Goal: Task Accomplishment & Management: Use online tool/utility

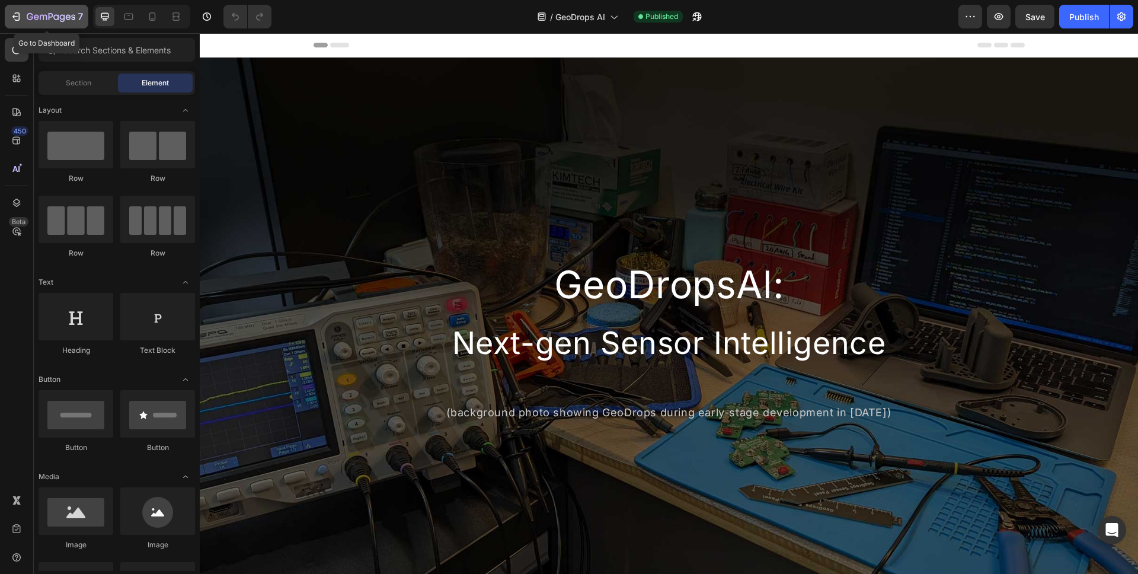
click at [38, 21] on icon "button" at bounding box center [51, 17] width 49 height 10
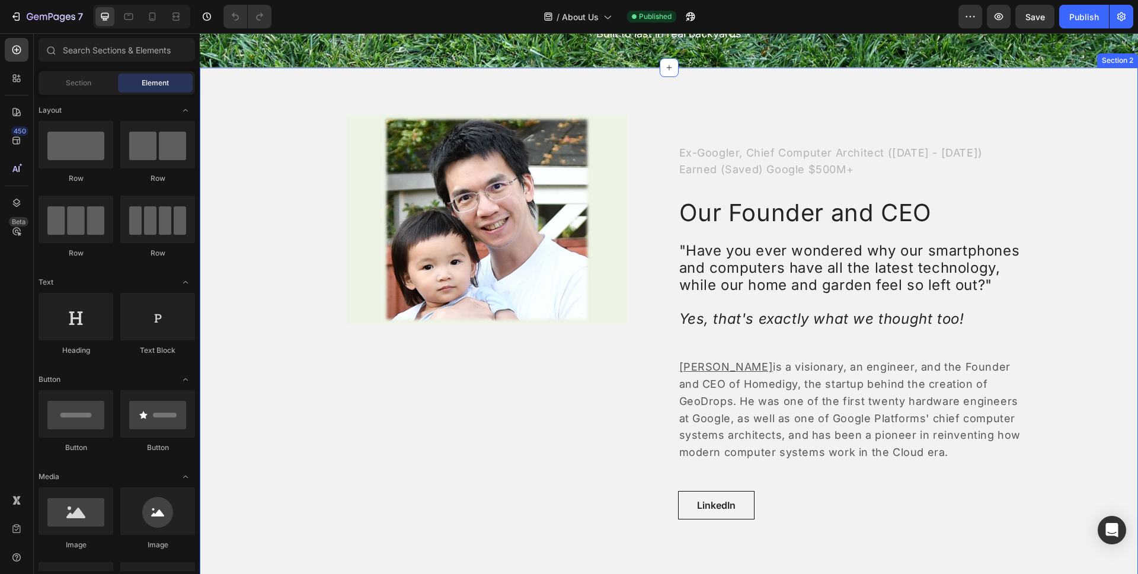
scroll to position [185, 0]
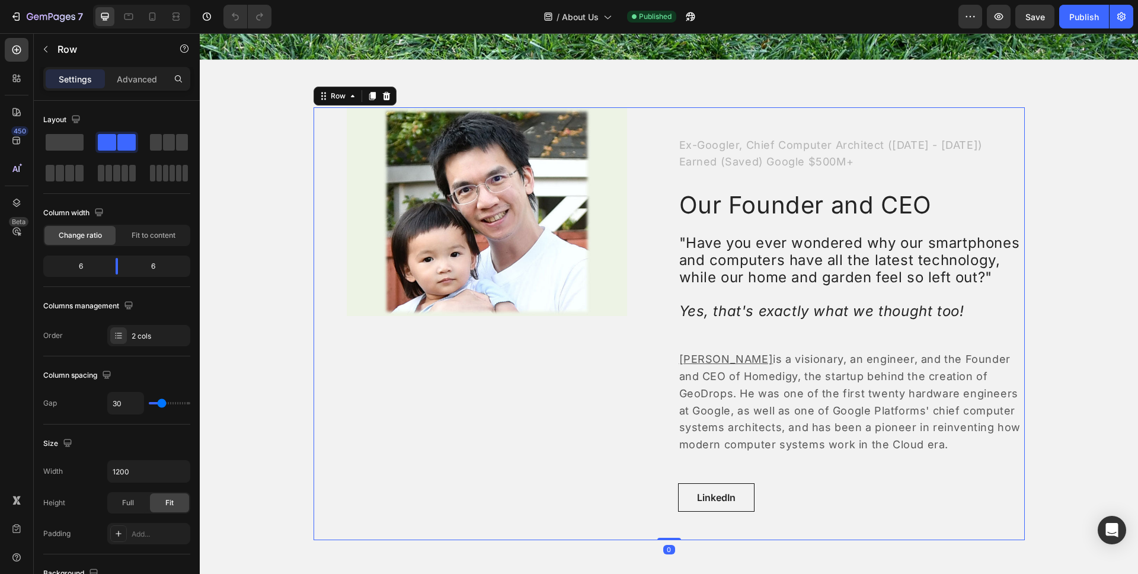
click at [590, 408] on div "Image Row" at bounding box center [486, 323] width 347 height 433
click at [341, 92] on div "Row" at bounding box center [338, 96] width 20 height 11
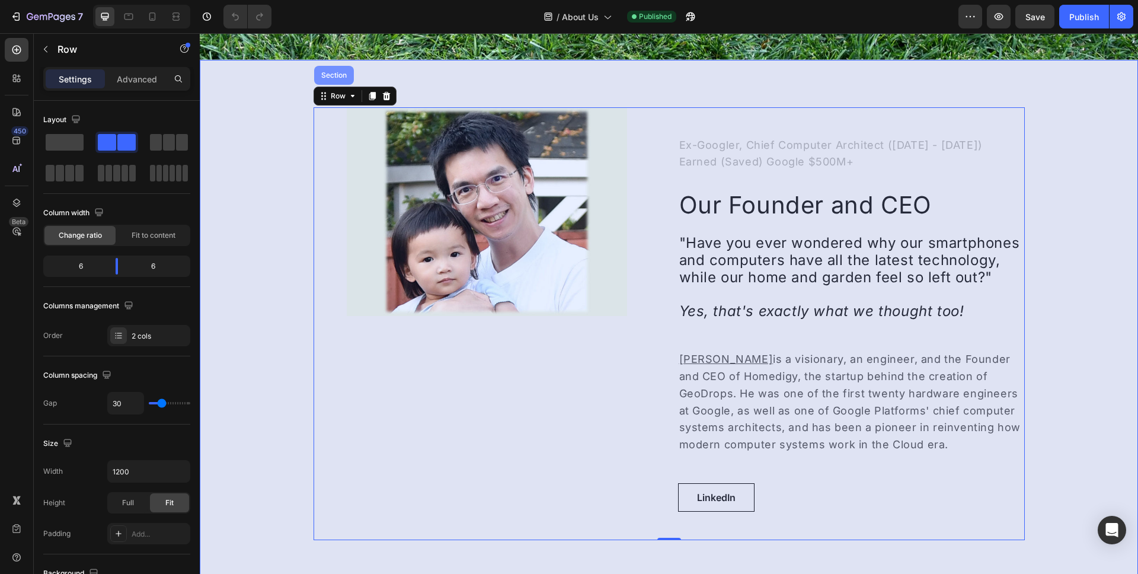
click at [329, 74] on div "Section" at bounding box center [334, 75] width 30 height 7
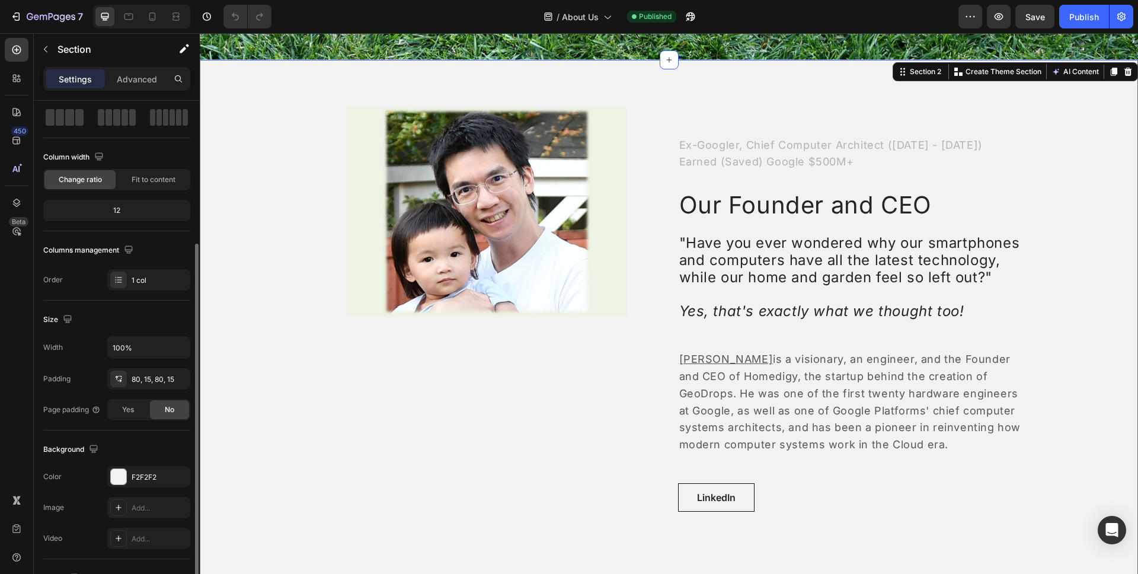
scroll to position [178, 0]
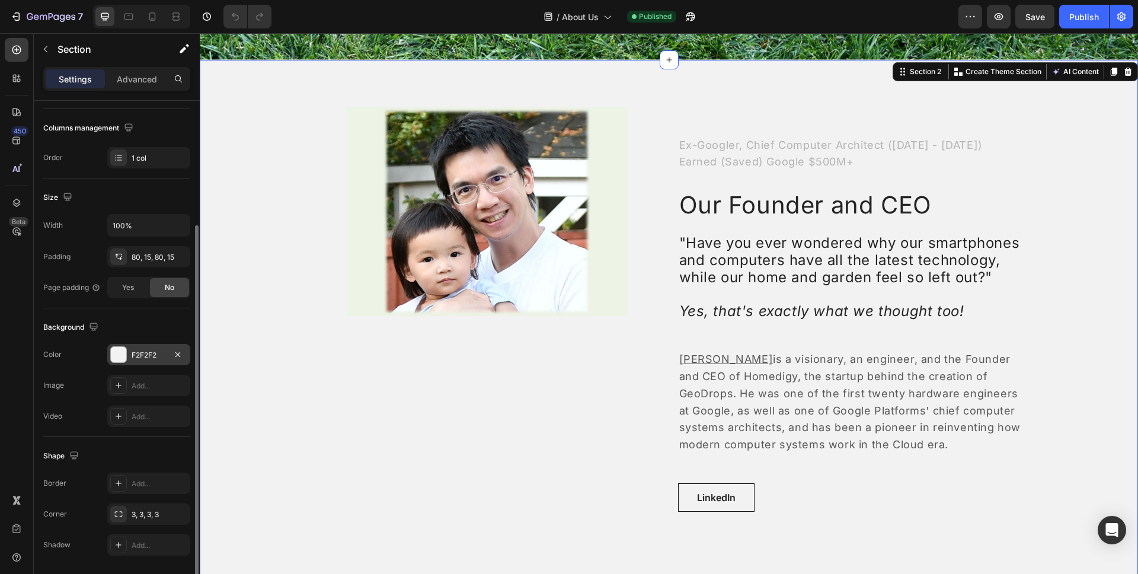
click at [129, 357] on div "F2F2F2" at bounding box center [148, 354] width 83 height 21
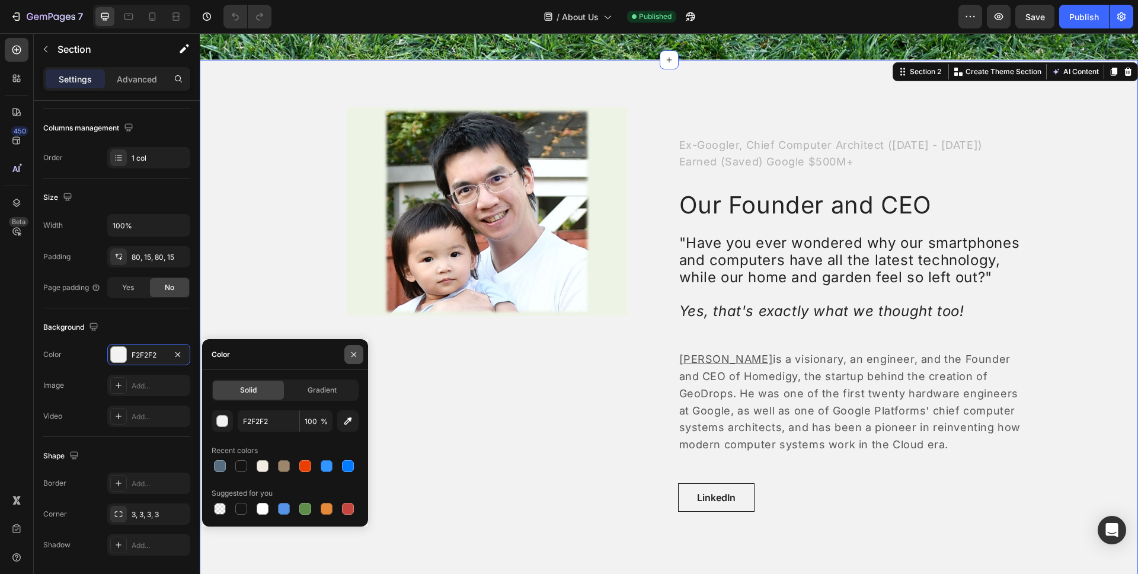
click at [357, 356] on icon "button" at bounding box center [353, 354] width 9 height 9
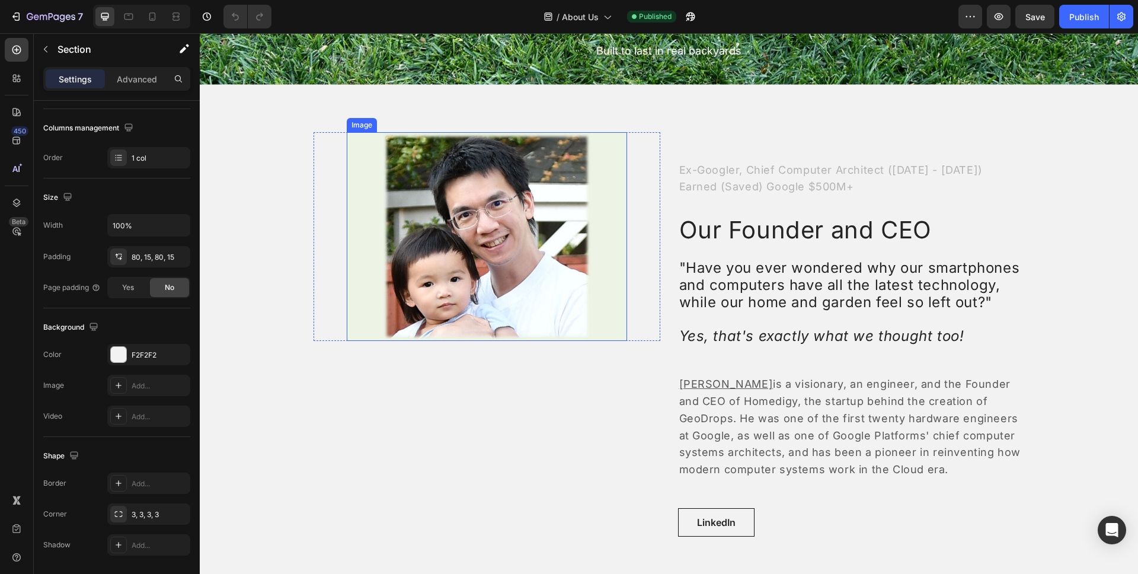
scroll to position [222, 0]
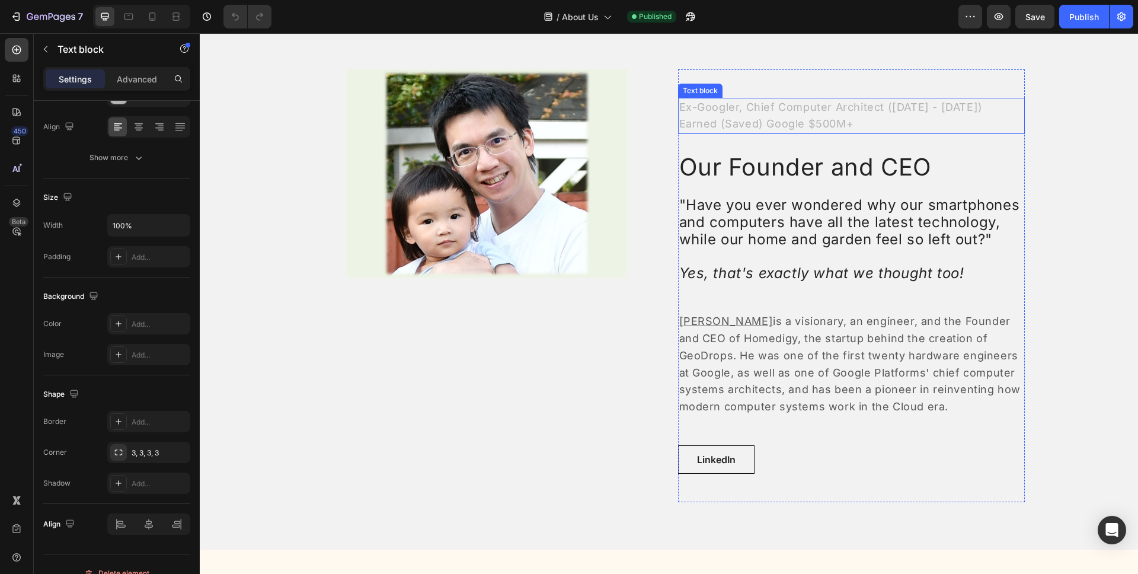
click at [801, 116] on p "Earned (Saved) Google $500M+" at bounding box center [851, 124] width 344 height 17
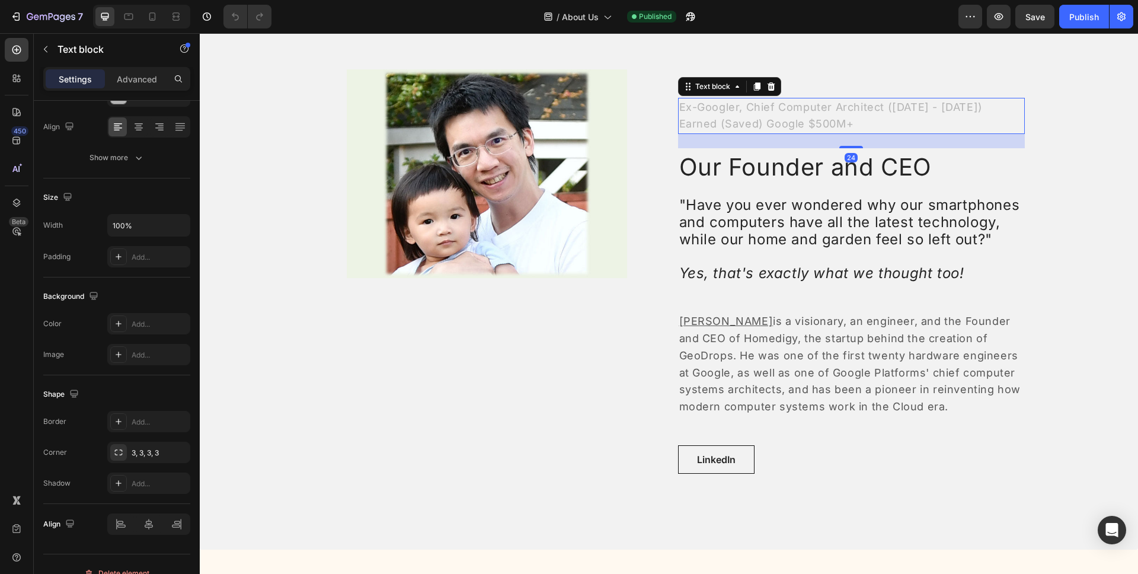
scroll to position [0, 0]
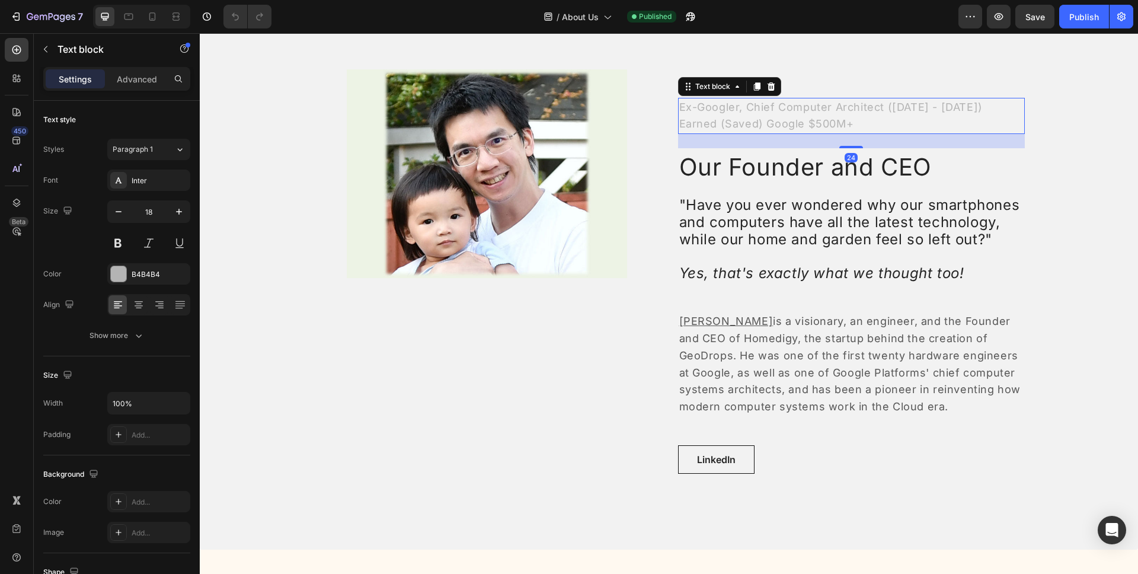
click at [802, 115] on div "Ex-Googler, Chief Computer Architect (2007 - 2023) Earned (Saved) Google $500M+" at bounding box center [851, 116] width 347 height 37
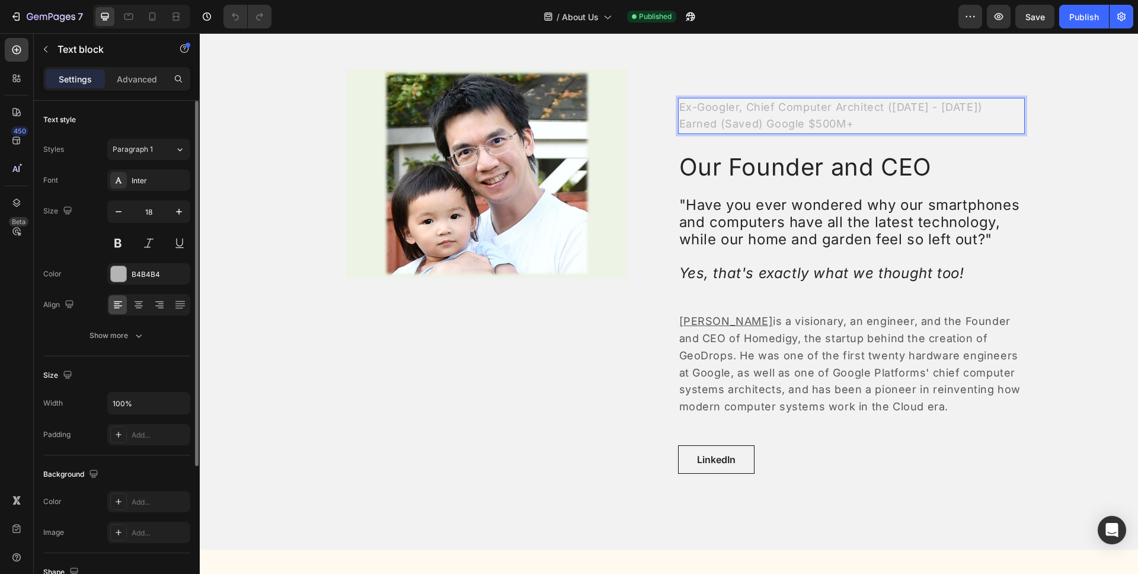
click at [867, 125] on p "Earned (Saved) Google $500M+" at bounding box center [851, 124] width 344 height 17
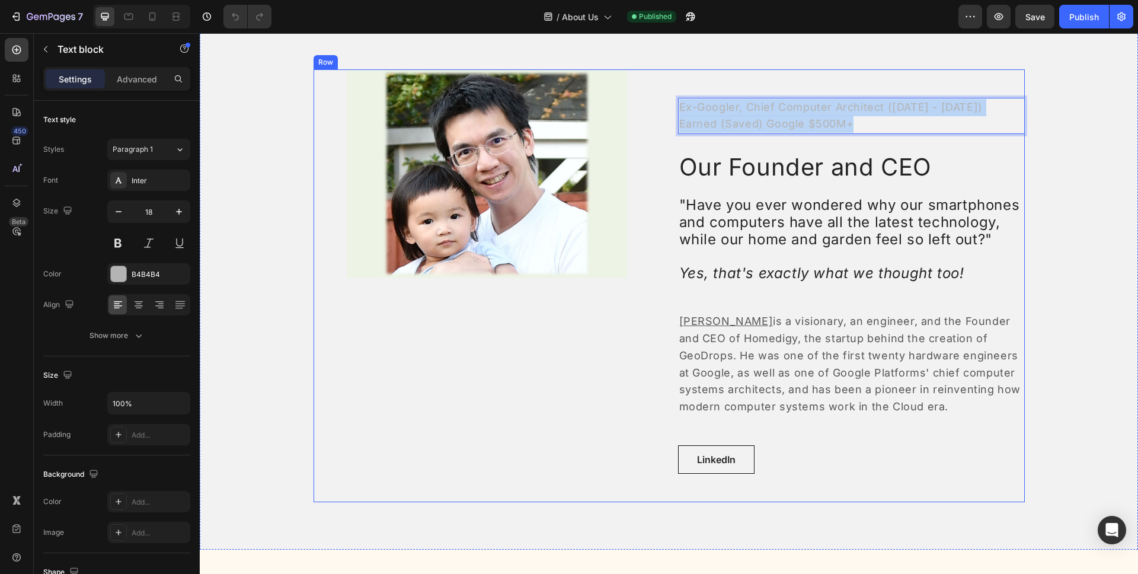
drag, startPoint x: 867, startPoint y: 125, endPoint x: 669, endPoint y: 104, distance: 199.0
click at [669, 104] on div "Image Row Ex-Googler, Chief Computer Architect (2007 - 2023) Earned (Saved) Goo…" at bounding box center [668, 285] width 711 height 433
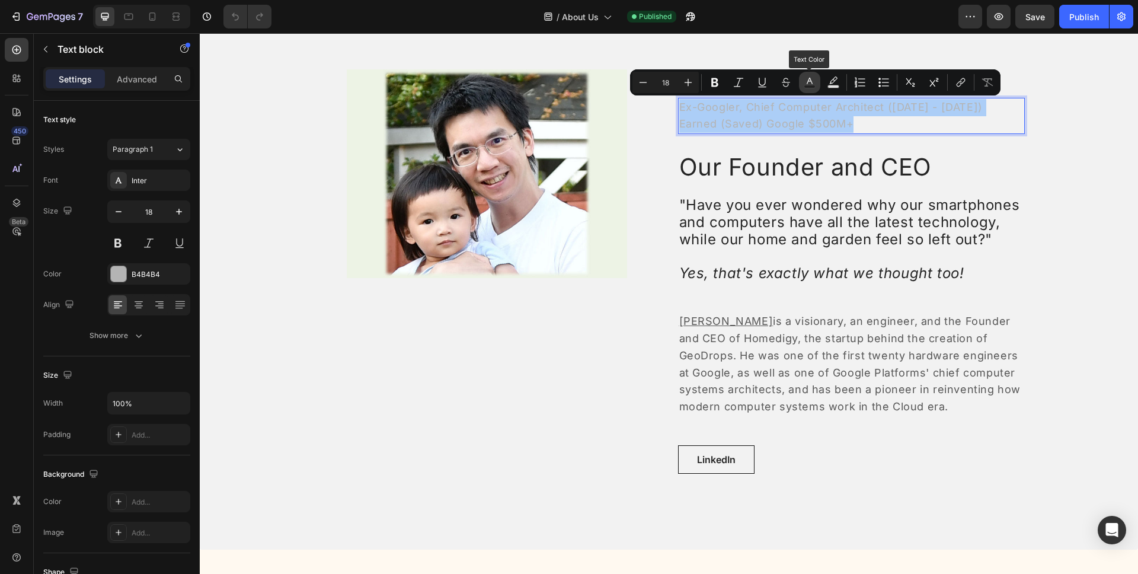
click at [815, 86] on rect "Editor contextual toolbar" at bounding box center [809, 86] width 11 height 3
type input "B4B4B4"
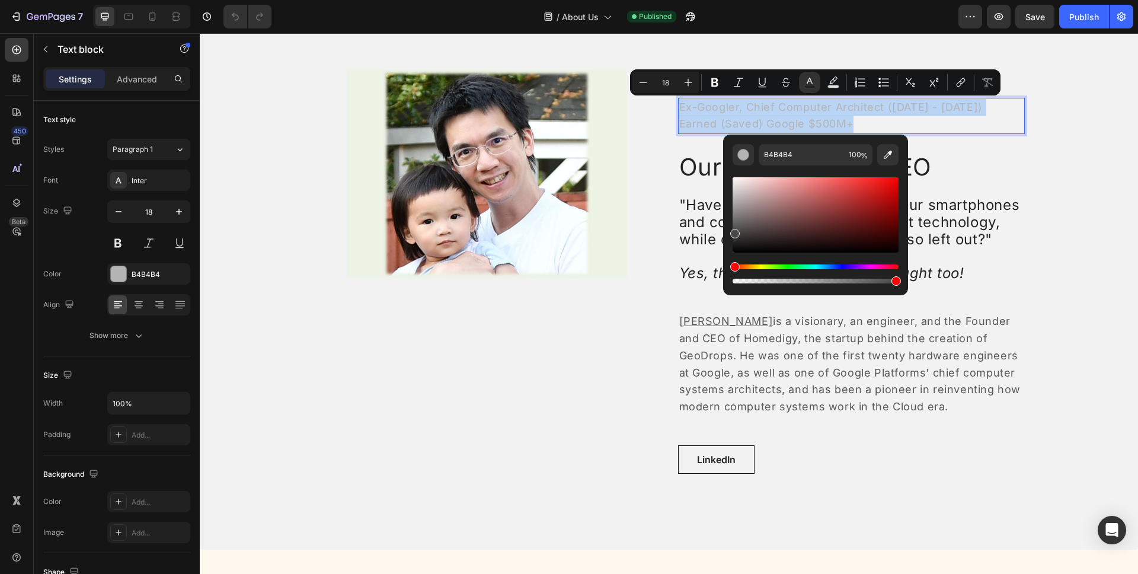
type input "474747"
drag, startPoint x: 742, startPoint y: 221, endPoint x: 731, endPoint y: 230, distance: 15.2
click at [732, 230] on div "Editor contextual toolbar" at bounding box center [815, 214] width 166 height 75
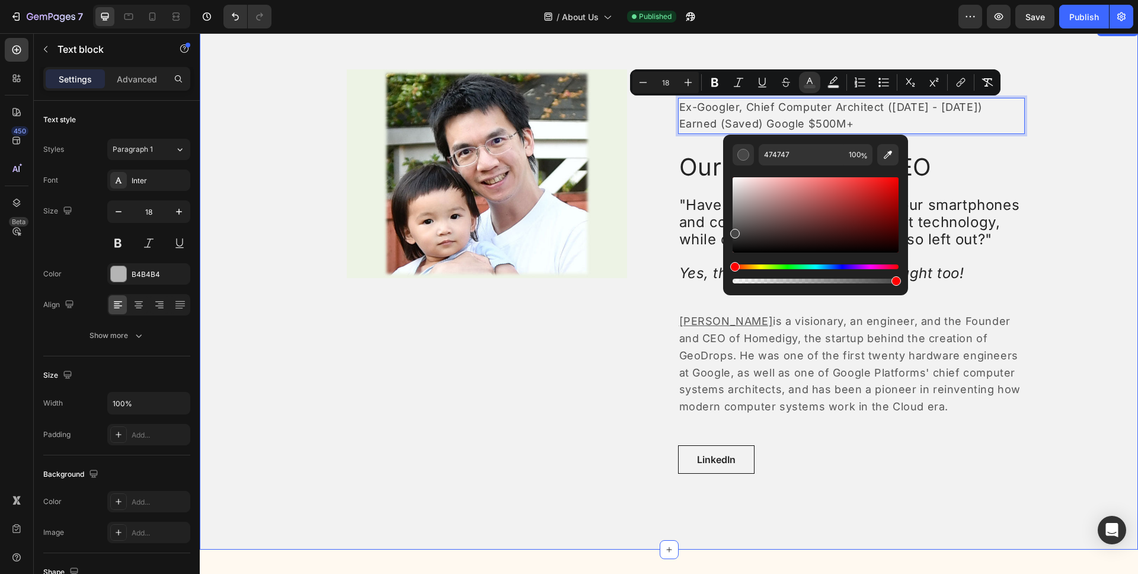
click at [1043, 103] on div "Image Row Ex-Googler, Chief Computer Architect (2007 - 2023) Earned (Saved) Goo…" at bounding box center [669, 285] width 920 height 433
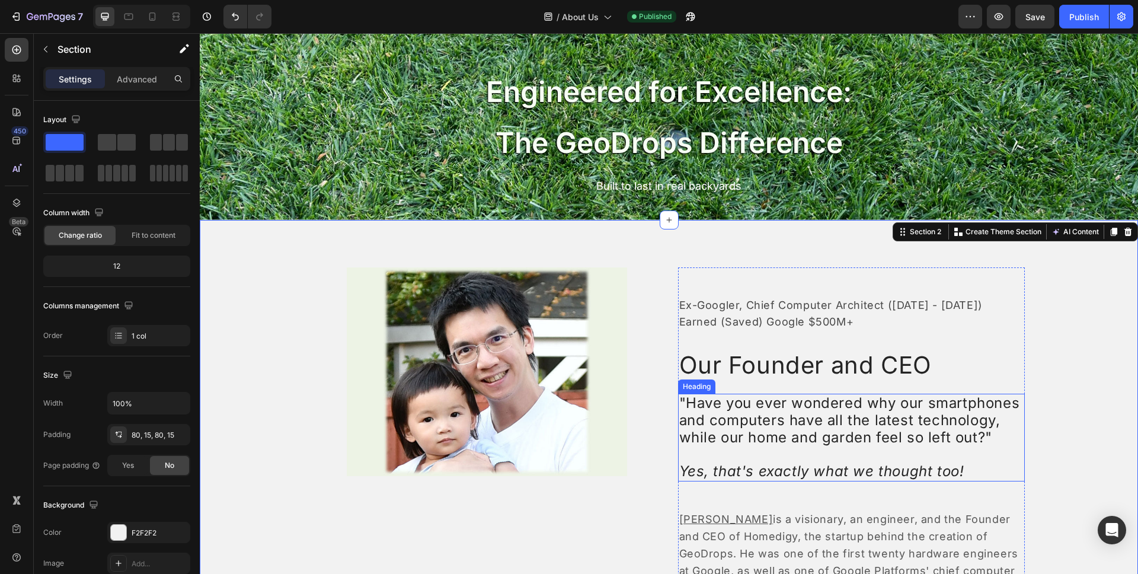
scroll to position [88, 0]
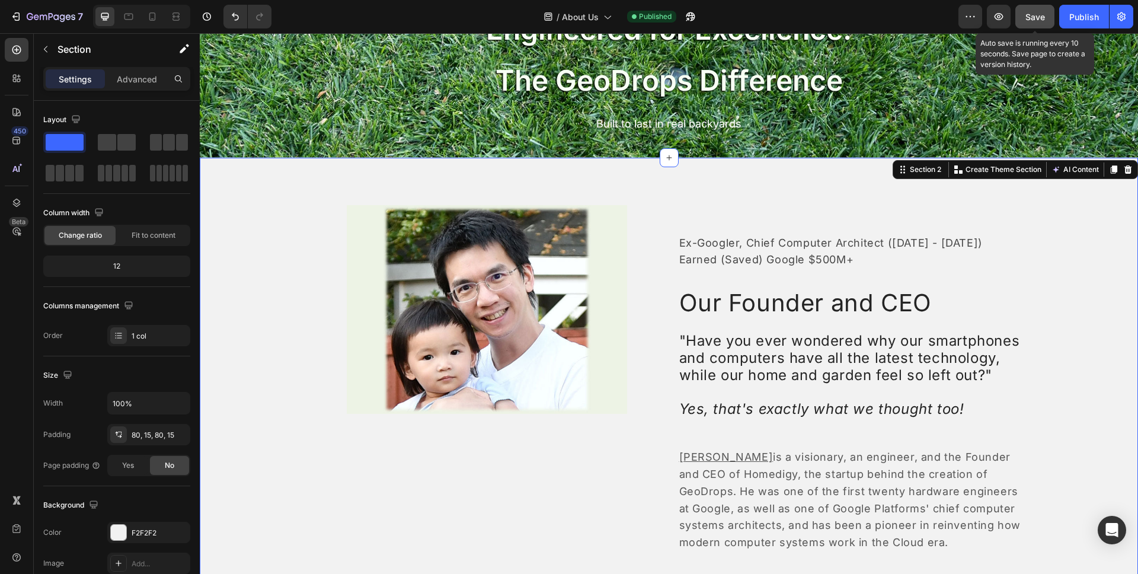
click at [1040, 18] on span "Save" at bounding box center [1035, 17] width 20 height 10
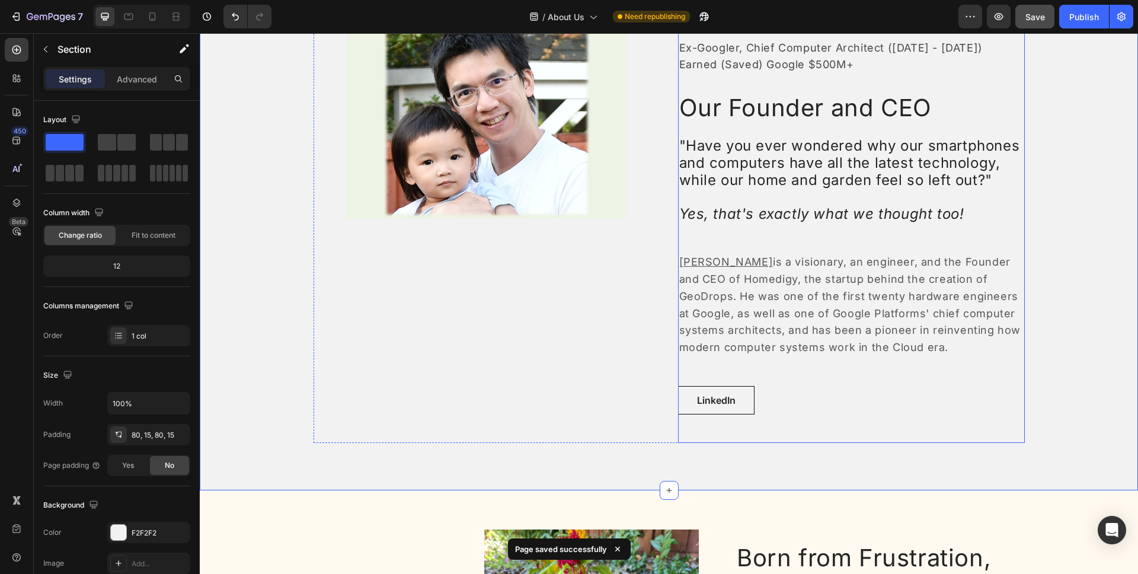
scroll to position [319, 0]
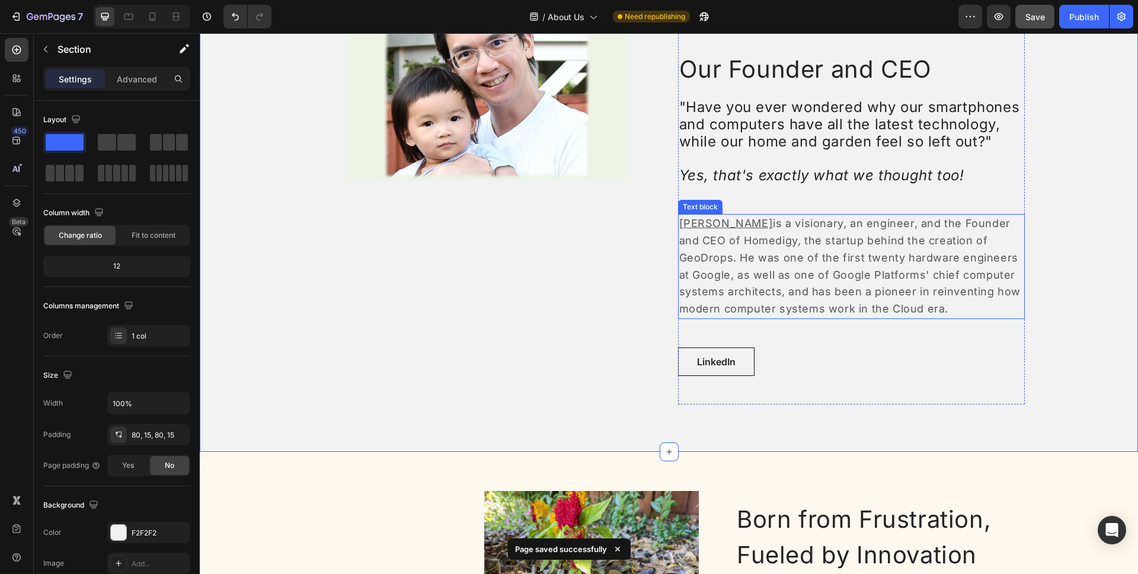
click at [726, 223] on u "Lawrence Ying" at bounding box center [726, 223] width 94 height 12
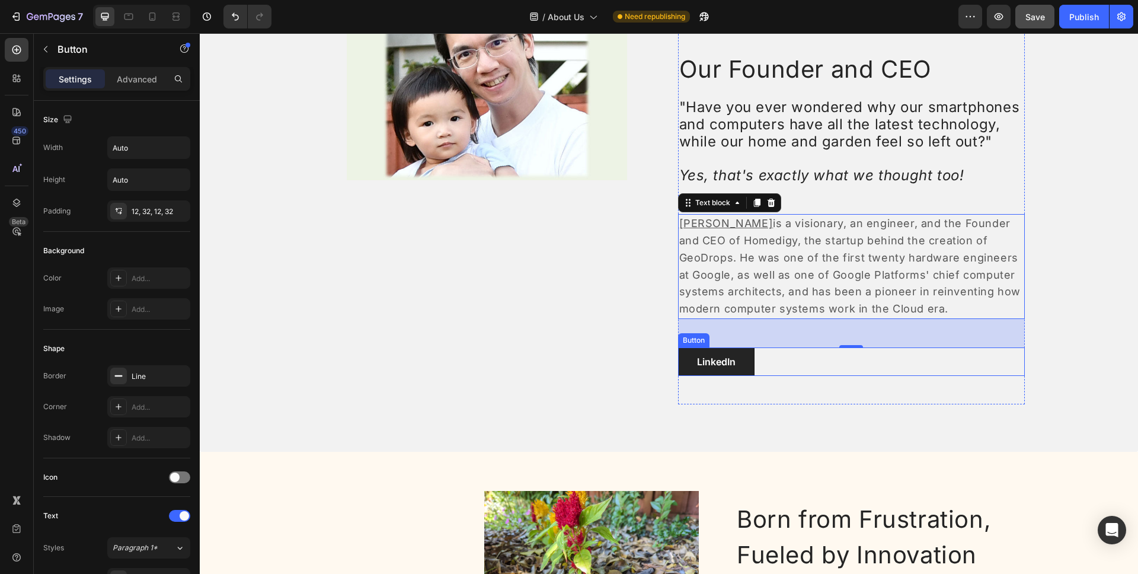
click at [736, 361] on link "LinkedIn" at bounding box center [716, 361] width 76 height 28
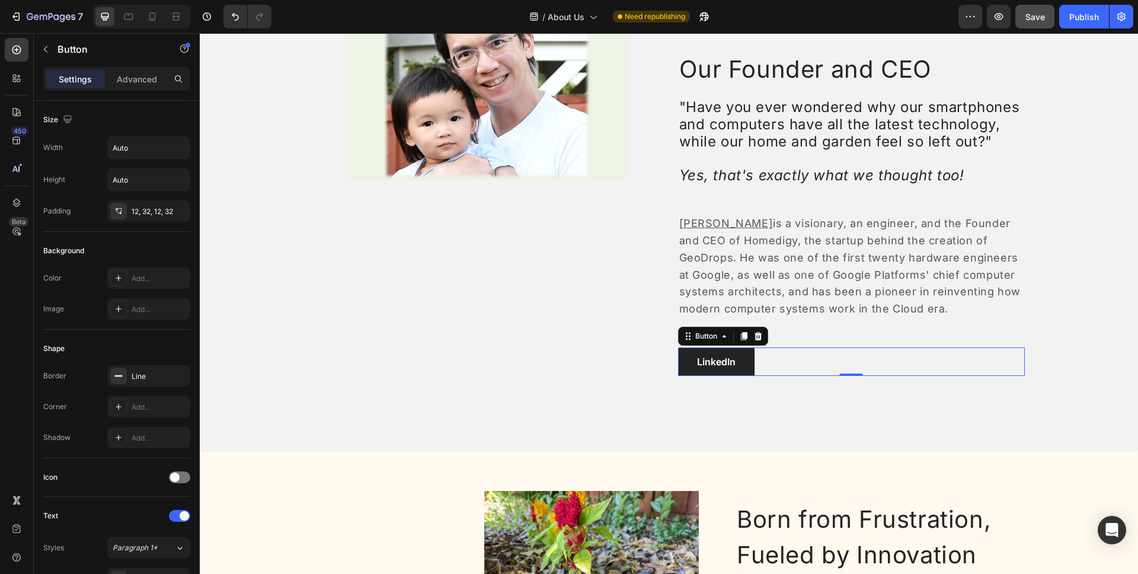
click at [736, 361] on link "LinkedIn" at bounding box center [716, 361] width 76 height 28
click at [725, 364] on p "LinkedIn" at bounding box center [716, 361] width 39 height 14
click at [735, 358] on link "LinkedIn" at bounding box center [716, 361] width 76 height 28
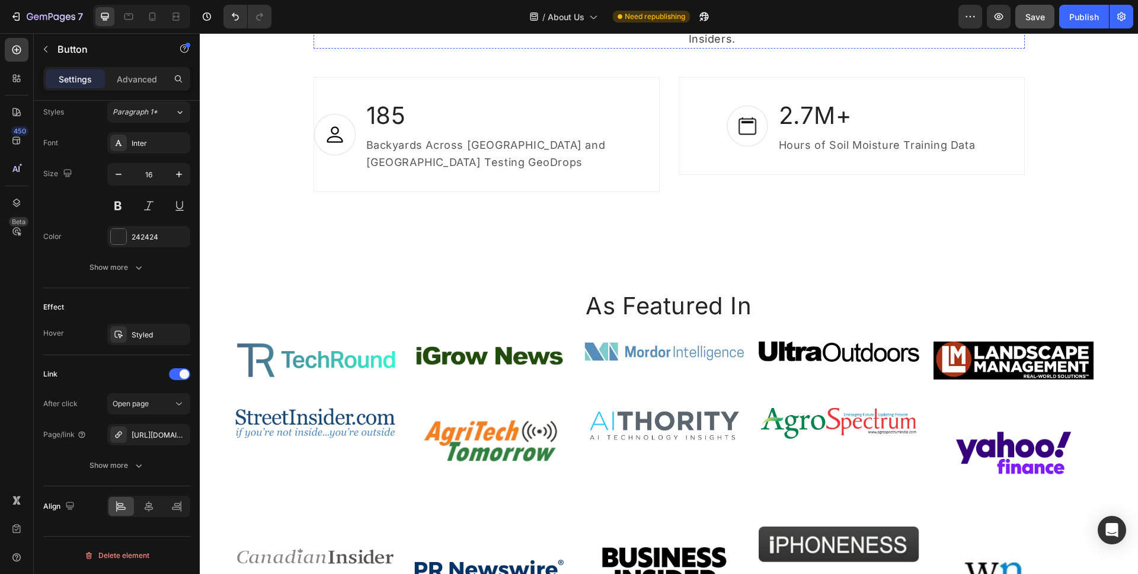
scroll to position [1516, 0]
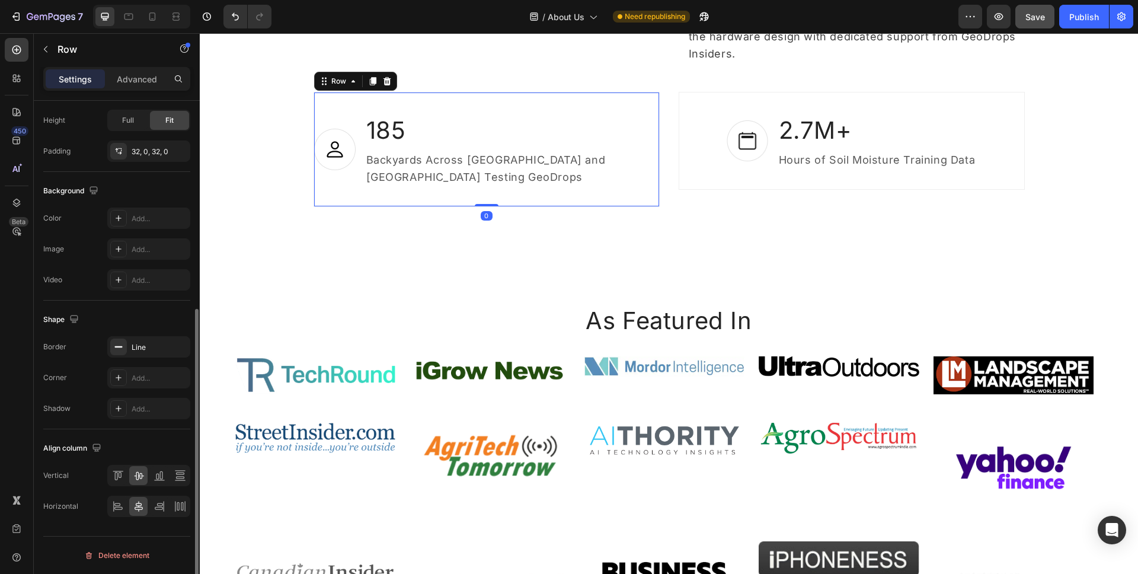
click at [537, 158] on div "Image 185 Heading Backyards Across Canada and US Testing GeoDrops Text block Ro…" at bounding box center [486, 149] width 346 height 115
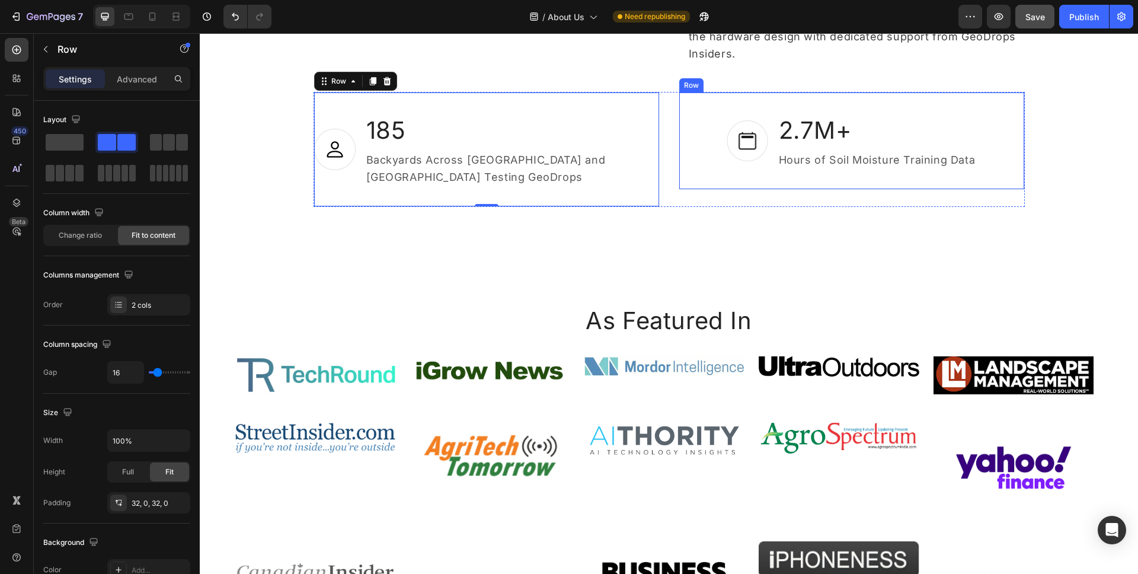
click at [865, 151] on div "Image 2.7M+ Heading Hours of Soil Moisture Training Data Text block Row" at bounding box center [851, 141] width 346 height 98
click at [566, 150] on div "Image 185 Heading Backyards Across Canada and US Testing GeoDrops Text block Row" at bounding box center [486, 149] width 346 height 115
click at [690, 153] on div "Image 2.7M+ Heading Hours of Soil Moisture Training Data Text block Row" at bounding box center [851, 141] width 346 height 98
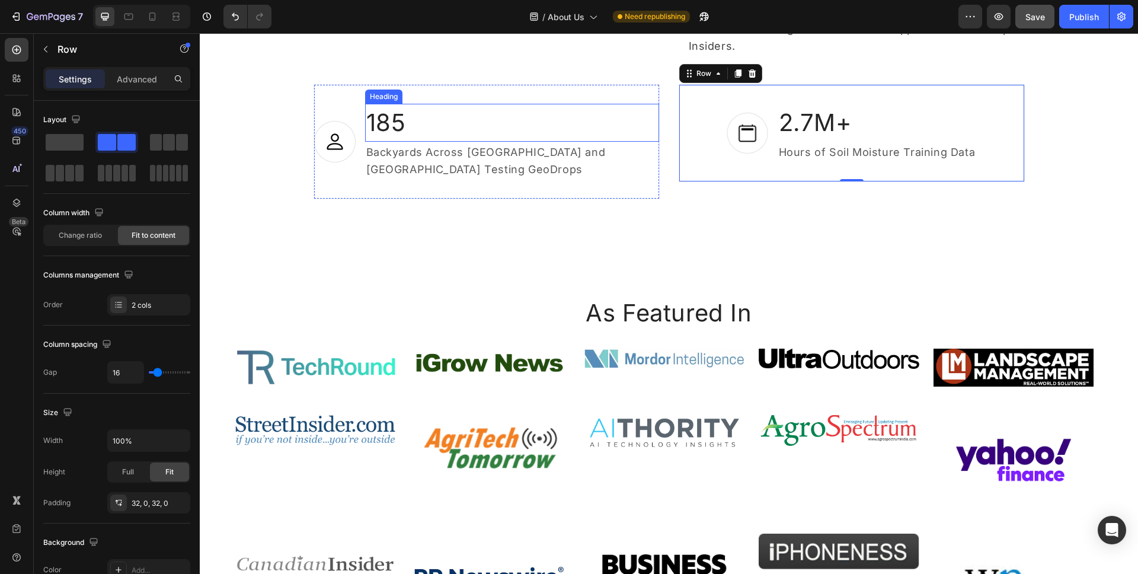
scroll to position [1562, 0]
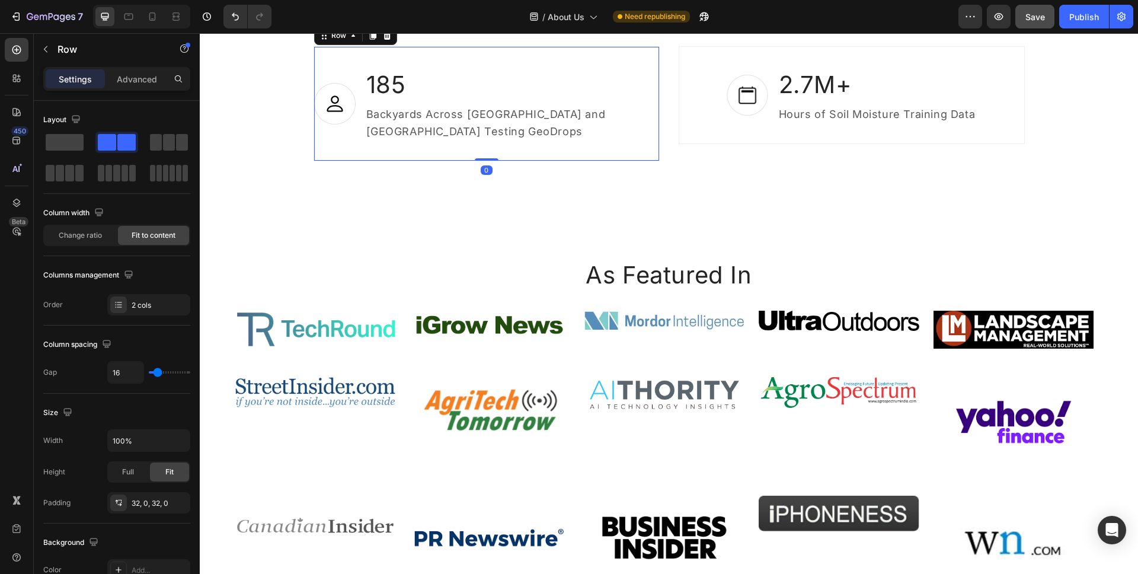
click at [623, 116] on div "Image 185 Heading Backyards Across Canada and US Testing GeoDrops Text block Ro…" at bounding box center [486, 103] width 346 height 115
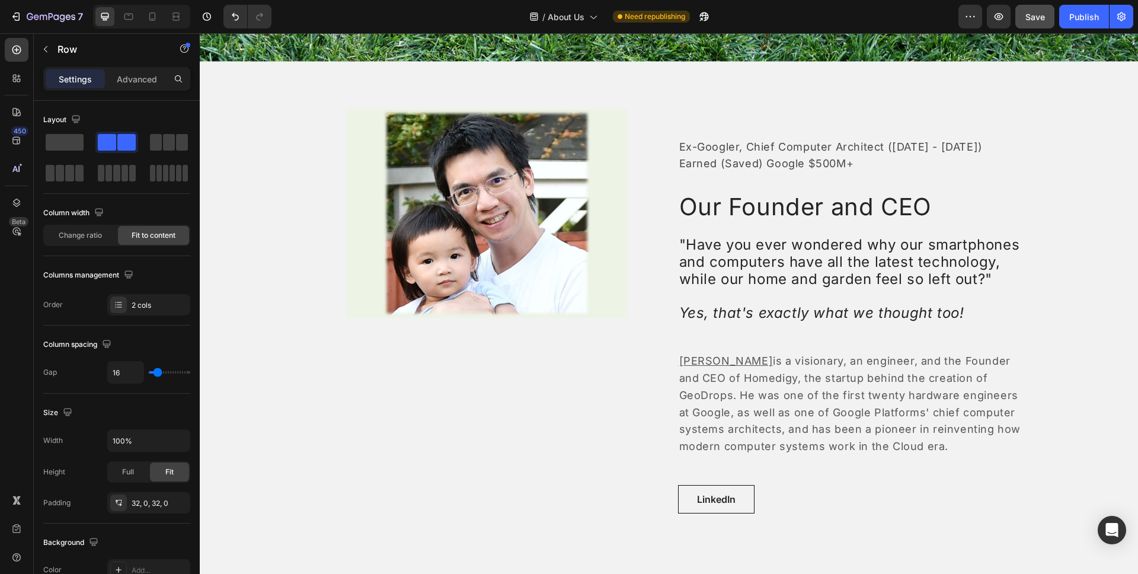
scroll to position [0, 0]
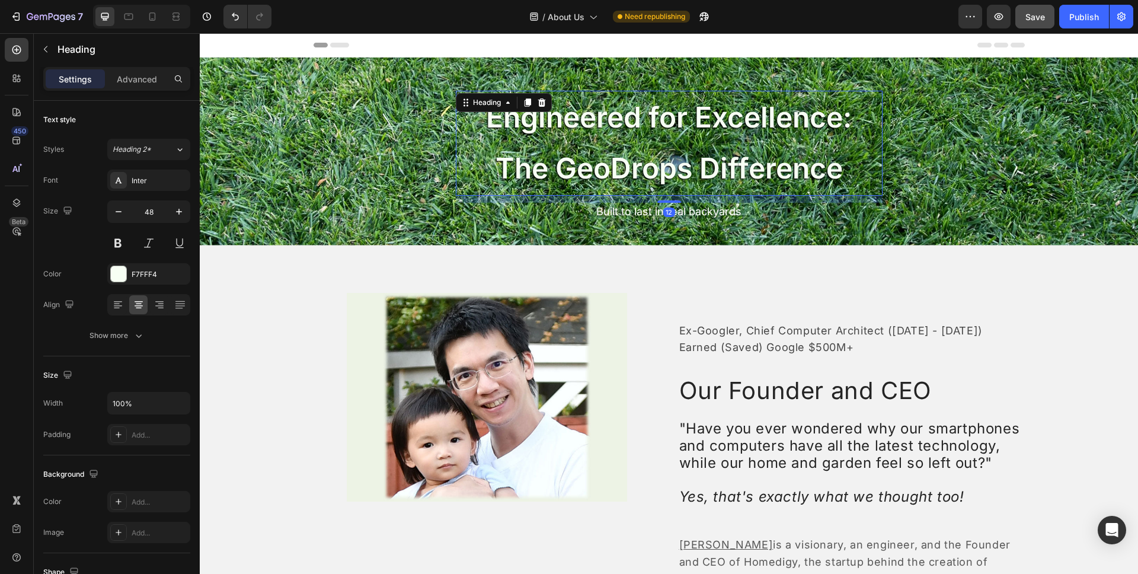
click at [580, 124] on h2 "Engineered for Excellence: The GeoDrops Difference" at bounding box center [669, 143] width 427 height 105
click at [101, 328] on button "Show more" at bounding box center [116, 335] width 147 height 21
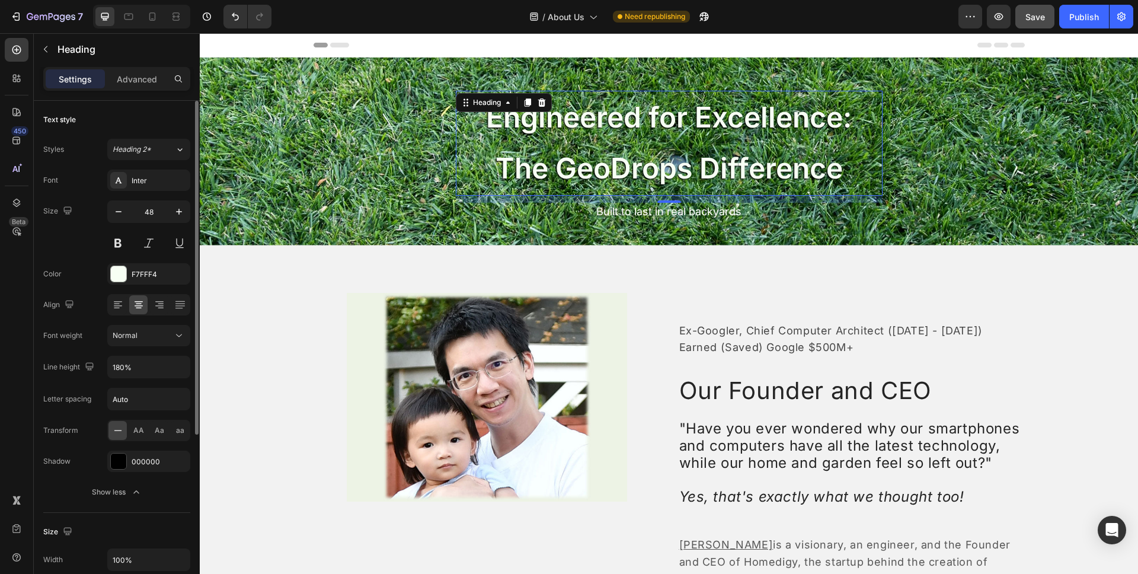
scroll to position [46, 0]
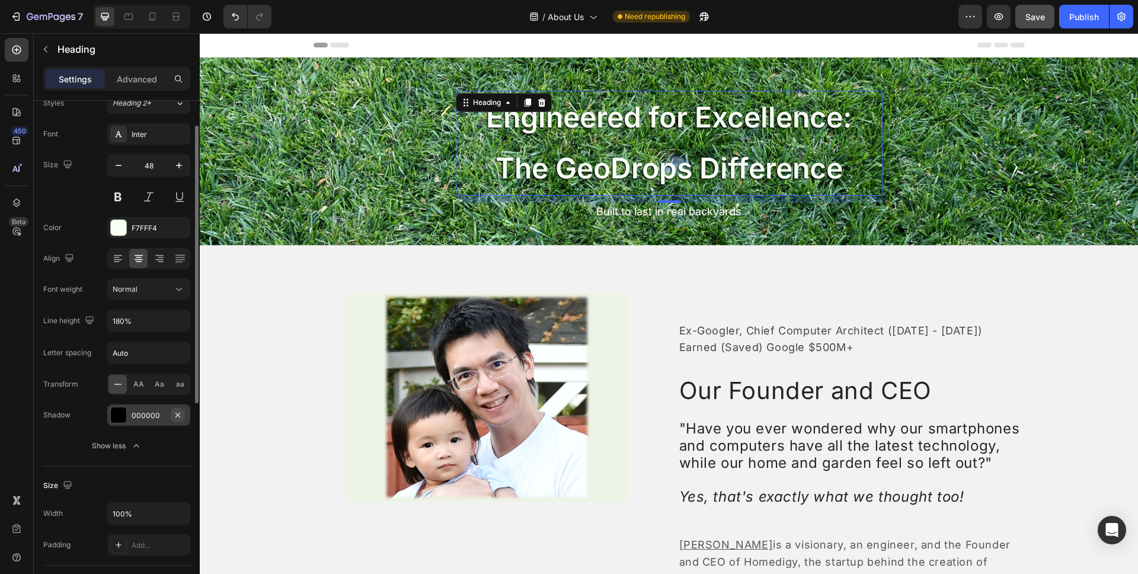
click at [181, 415] on icon "button" at bounding box center [177, 414] width 9 height 9
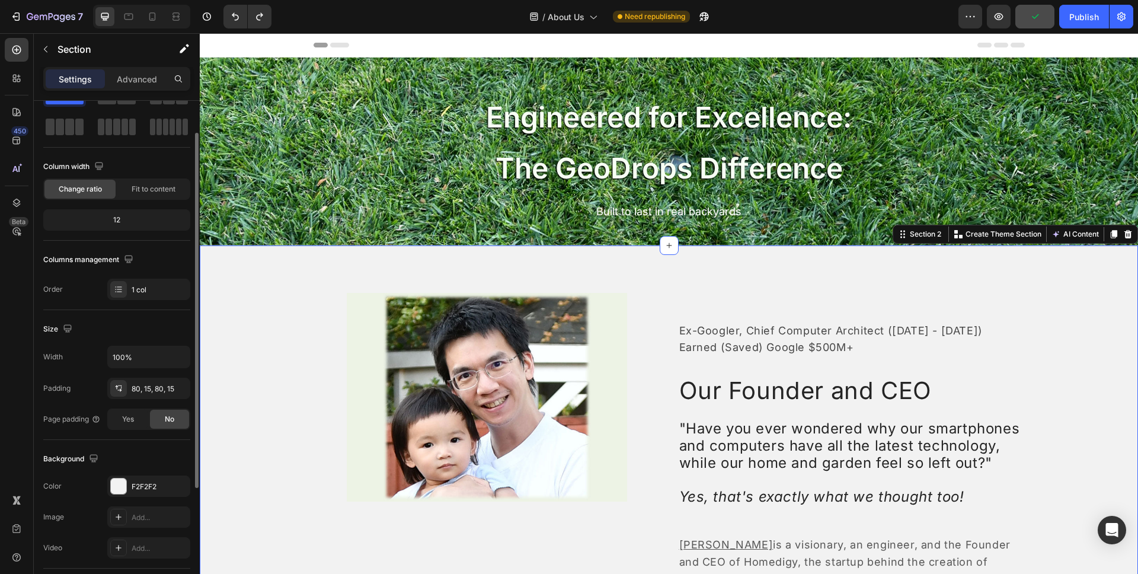
click at [235, 317] on div "Image Row Ex-Googler, Chief Computer Architect (2007 - 2023) Earned (Saved) Goo…" at bounding box center [669, 509] width 920 height 433
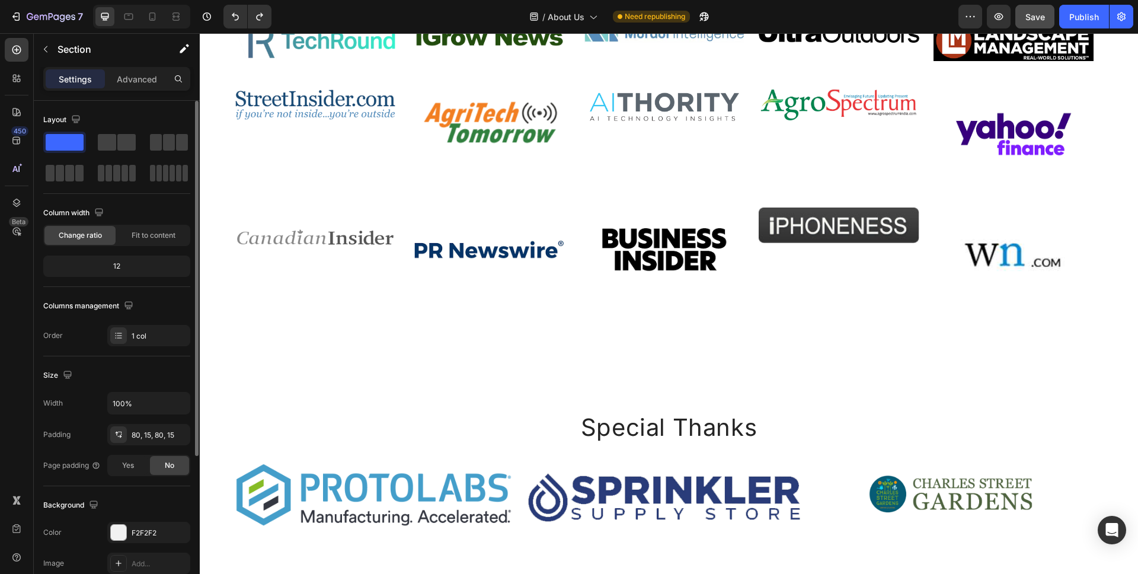
scroll to position [1904, 0]
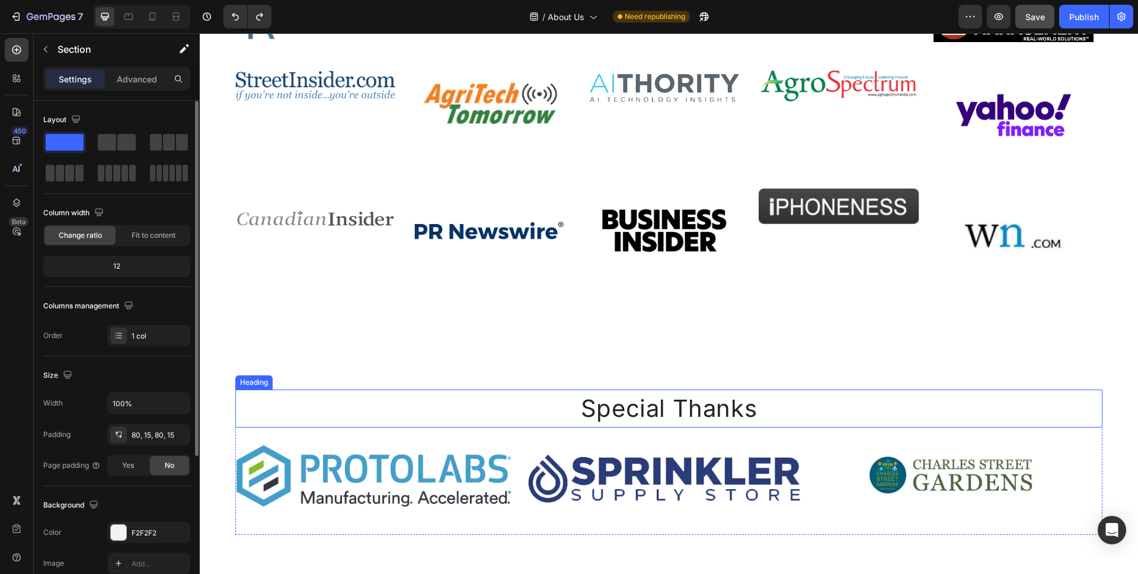
click at [595, 427] on h2 "Special Thanks" at bounding box center [668, 408] width 867 height 38
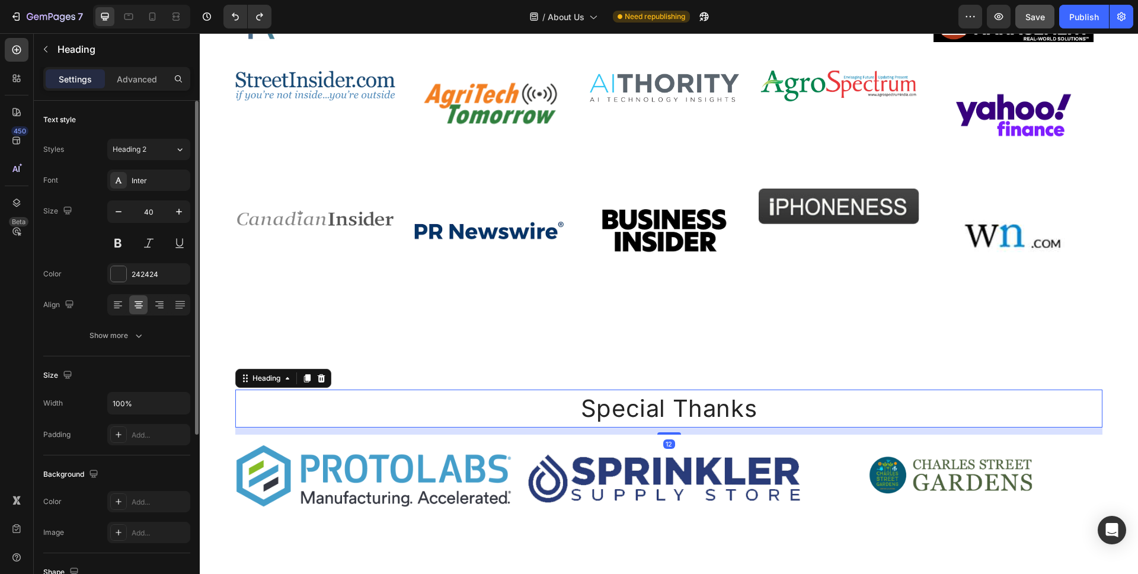
click at [591, 427] on h2 "Special Thanks" at bounding box center [668, 408] width 867 height 38
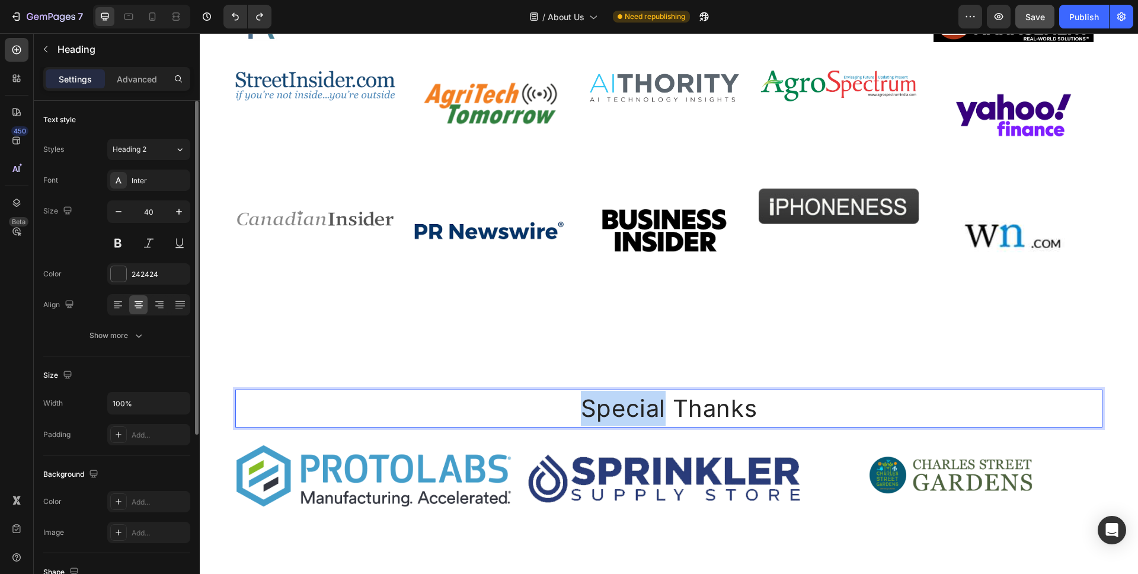
click at [591, 426] on p "Special Thanks" at bounding box center [668, 408] width 864 height 36
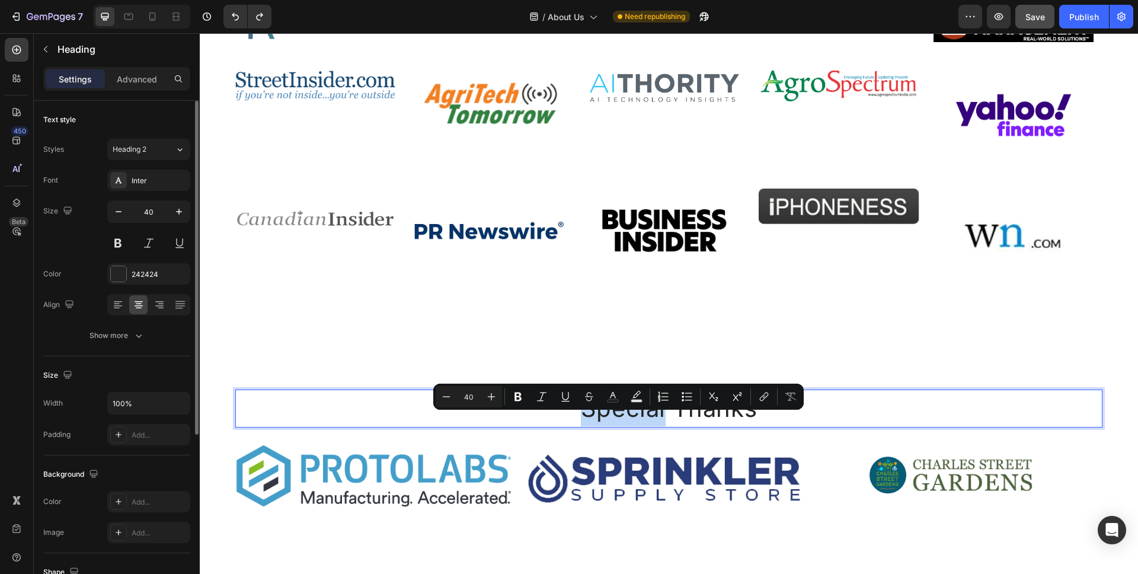
click at [591, 426] on p "Special Thanks" at bounding box center [668, 408] width 864 height 36
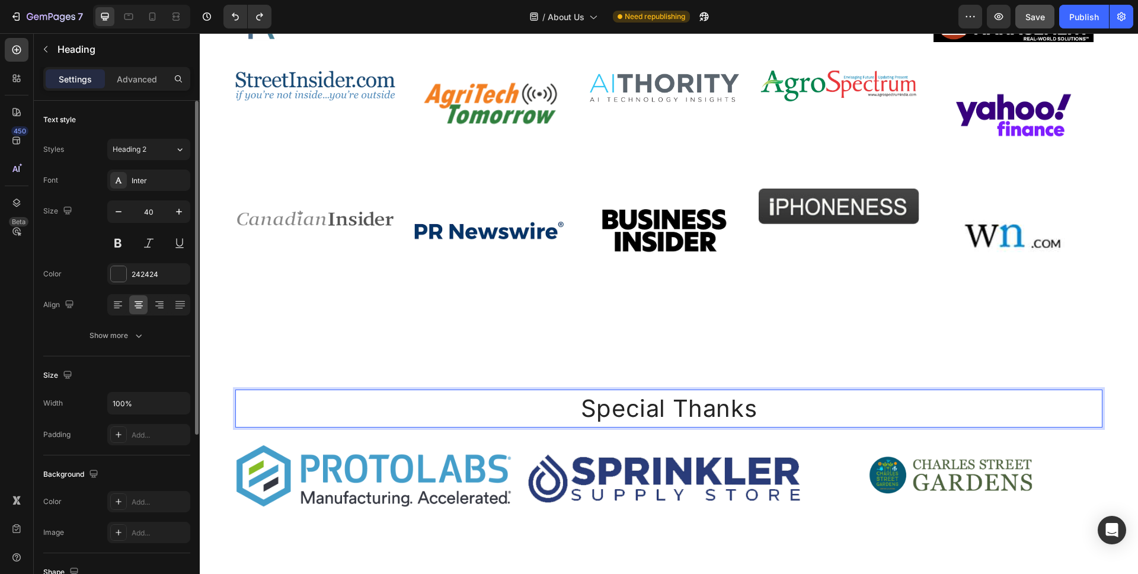
click at [596, 426] on p "Special Thanks" at bounding box center [668, 408] width 864 height 36
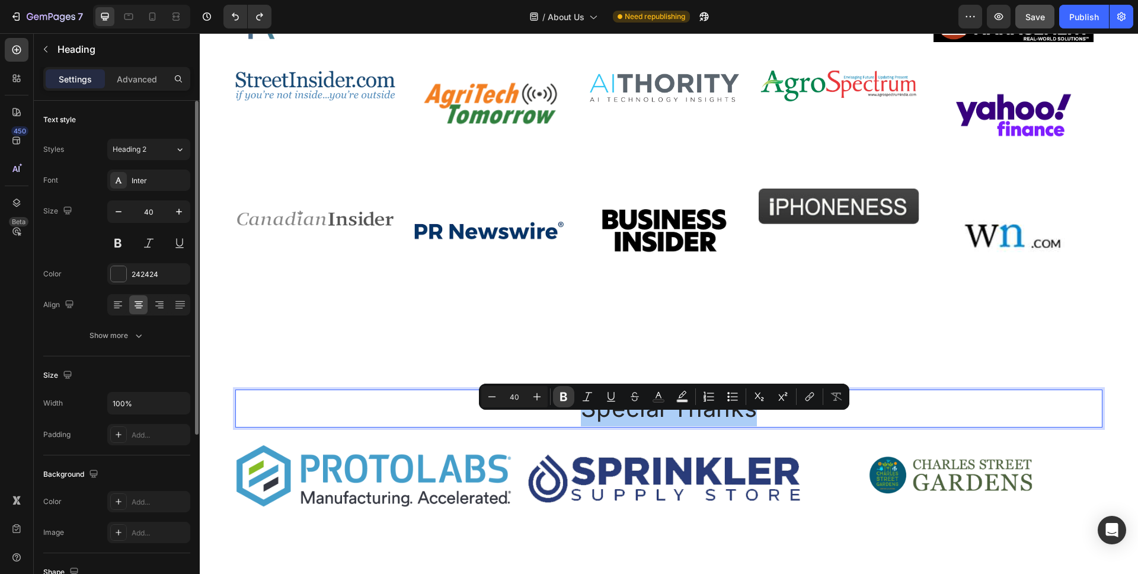
click at [569, 400] on button "Bold" at bounding box center [563, 396] width 21 height 21
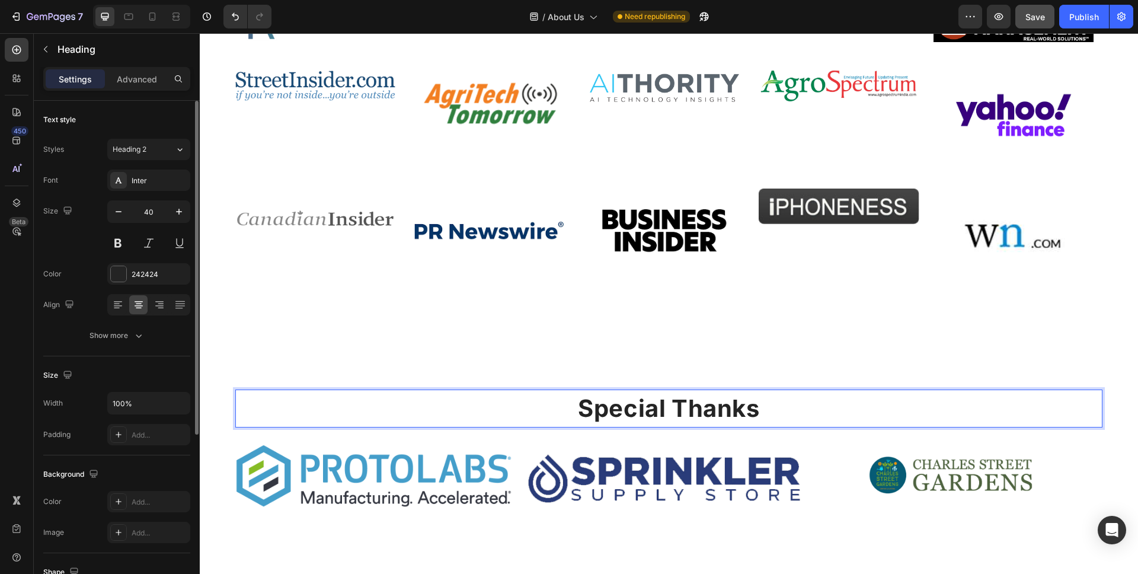
click at [586, 422] on strong "Special Thanks" at bounding box center [668, 407] width 181 height 29
click at [587, 422] on strong "Special Thanks" at bounding box center [668, 407] width 181 height 29
click at [590, 421] on strong "Special Thanks" at bounding box center [668, 407] width 181 height 29
click at [604, 422] on strong "Special Thanks" at bounding box center [668, 407] width 181 height 29
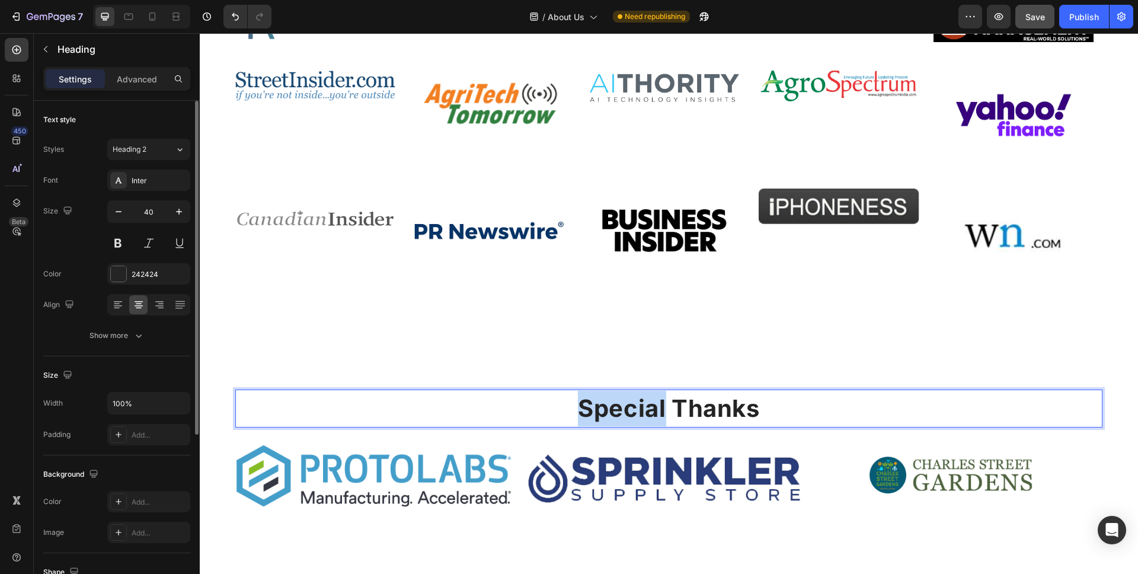
click at [604, 422] on strong "Special Thanks" at bounding box center [668, 407] width 181 height 29
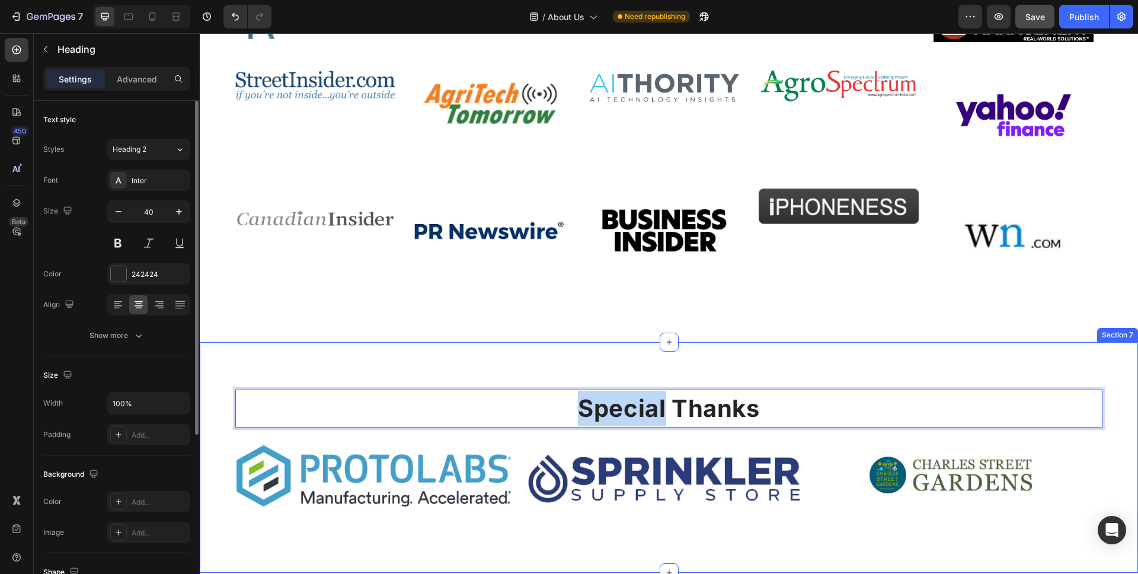
click at [603, 390] on div "Special Thanks Heading 12 Image Image Image Image Image Image Image Carousel Ro…" at bounding box center [669, 457] width 938 height 230
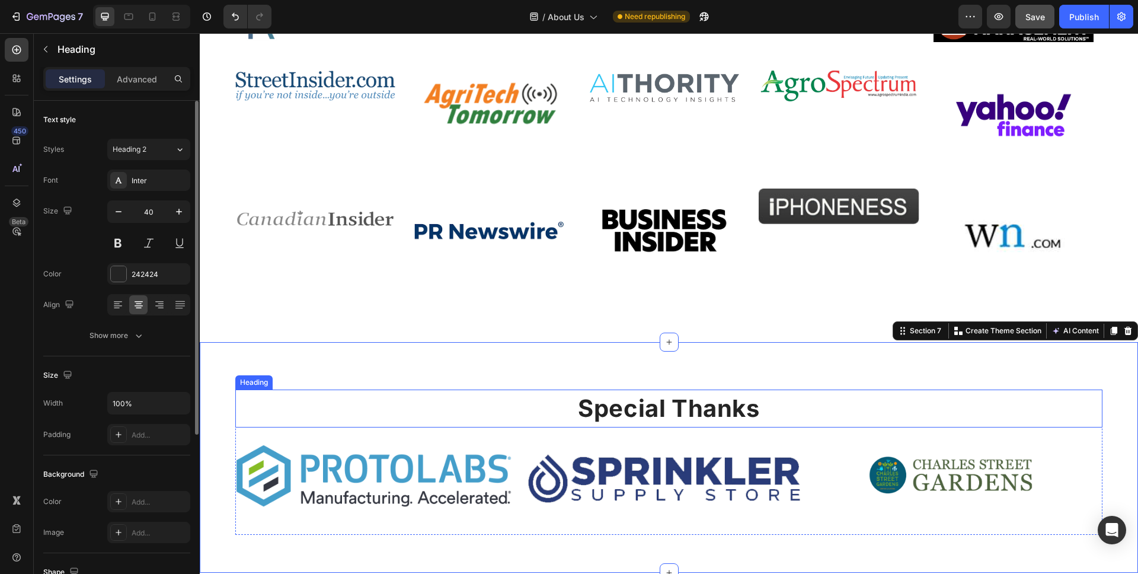
click at [603, 422] on strong "Special Thanks" at bounding box center [668, 407] width 181 height 29
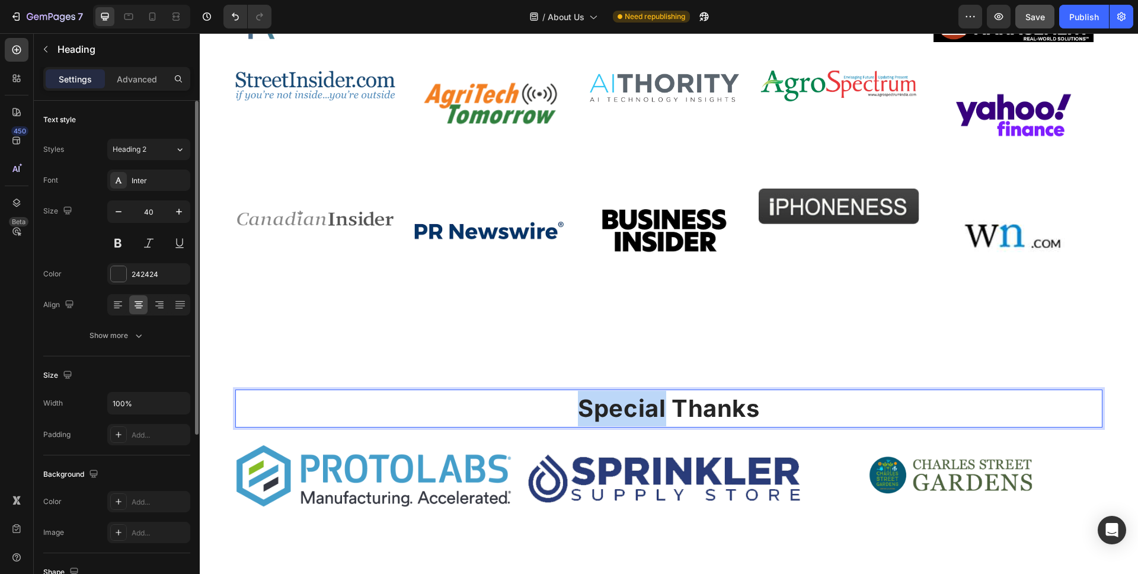
click at [606, 422] on strong "Special Thanks" at bounding box center [668, 407] width 181 height 29
click at [607, 422] on strong "Special Thanks" at bounding box center [668, 407] width 181 height 29
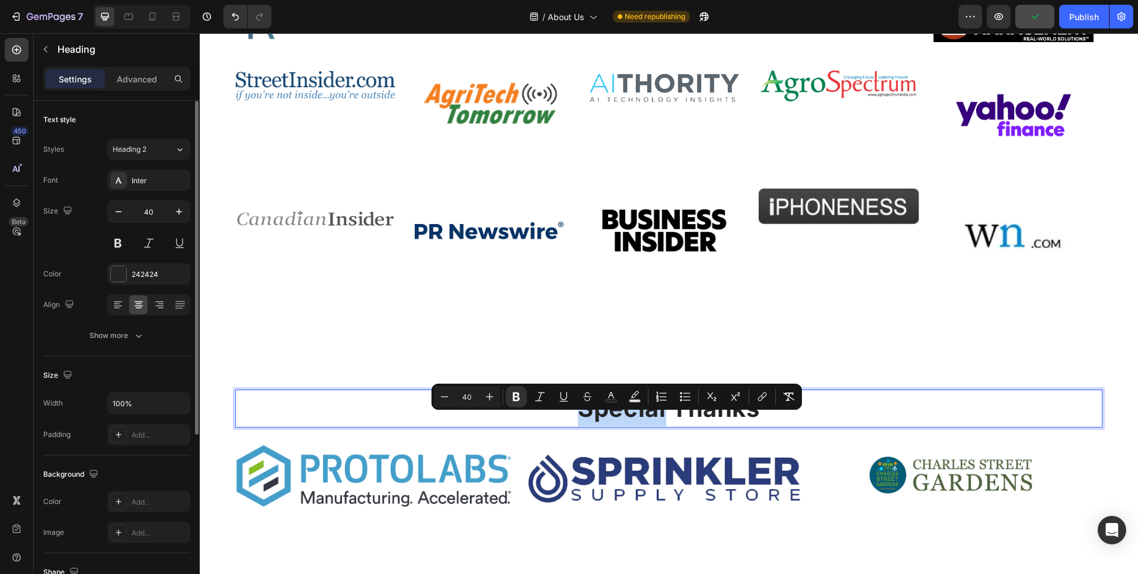
click at [623, 422] on strong "Special Thanks" at bounding box center [668, 407] width 181 height 29
click at [624, 422] on strong "Special Thanks" at bounding box center [668, 407] width 181 height 29
click at [683, 422] on strong "Special Thanks" at bounding box center [668, 407] width 181 height 29
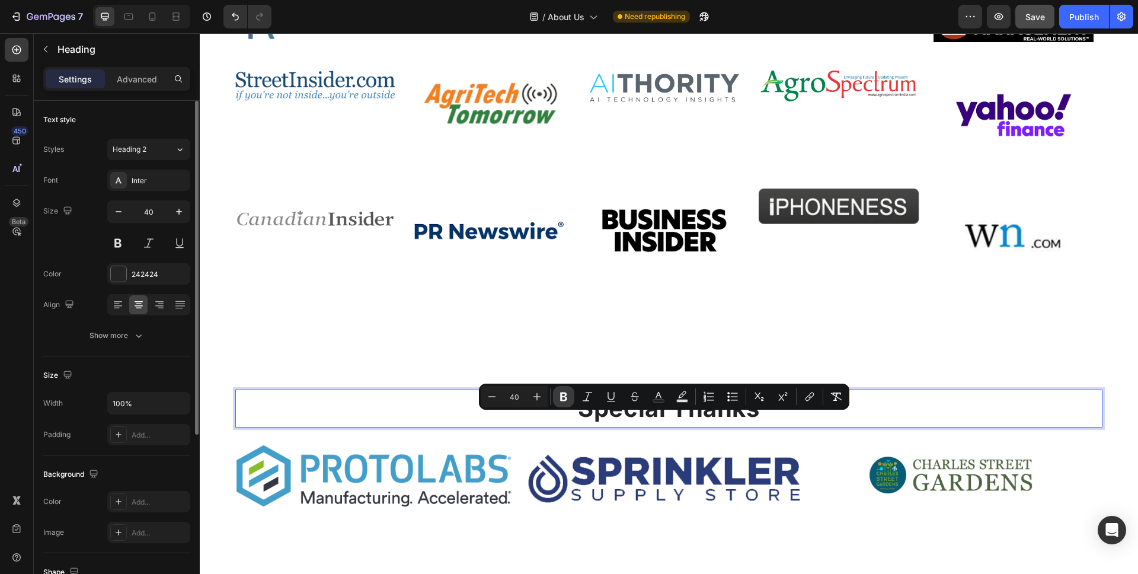
click at [566, 398] on icon "Editor contextual toolbar" at bounding box center [563, 396] width 7 height 9
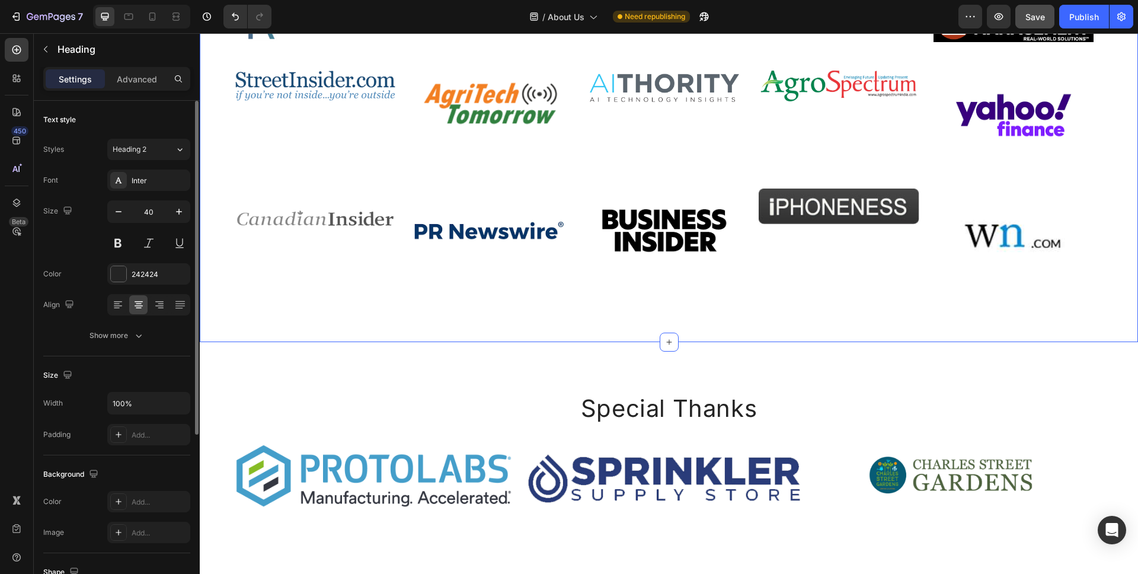
click at [582, 342] on div "As Featured In Heading Image Image Image Image Image Image Image Carousel Image…" at bounding box center [669, 122] width 938 height 440
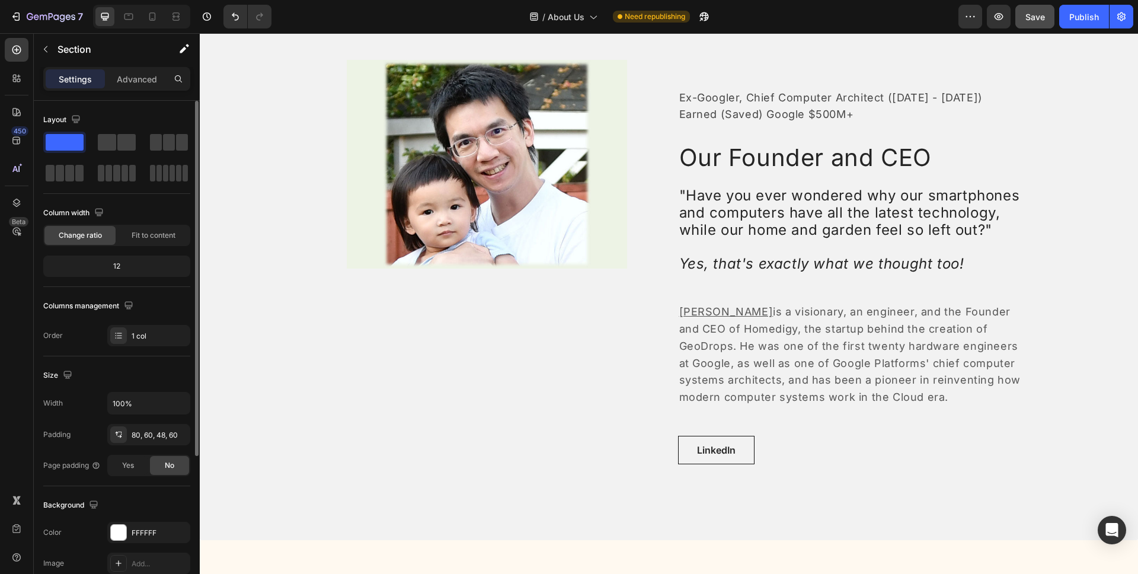
scroll to position [0, 0]
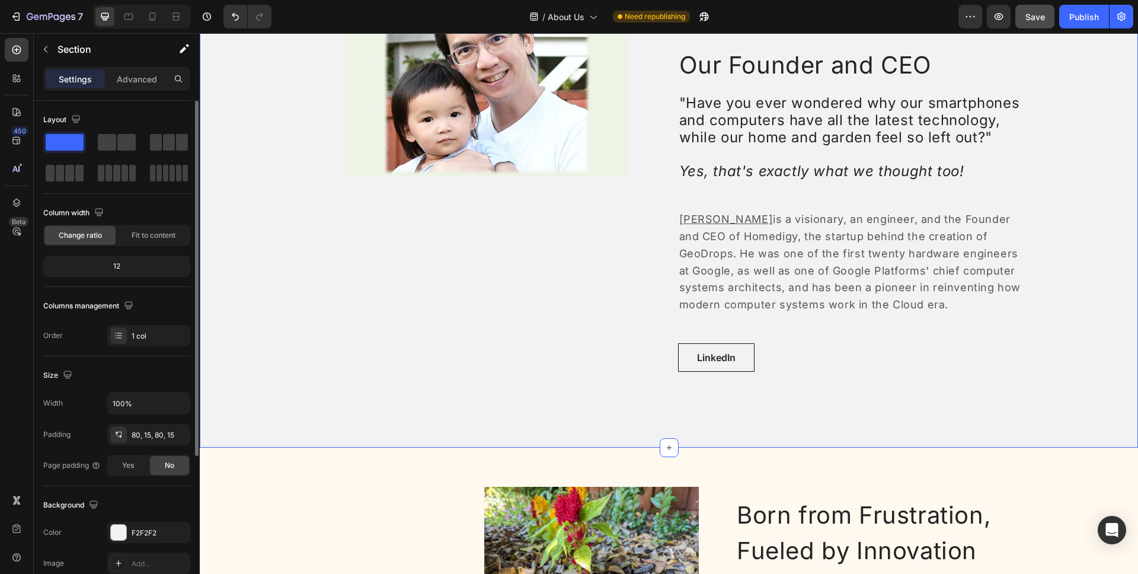
click at [286, 308] on div "Image Row Ex-Googler, Chief Computer Architect (2007 - 2023) Earned (Saved) Goo…" at bounding box center [669, 183] width 920 height 433
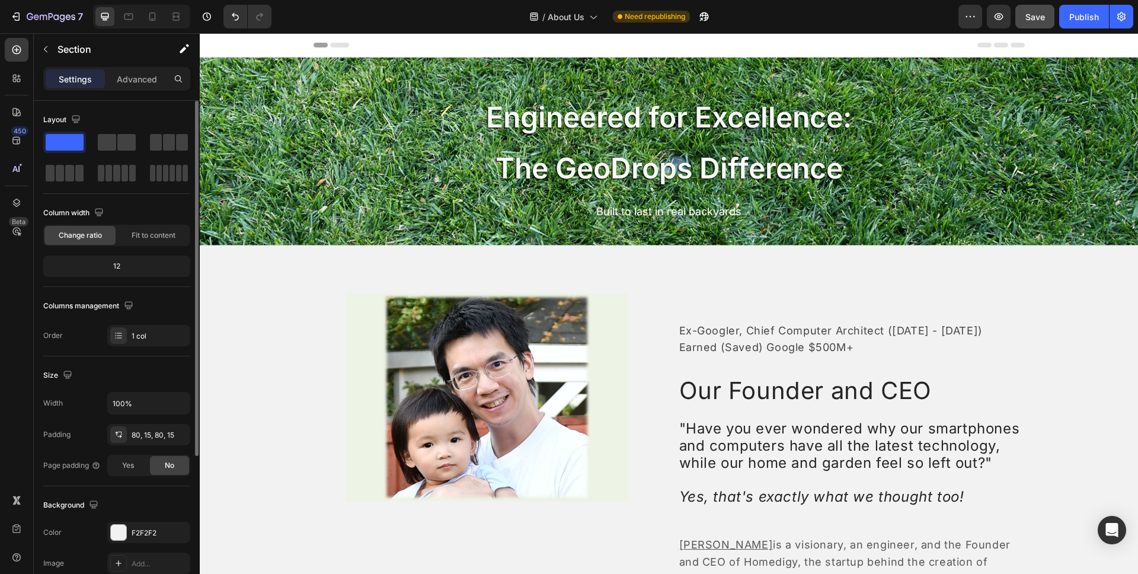
click at [1046, 287] on div "Image Row Ex-Googler, Chief Computer Architect (2007 - 2023) Earned (Saved) Goo…" at bounding box center [669, 508] width 938 height 527
click at [1028, 18] on span "Save" at bounding box center [1035, 17] width 20 height 10
click at [1085, 20] on div "Publish" at bounding box center [1084, 17] width 30 height 12
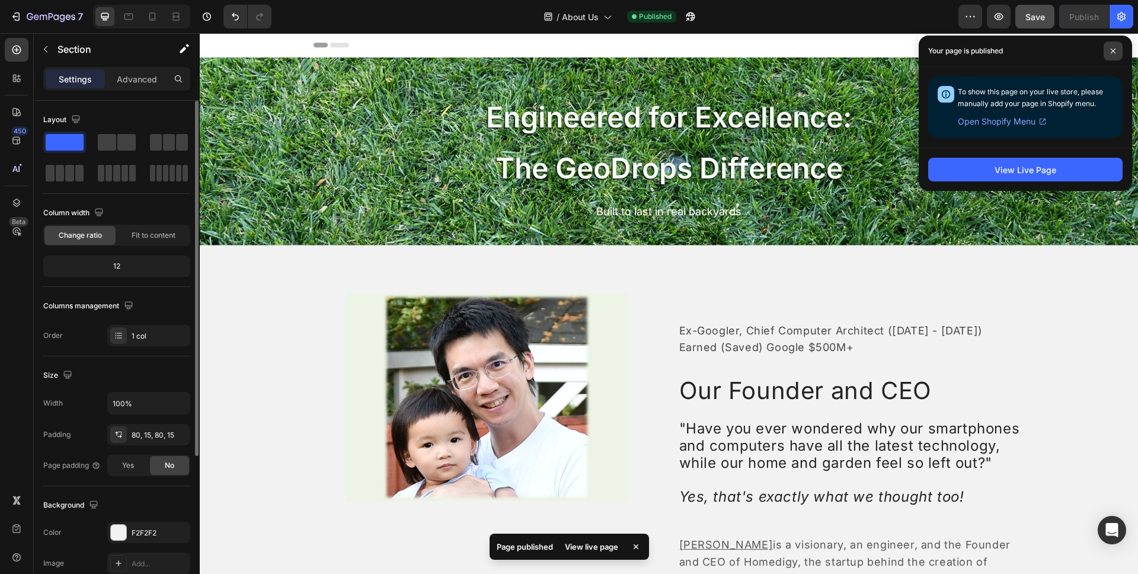
click at [1115, 48] on icon at bounding box center [1113, 51] width 6 height 6
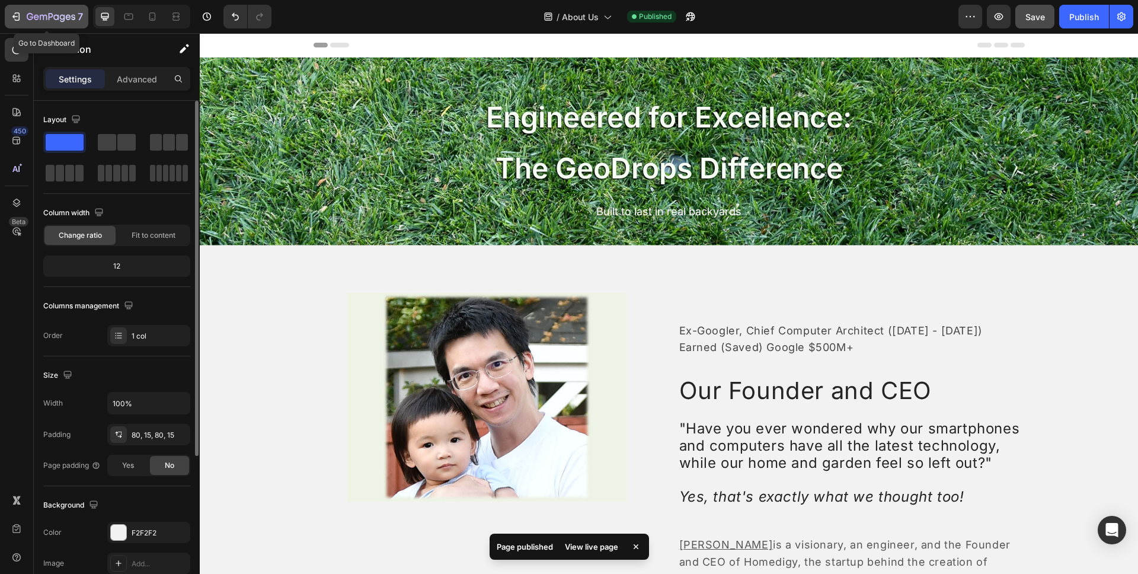
click at [49, 22] on icon "button" at bounding box center [51, 17] width 49 height 10
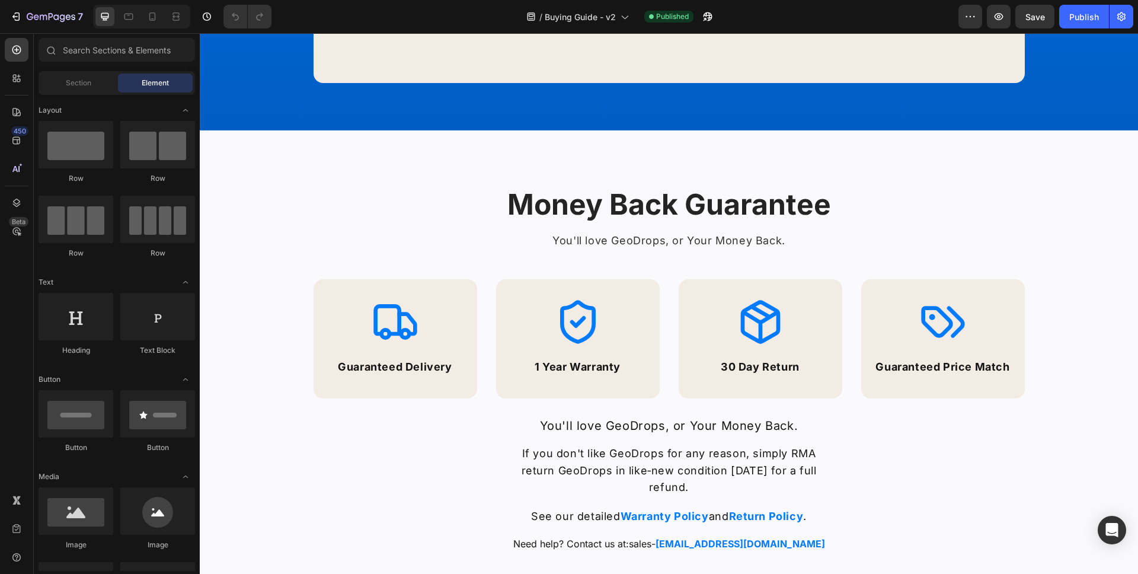
scroll to position [1409, 0]
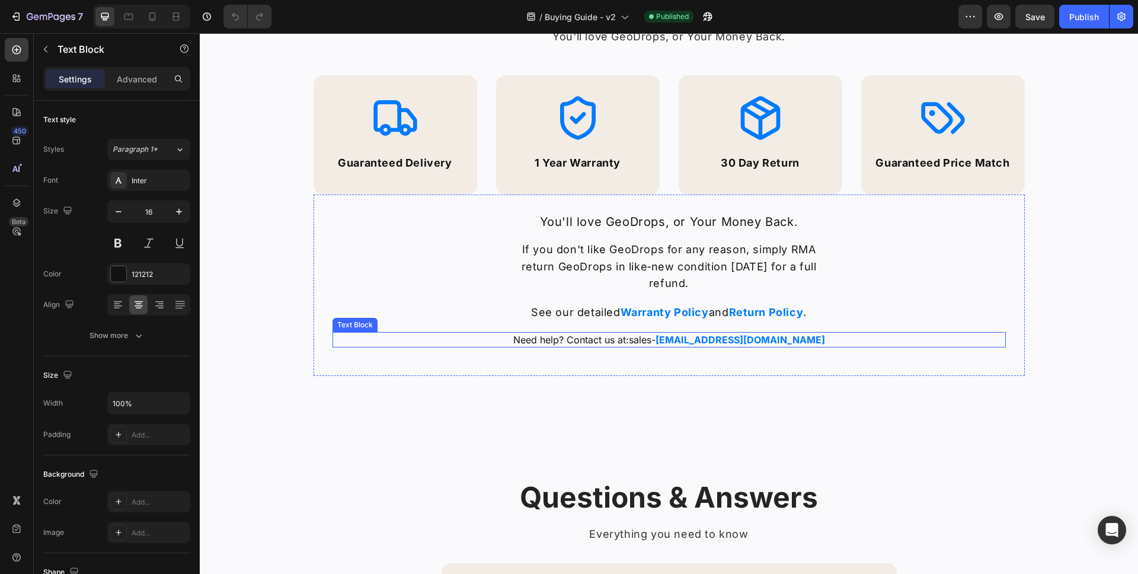
click at [659, 337] on link "sales- support@homedigy.com" at bounding box center [727, 340] width 196 height 12
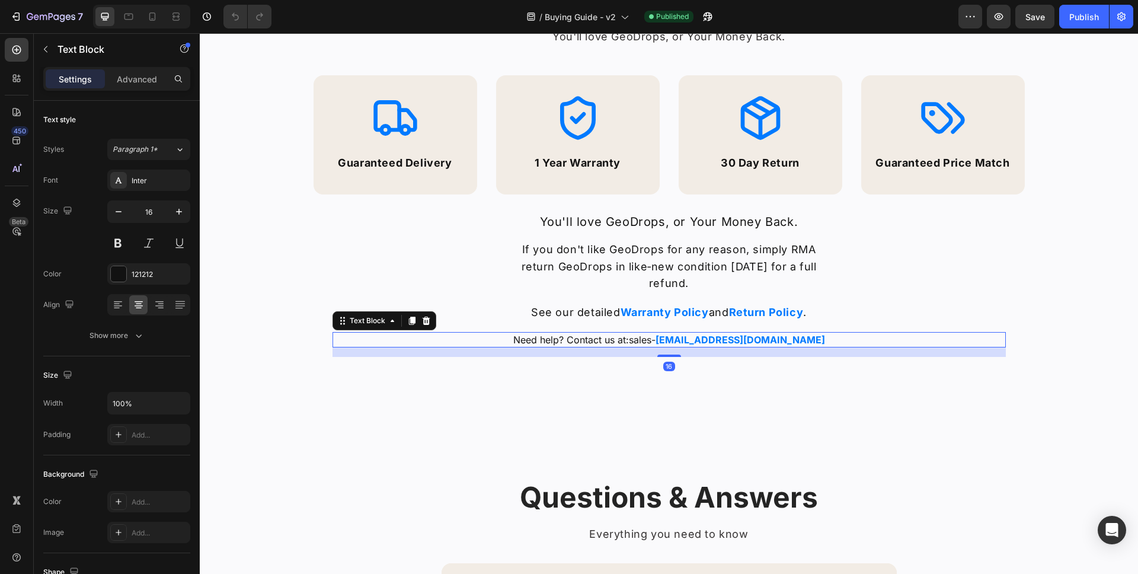
click at [659, 342] on link "sales- support@homedigy.com" at bounding box center [727, 340] width 196 height 12
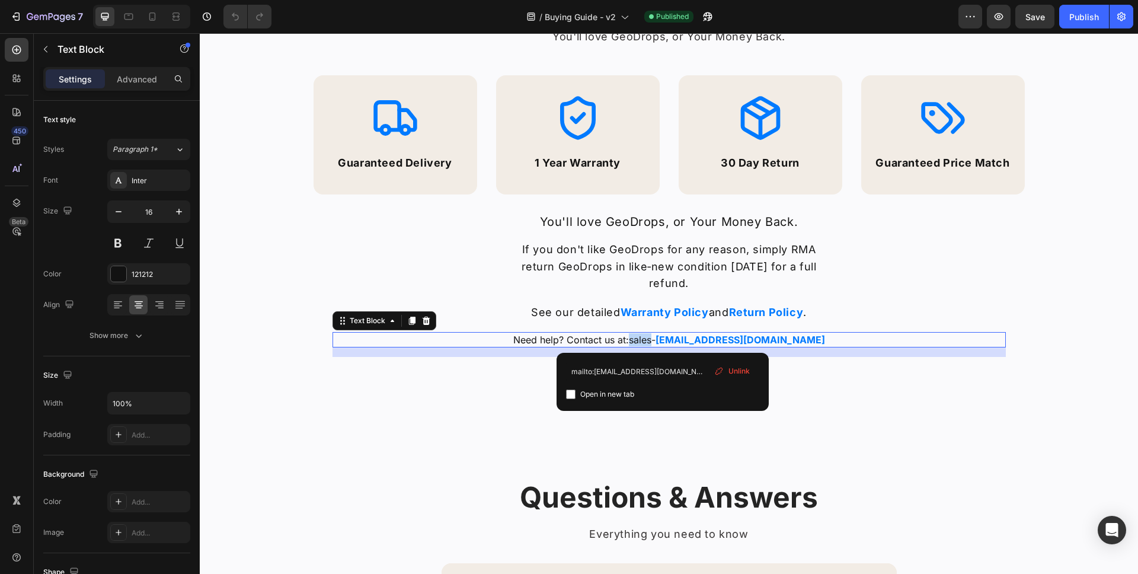
click at [659, 342] on link "sales- support@homedigy.com" at bounding box center [727, 340] width 196 height 12
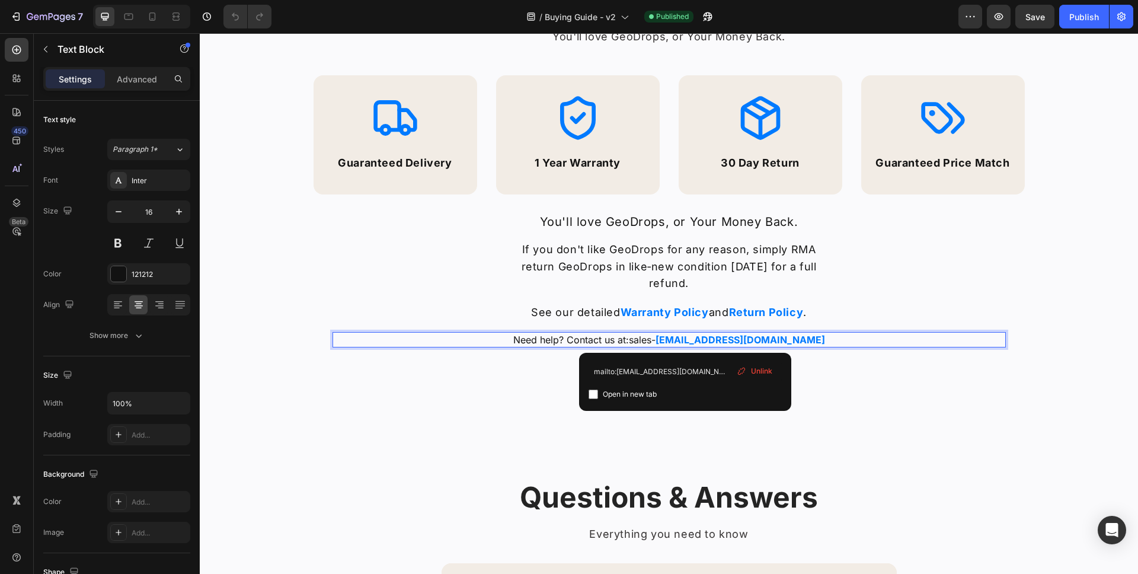
click at [686, 338] on strong "support@homedigy.com" at bounding box center [739, 340] width 169 height 12
click at [694, 339] on strong "support@homedigy.com" at bounding box center [739, 340] width 169 height 12
click at [694, 338] on strong "support@homedigy.com" at bounding box center [739, 340] width 169 height 12
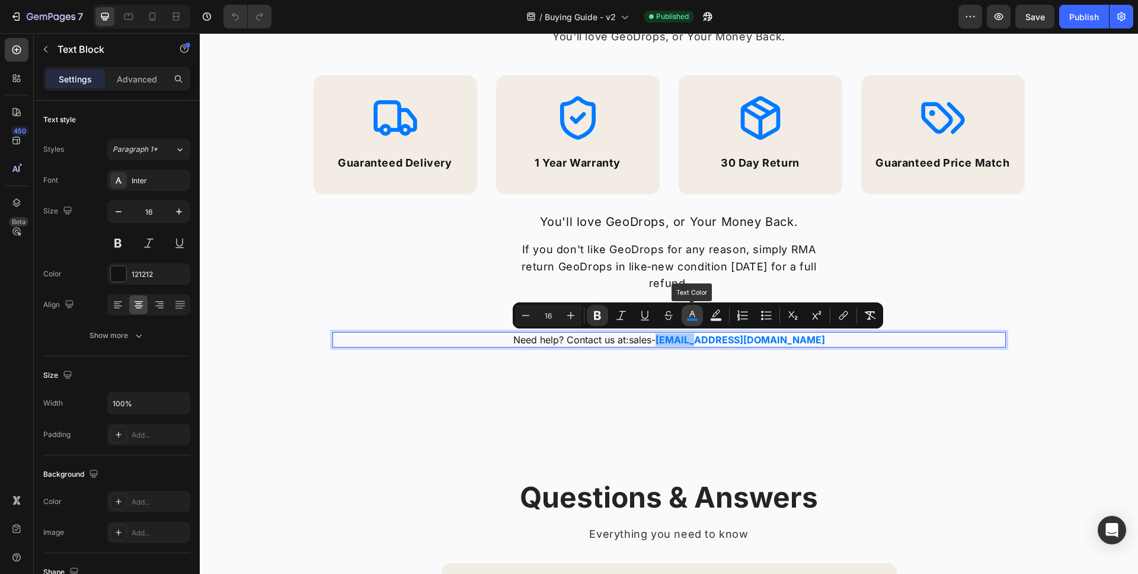
click at [690, 319] on rect "Editor contextual toolbar" at bounding box center [692, 319] width 11 height 3
type input "007AFF"
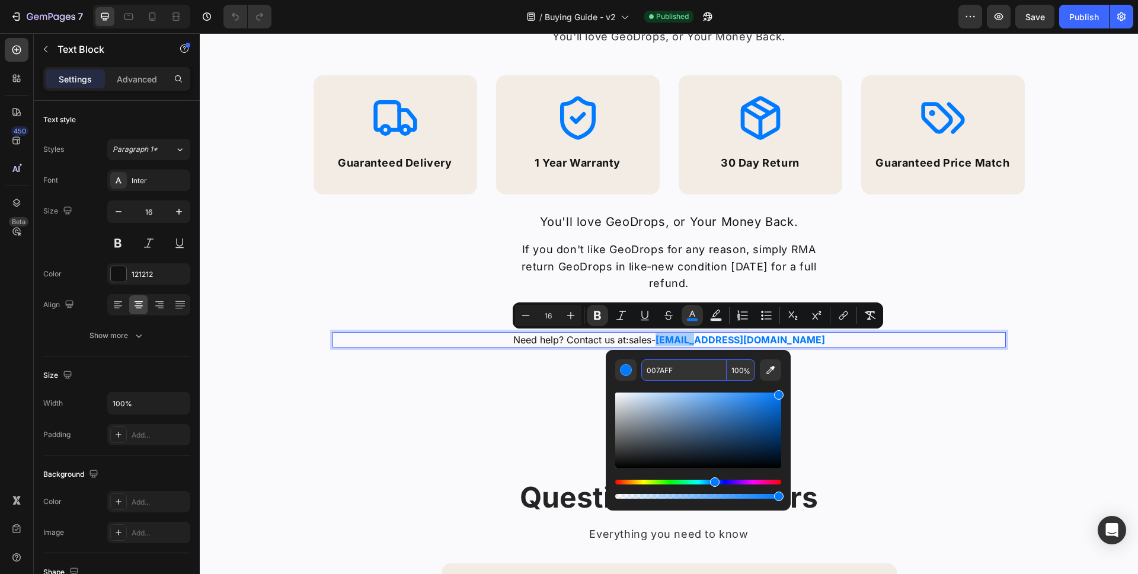
click at [669, 370] on input "007AFF" at bounding box center [683, 369] width 85 height 21
click at [669, 369] on input "007AFF" at bounding box center [683, 369] width 85 height 21
copy strong "support"
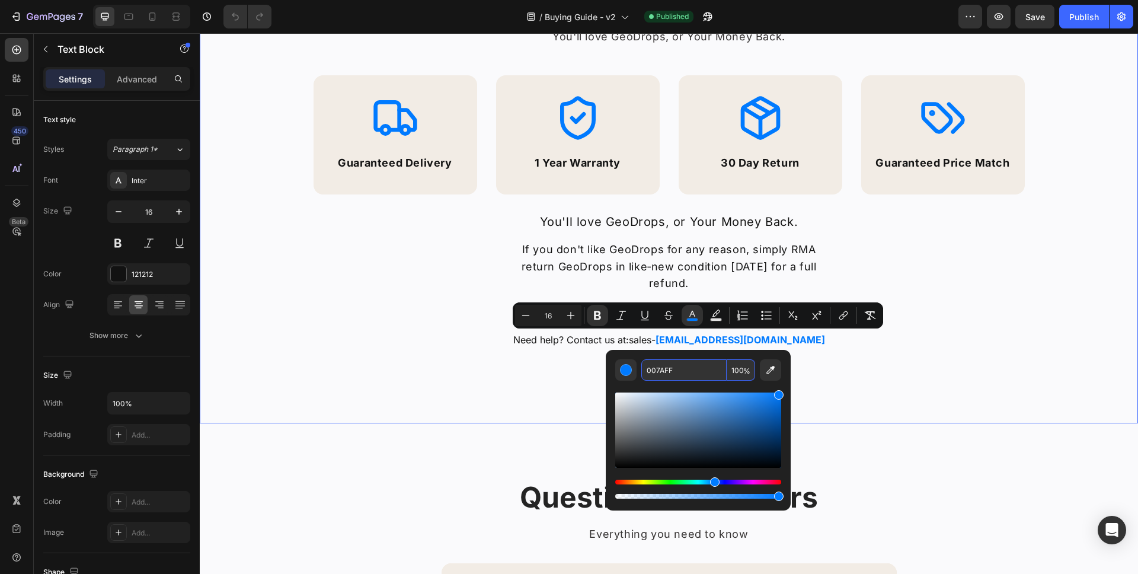
click at [546, 402] on div "Money Back Guarantee Heading You'll love GeoDrops, or Your Money Back. Text blo…" at bounding box center [669, 175] width 938 height 497
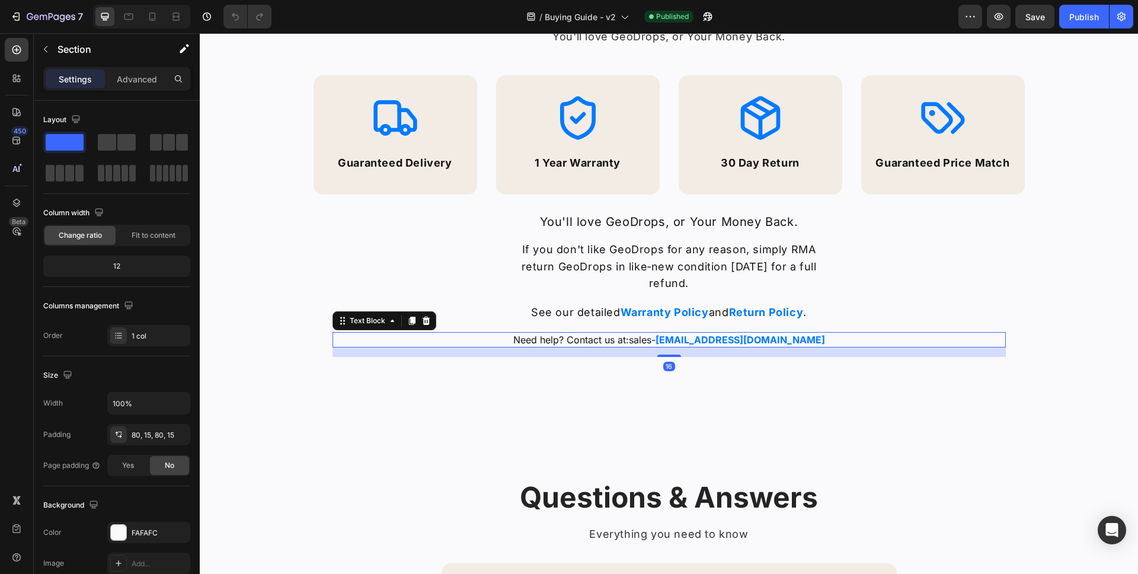
click at [653, 338] on link "sales- support@homedigy.com" at bounding box center [727, 340] width 196 height 12
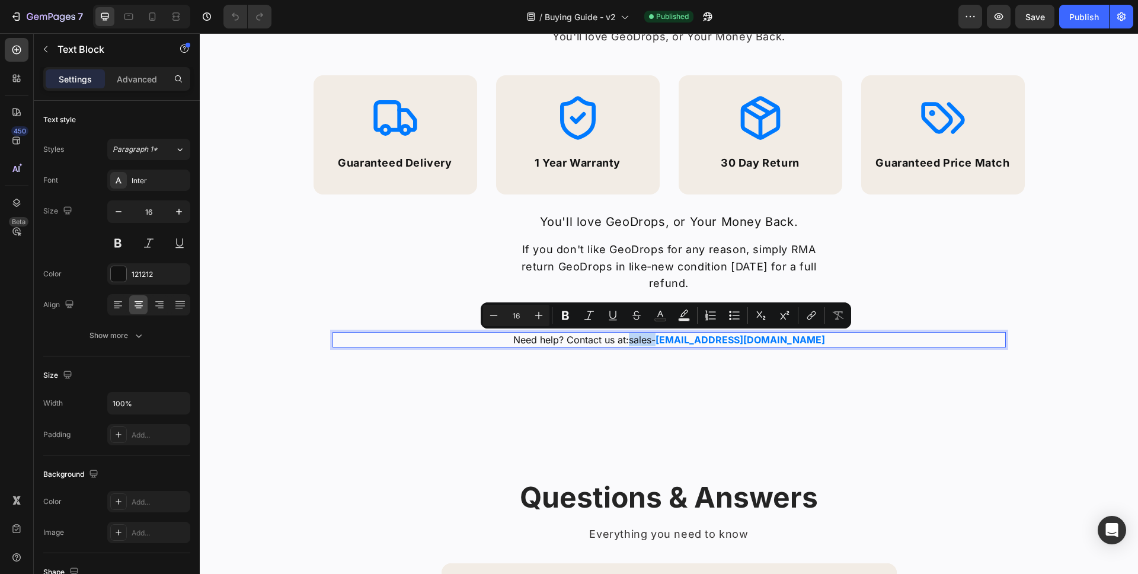
drag, startPoint x: 653, startPoint y: 340, endPoint x: 678, endPoint y: 338, distance: 25.5
click at [678, 338] on link "sales- support@homedigy.com" at bounding box center [727, 340] width 196 height 12
click at [690, 316] on button "Text Background Color" at bounding box center [683, 315] width 21 height 21
type input "000000"
type input "77"
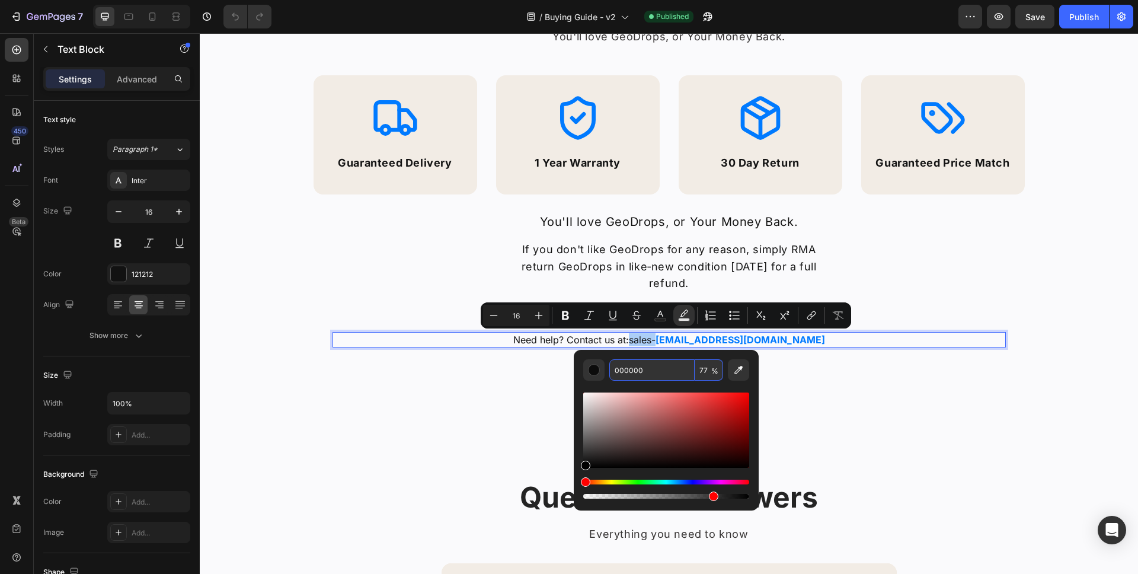
click at [662, 366] on input "000000" at bounding box center [651, 369] width 85 height 21
paste input "7AFF"
type input "007AFF"
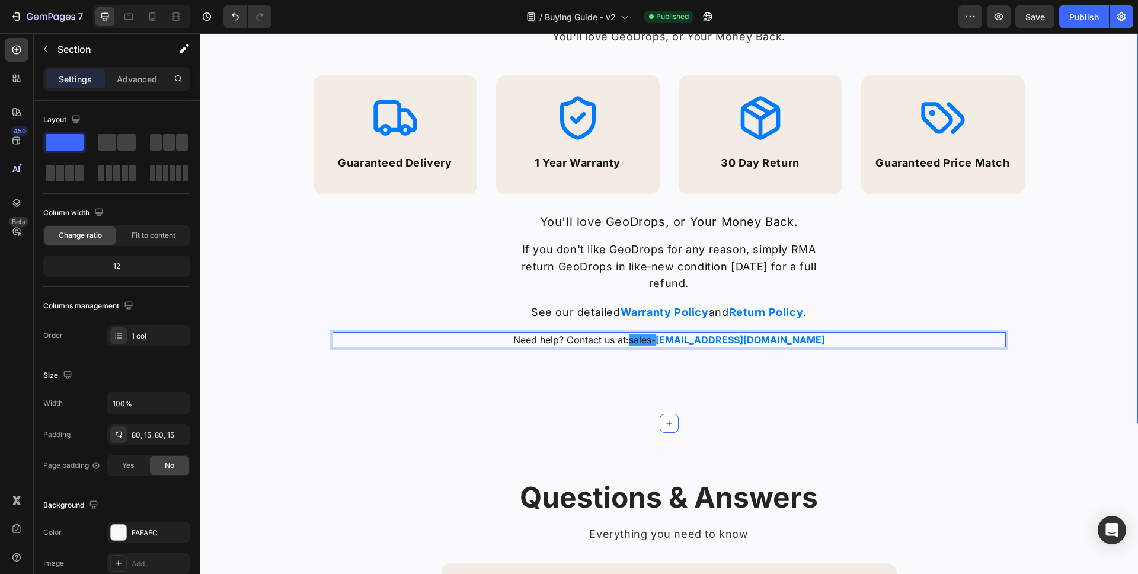
click at [782, 395] on div "Money Back Guarantee Heading You'll love GeoDrops, or Your Money Back. Text blo…" at bounding box center [669, 175] width 938 height 497
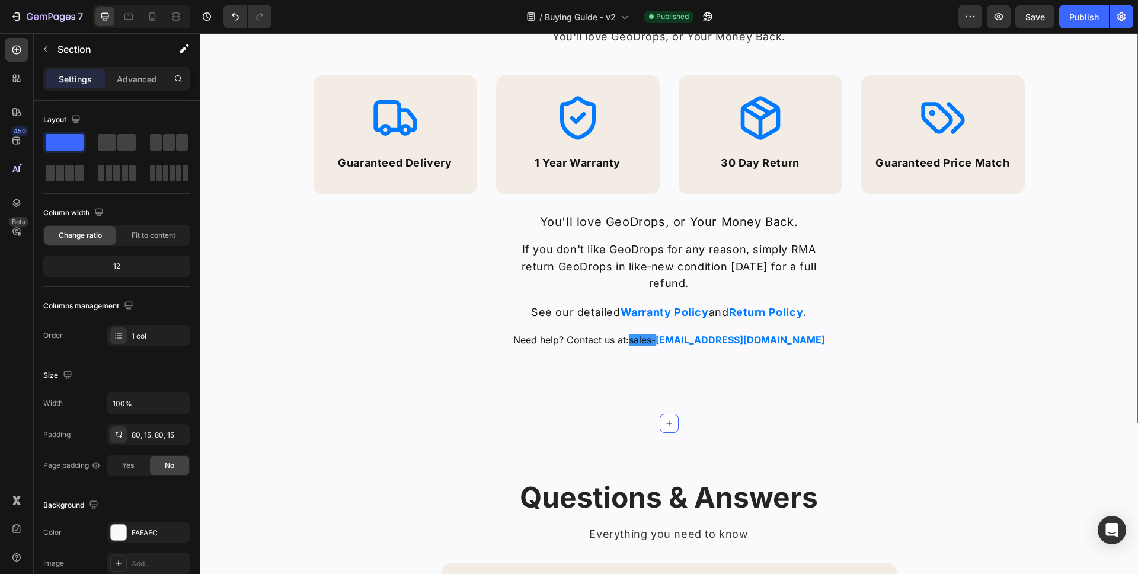
click at [670, 380] on div "Money Back Guarantee Heading You'll love GeoDrops, or Your Money Back. Text blo…" at bounding box center [669, 175] width 938 height 497
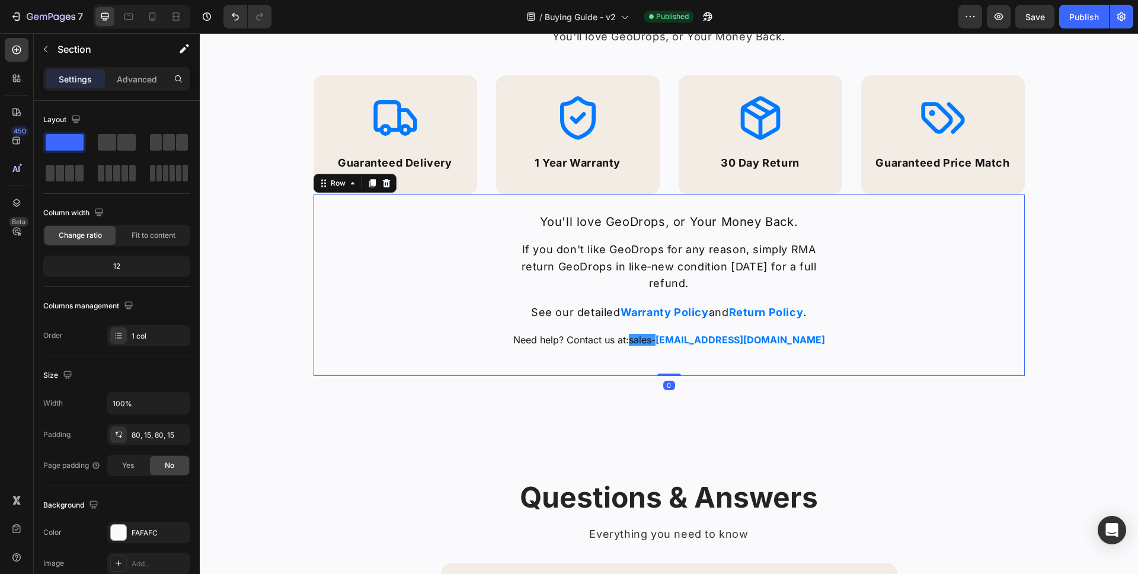
click at [665, 354] on div "You'll love GeoDrops, or Your Money Back. Text Block If you don't like GeoDrops…" at bounding box center [668, 285] width 673 height 144
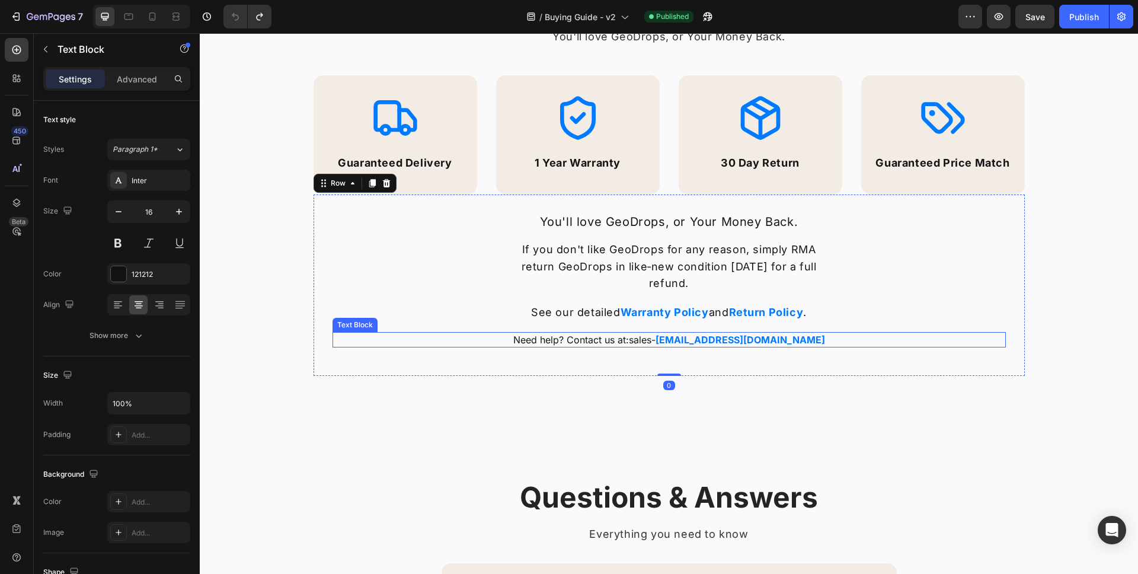
click at [664, 340] on link "sales- support@homedigy.com" at bounding box center [727, 340] width 196 height 12
click at [653, 341] on link "sales- support@homedigy.com" at bounding box center [727, 340] width 196 height 12
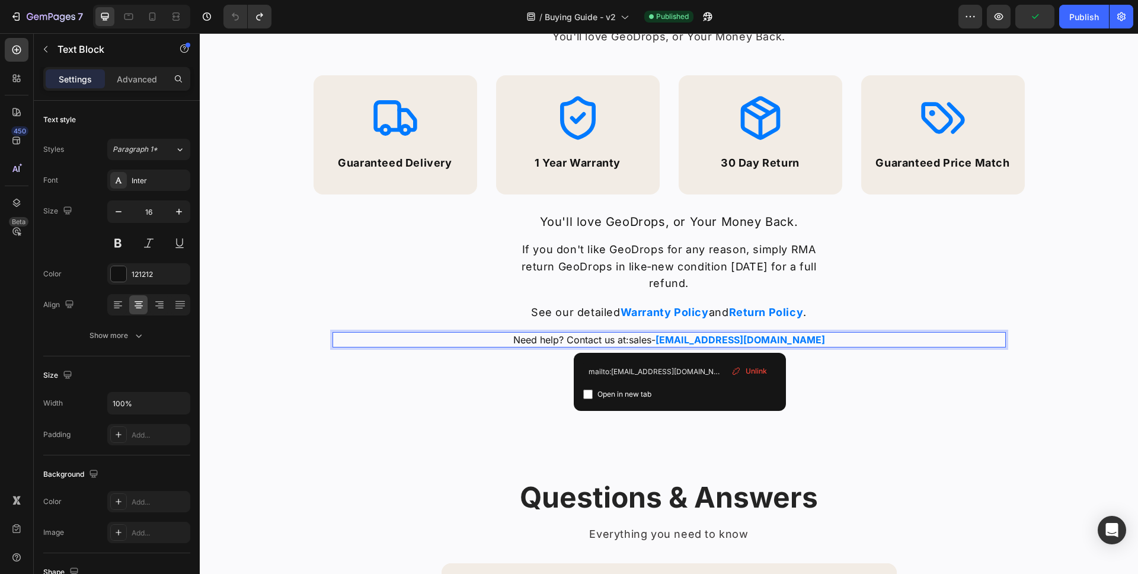
click at [678, 340] on link "sales- support@homedigy.com" at bounding box center [727, 340] width 196 height 12
click at [653, 341] on link "sales- support@homedigy.com" at bounding box center [727, 340] width 196 height 12
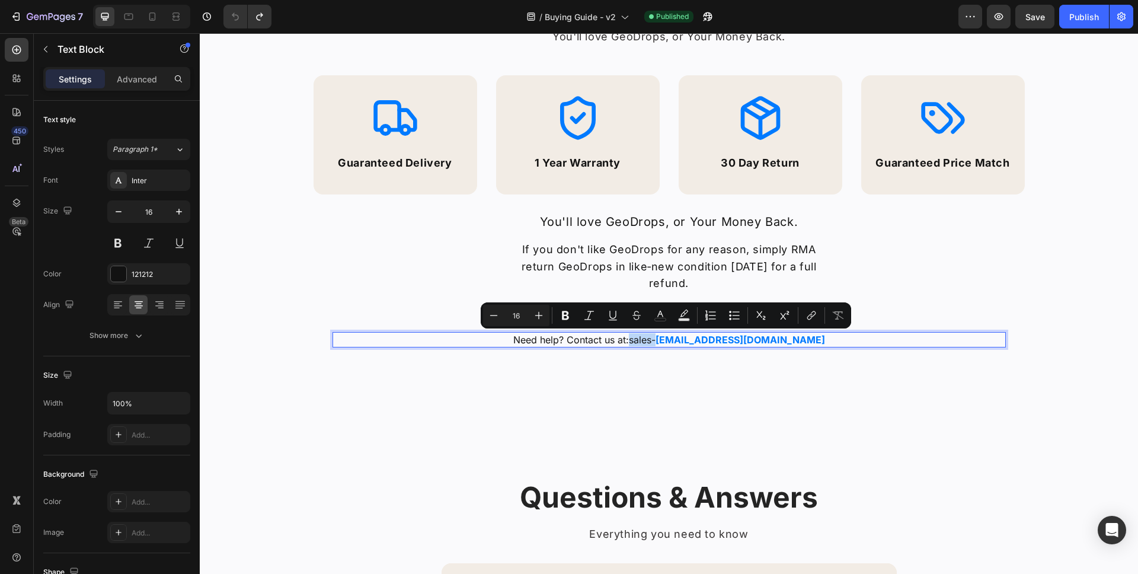
drag, startPoint x: 653, startPoint y: 342, endPoint x: 678, endPoint y: 338, distance: 25.1
click at [678, 338] on link "sales- support@homedigy.com" at bounding box center [727, 340] width 196 height 12
click at [665, 319] on icon "Editor contextual toolbar" at bounding box center [660, 315] width 12 height 12
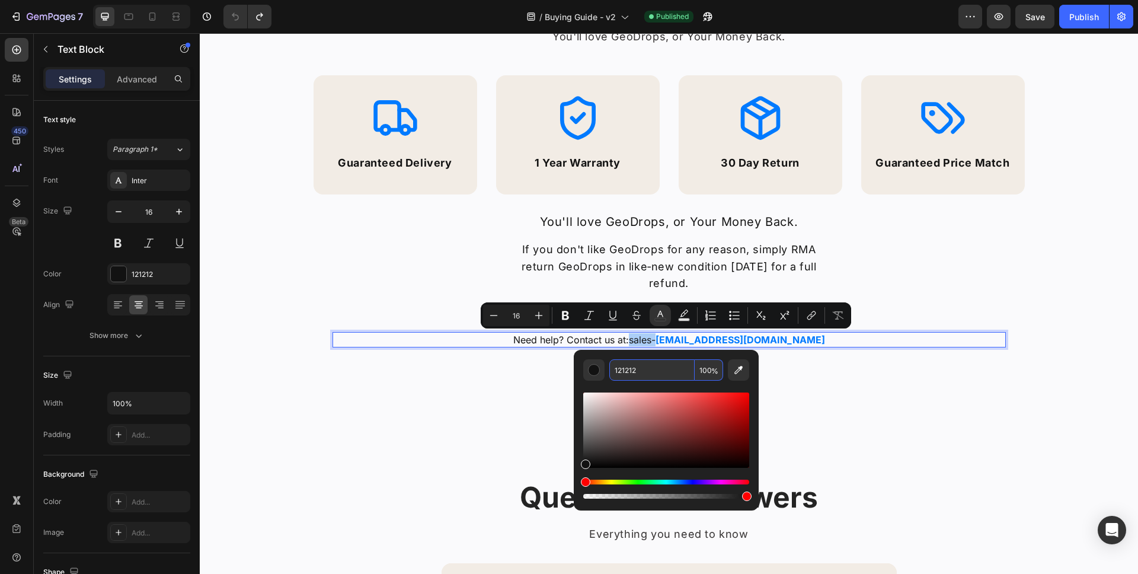
click at [670, 370] on input "121212" at bounding box center [651, 369] width 85 height 21
paste input "007AFF"
type input "007AFF"
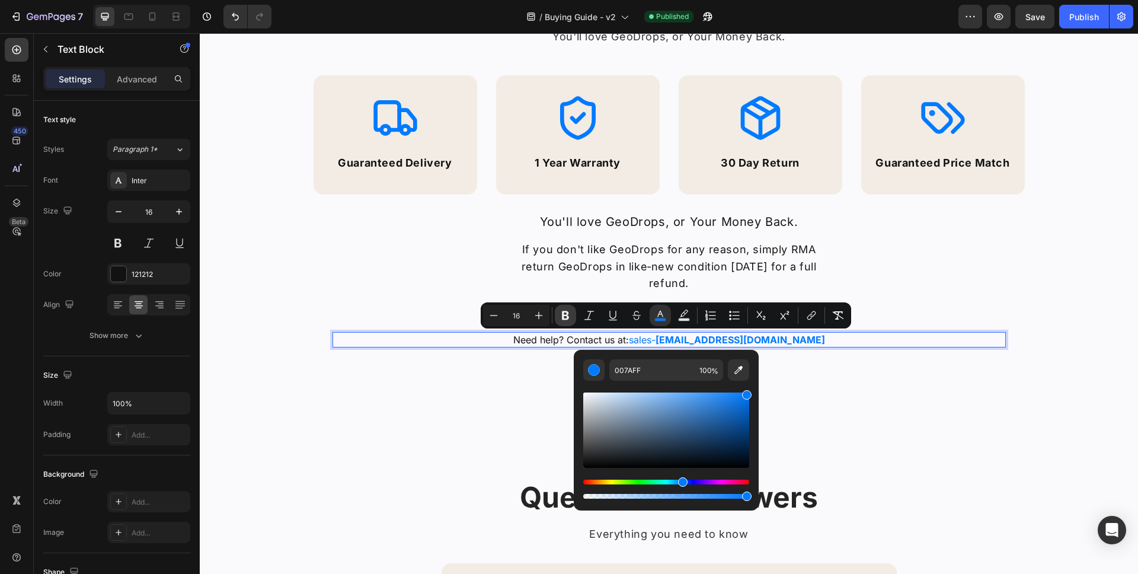
click at [567, 316] on icon "Editor contextual toolbar" at bounding box center [565, 315] width 7 height 9
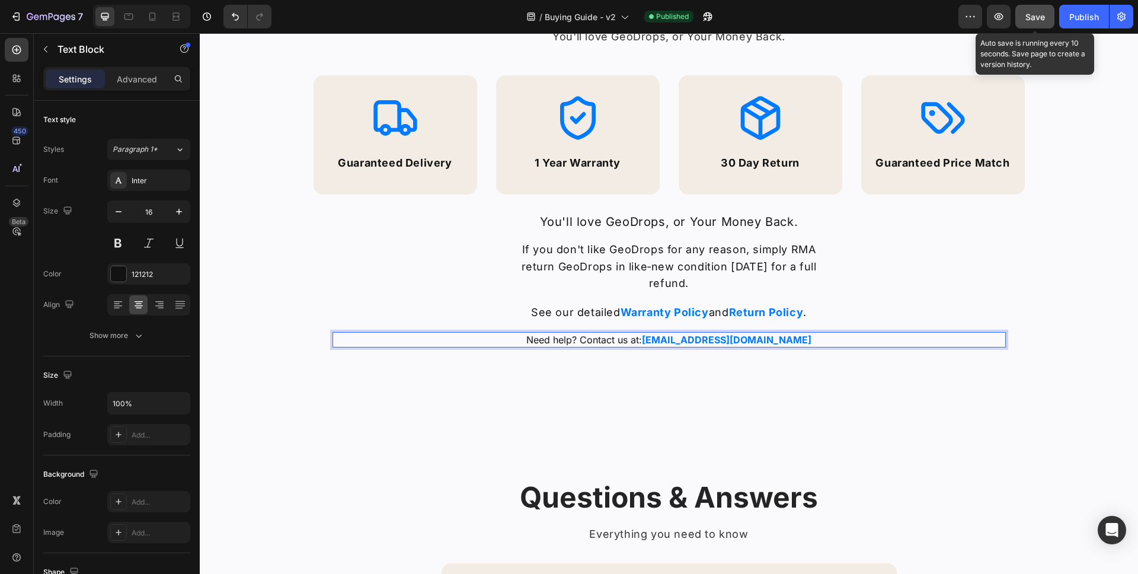
click at [1030, 18] on span "Save" at bounding box center [1035, 17] width 20 height 10
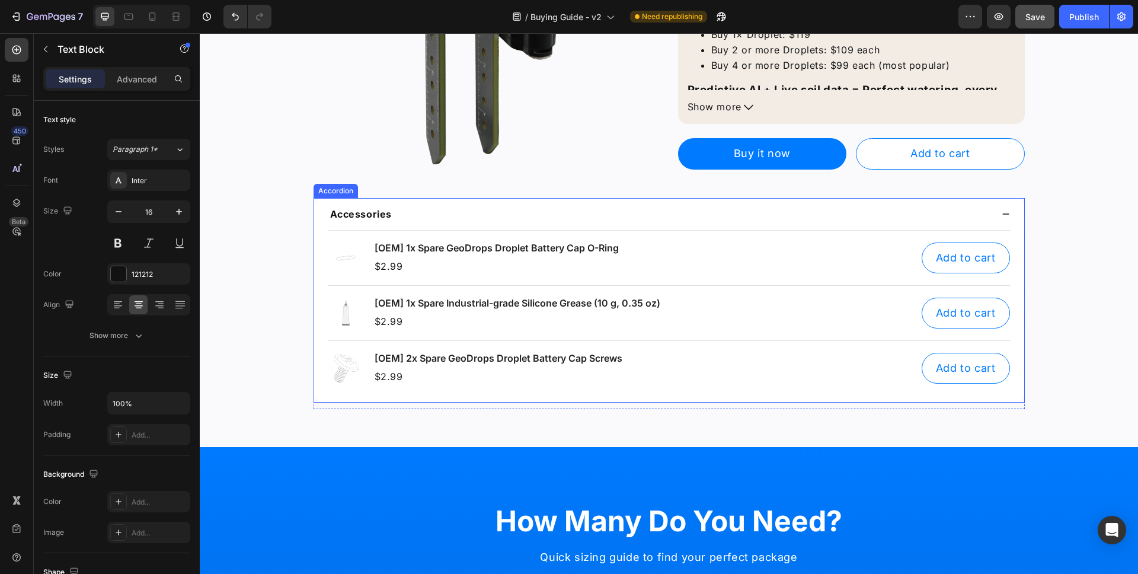
scroll to position [0, 0]
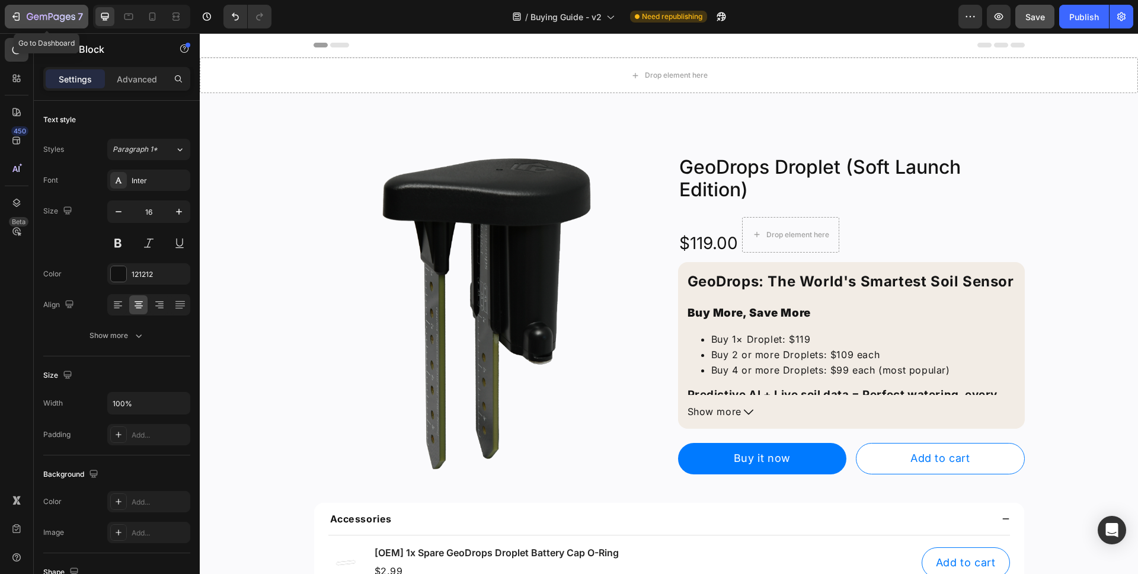
click at [52, 23] on div "7" at bounding box center [55, 16] width 56 height 14
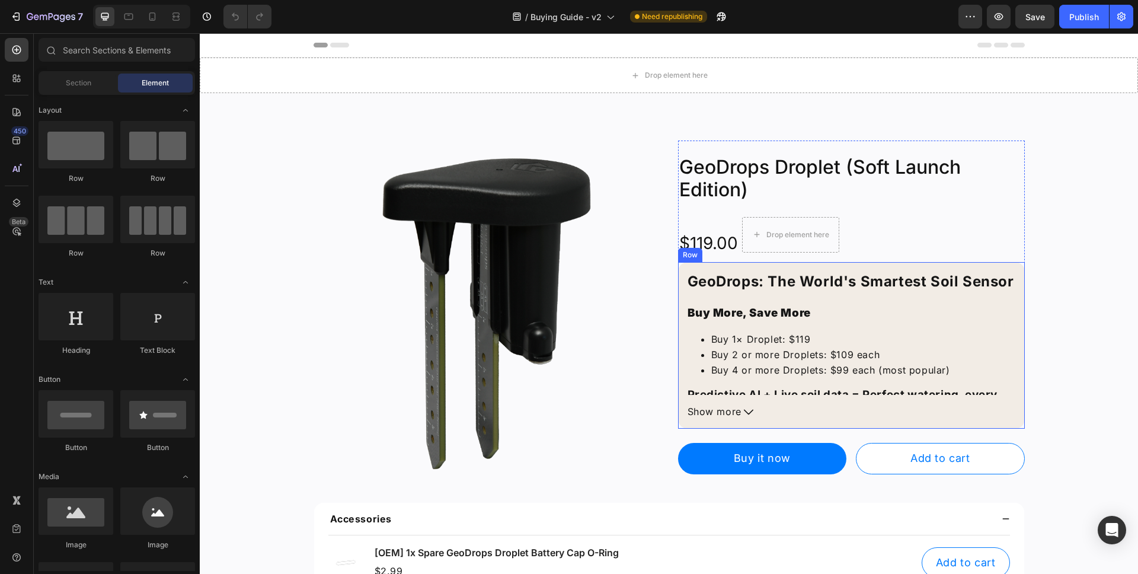
click at [1015, 280] on div "GeoDrops: The World's Smartest Soil Sensor Buy More, Save More Buy 1× Droplet: …" at bounding box center [851, 345] width 347 height 167
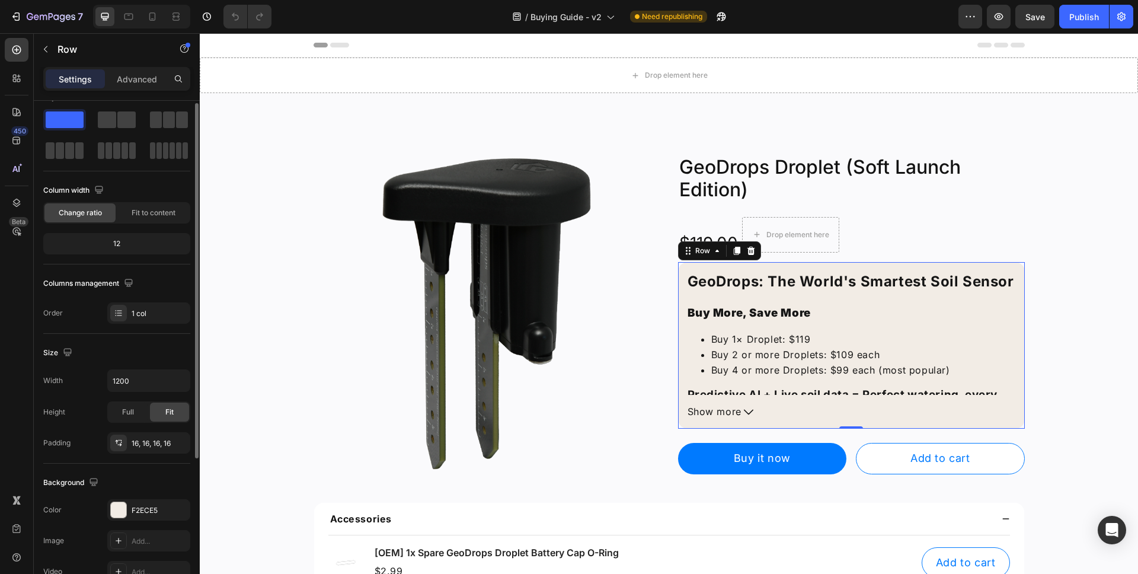
scroll to position [30, 0]
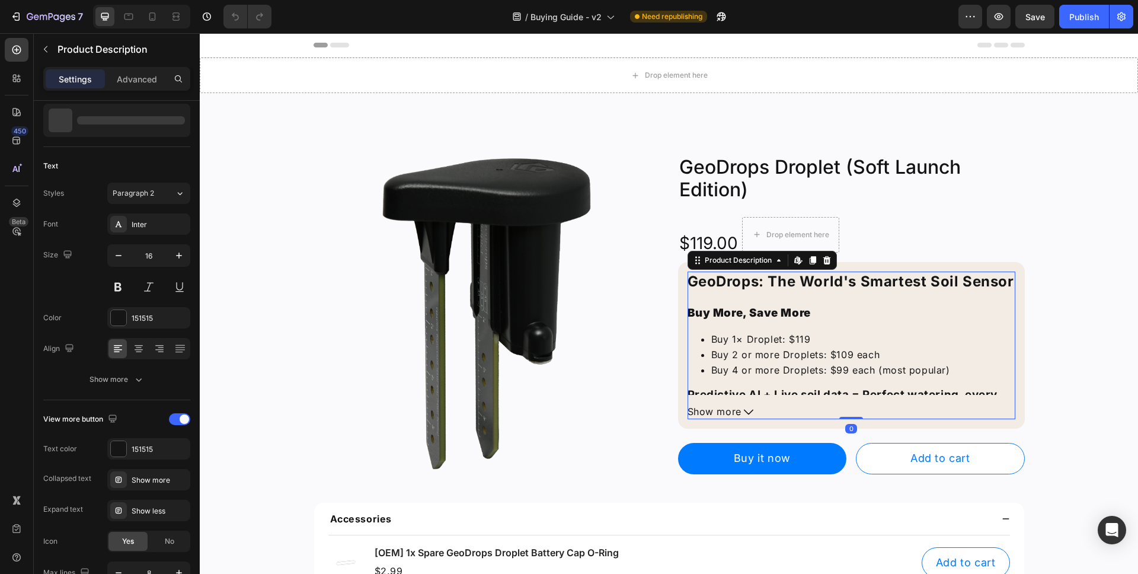
click at [755, 404] on button "Show more" at bounding box center [851, 411] width 328 height 15
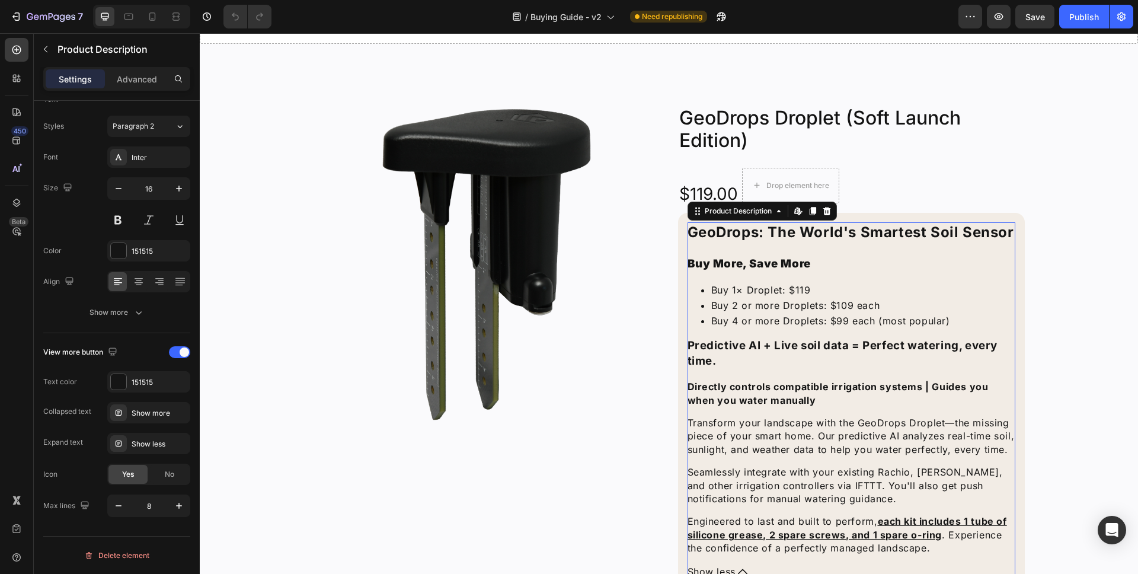
scroll to position [165, 0]
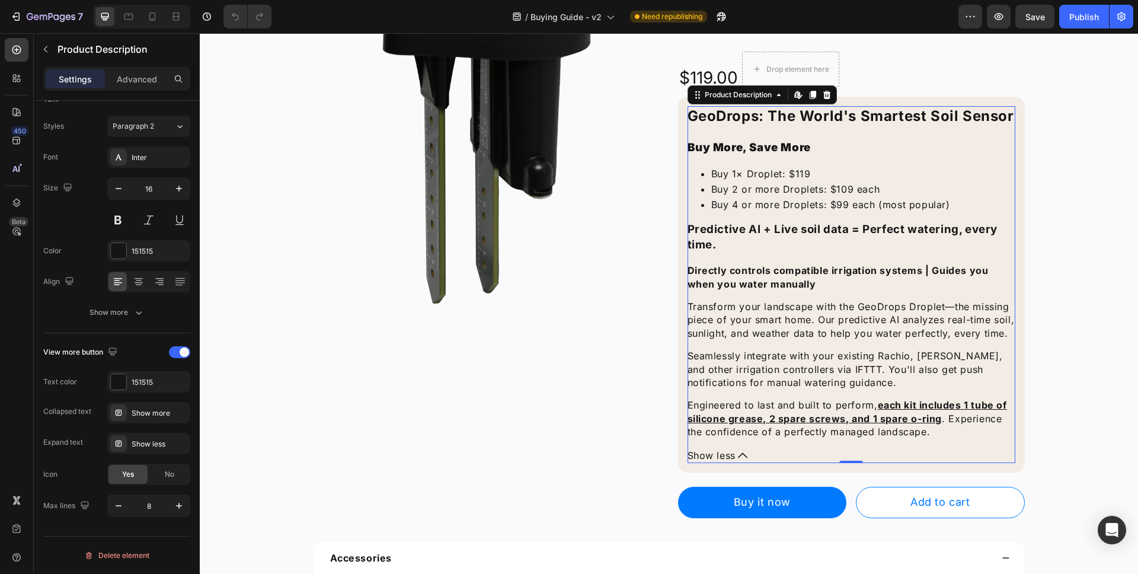
click at [743, 453] on button "Show less" at bounding box center [851, 455] width 328 height 15
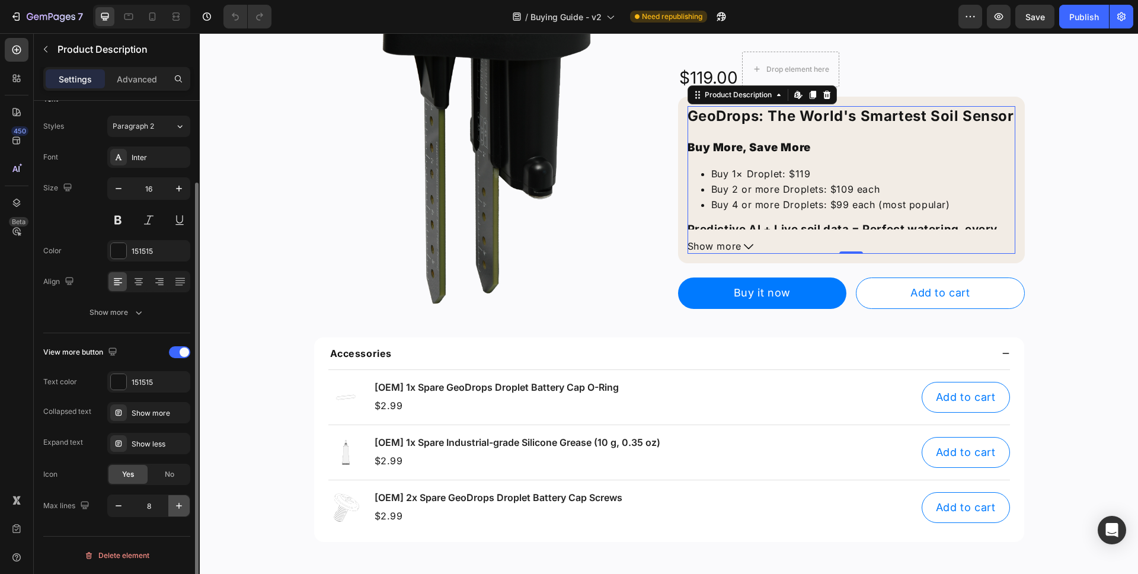
click at [181, 504] on icon "button" at bounding box center [179, 505] width 12 height 12
type input "9"
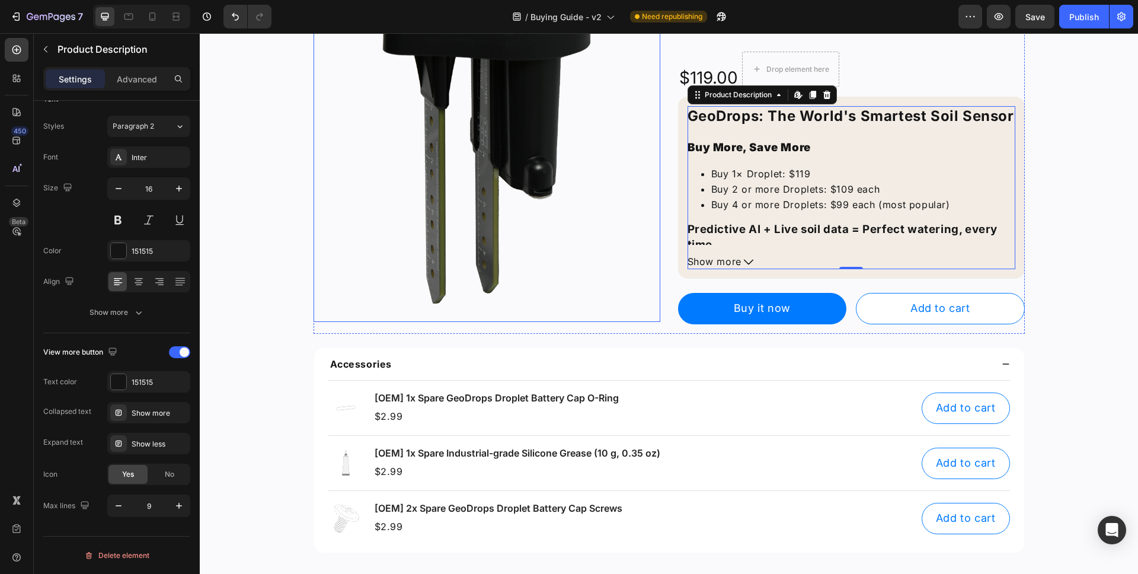
scroll to position [0, 0]
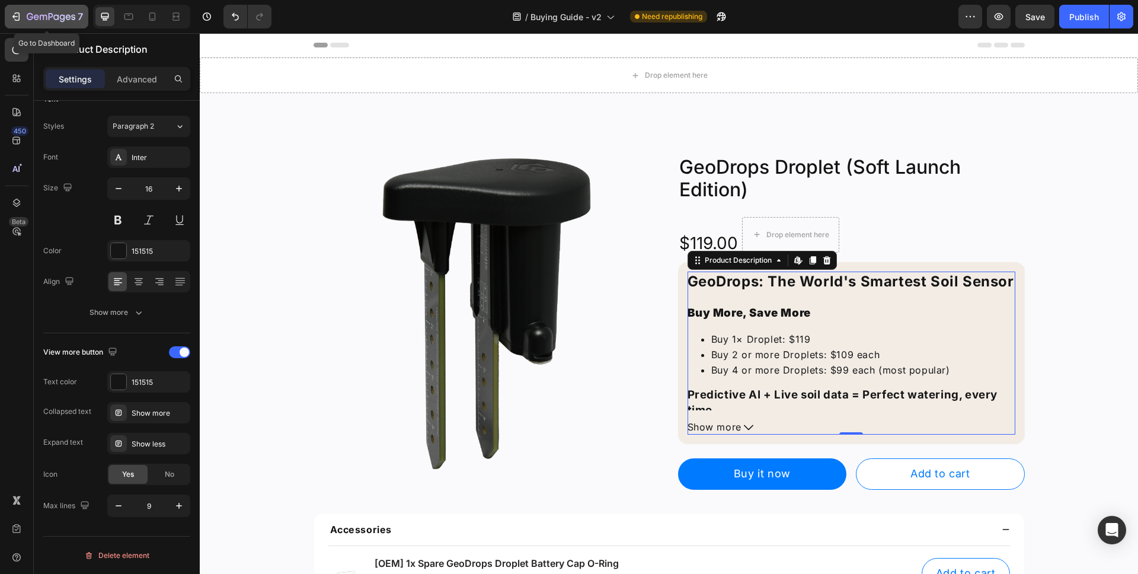
click at [34, 19] on icon "button" at bounding box center [36, 16] width 5 height 5
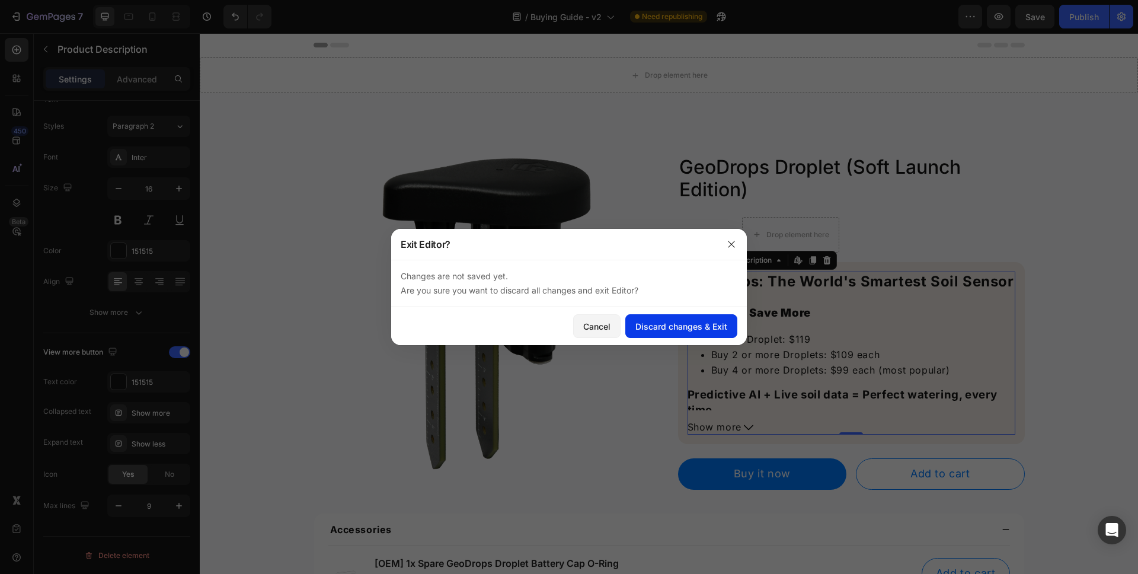
click at [654, 320] on div "Discard changes & Exit" at bounding box center [681, 326] width 92 height 12
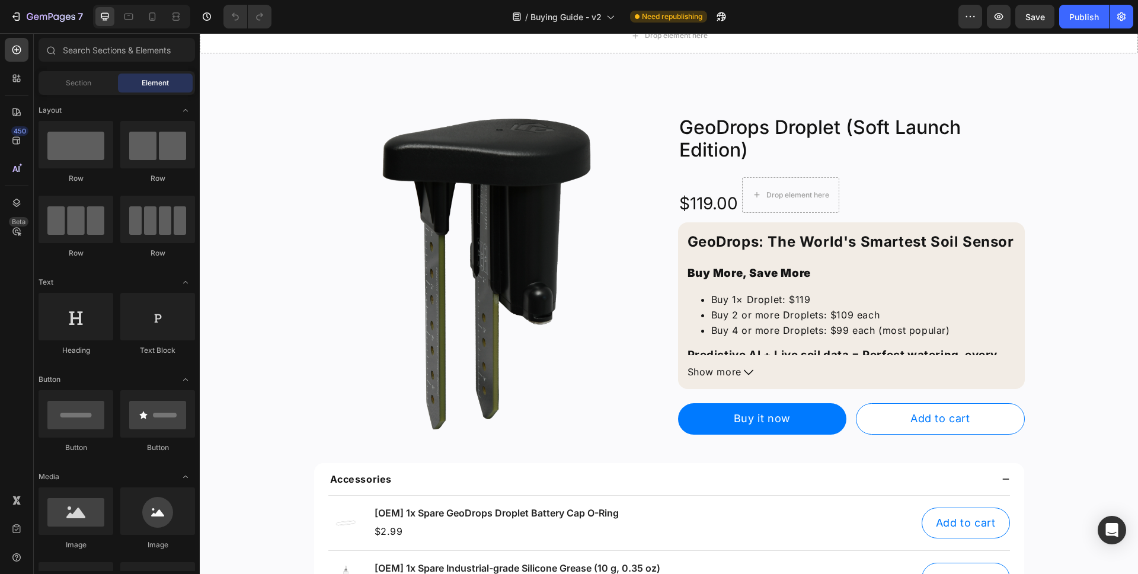
scroll to position [87, 0]
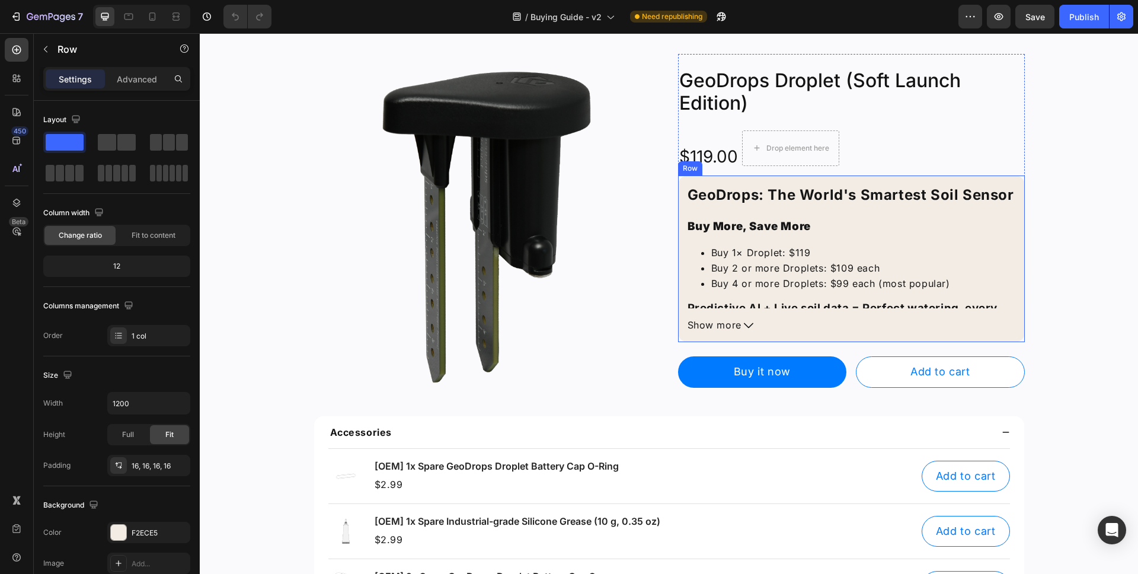
click at [736, 335] on div "GeoDrops: The World's Smartest Soil Sensor Buy More, Save More Buy 1× Droplet: …" at bounding box center [851, 258] width 347 height 167
click at [737, 334] on div "GeoDrops: The World's Smartest Soil Sensor Buy More, Save More Buy 1× Droplet: …" at bounding box center [851, 258] width 347 height 167
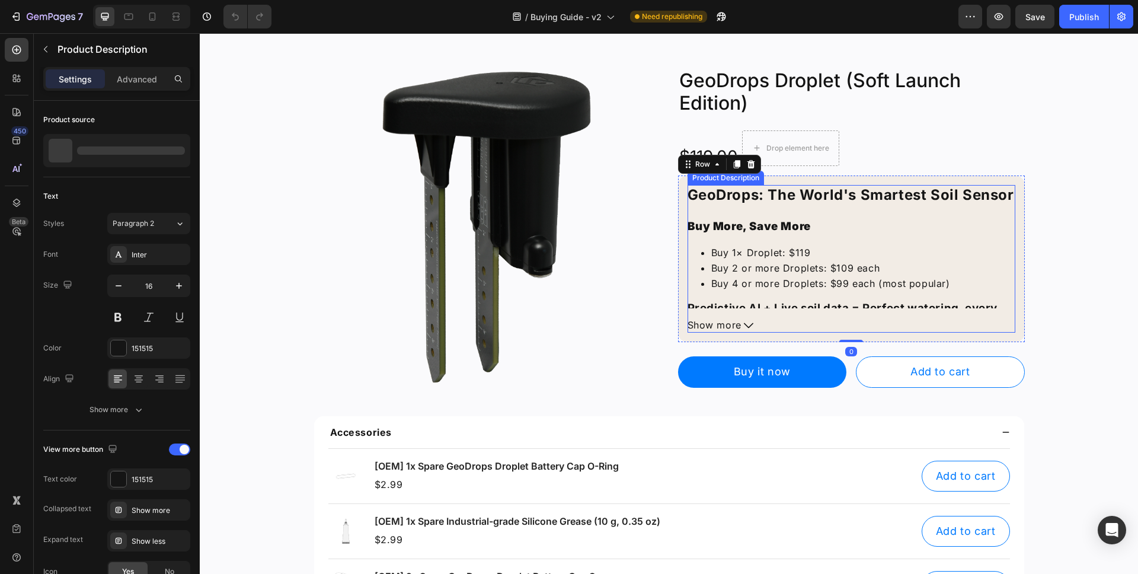
click at [744, 326] on icon at bounding box center [748, 325] width 9 height 9
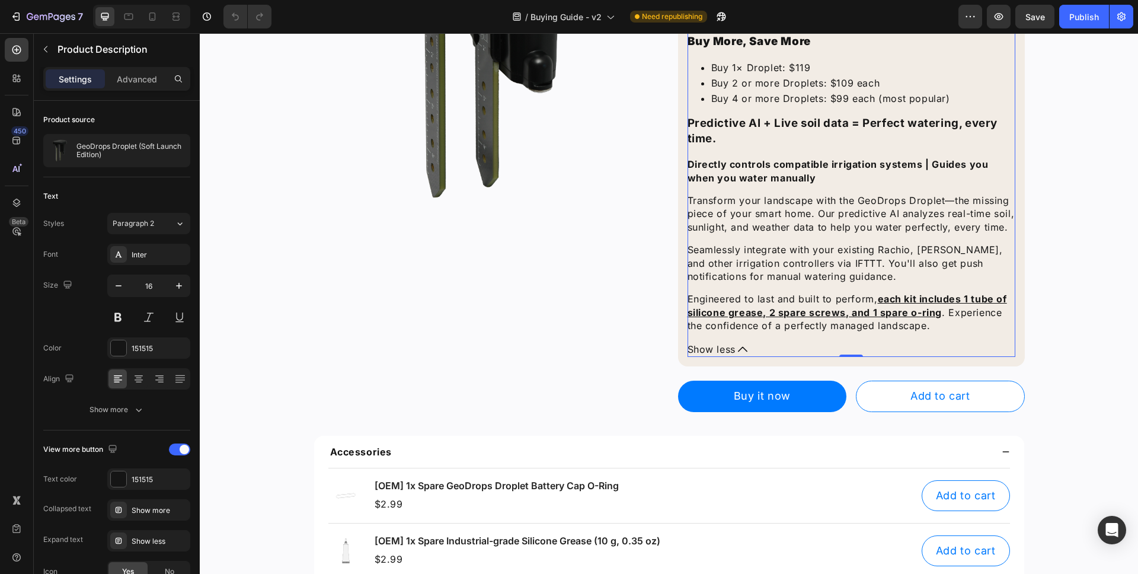
scroll to position [0, 0]
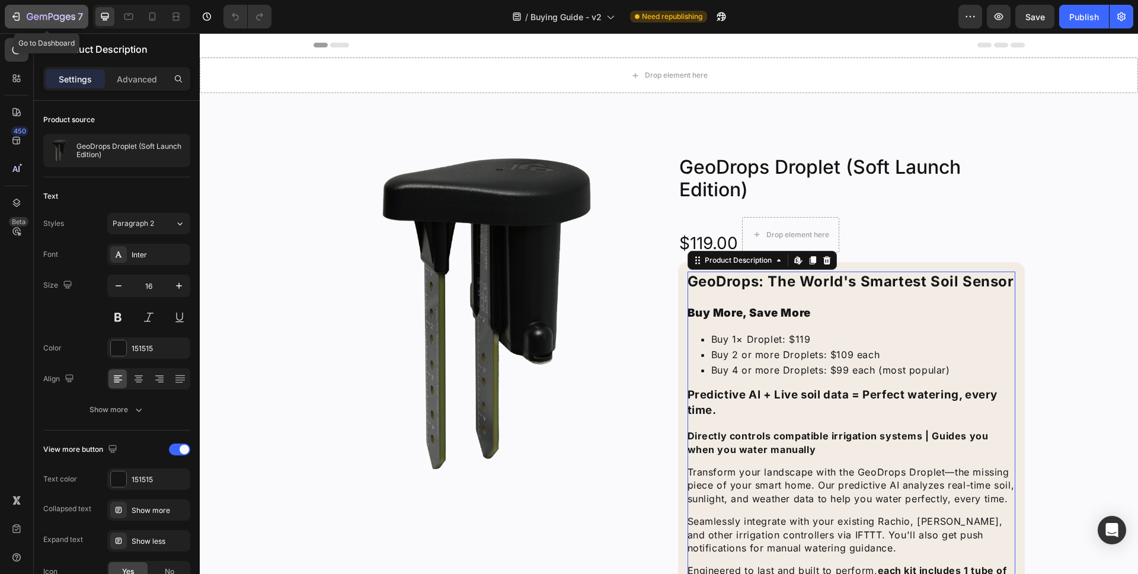
click at [53, 23] on div "7" at bounding box center [55, 16] width 56 height 14
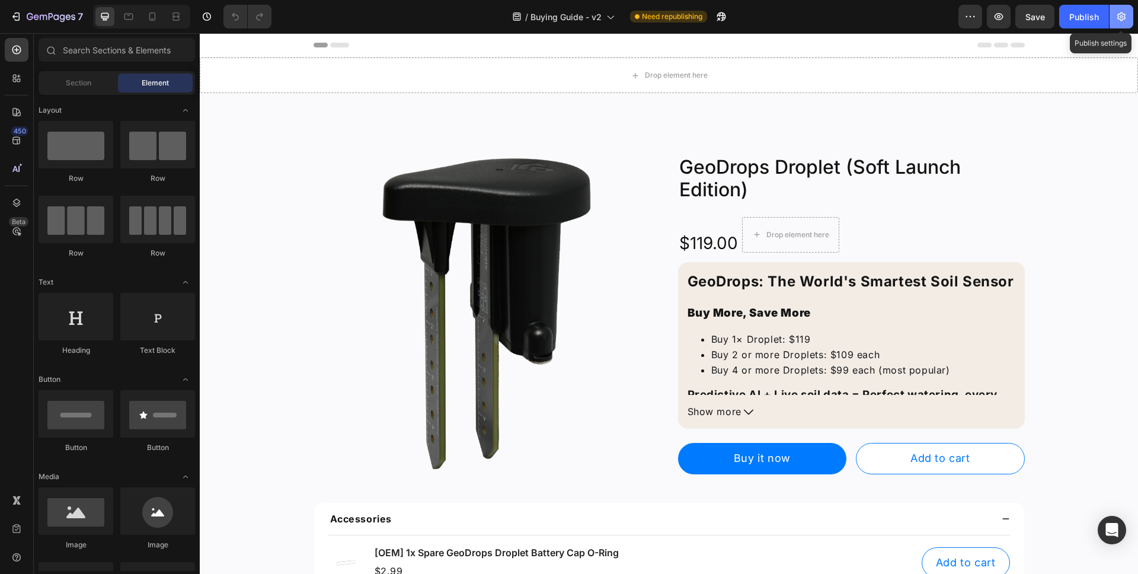
click at [1114, 23] on button "button" at bounding box center [1121, 17] width 24 height 24
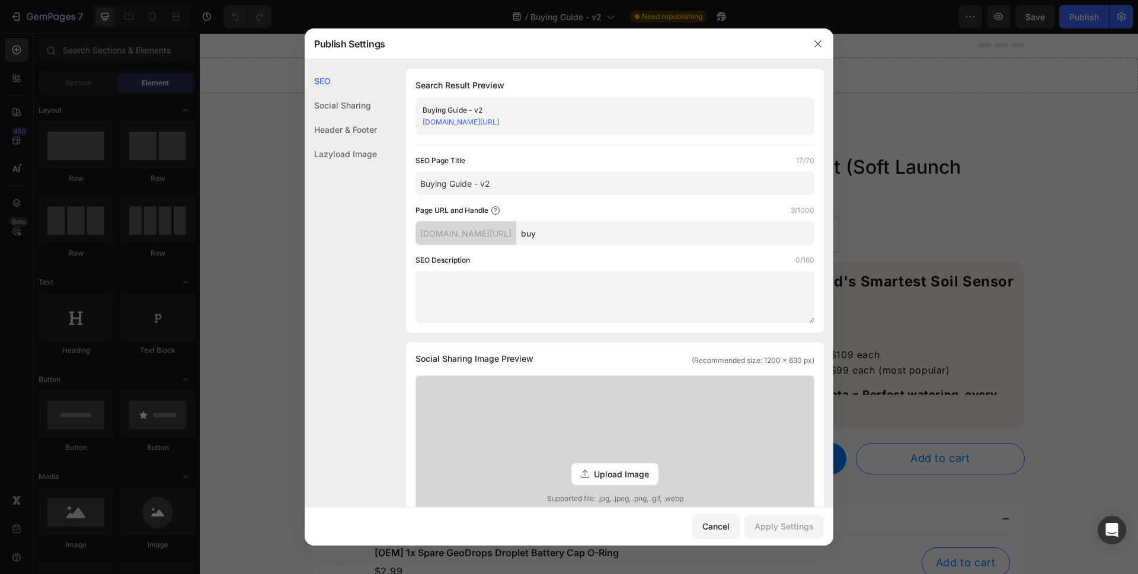
click at [1065, 175] on div at bounding box center [569, 287] width 1138 height 574
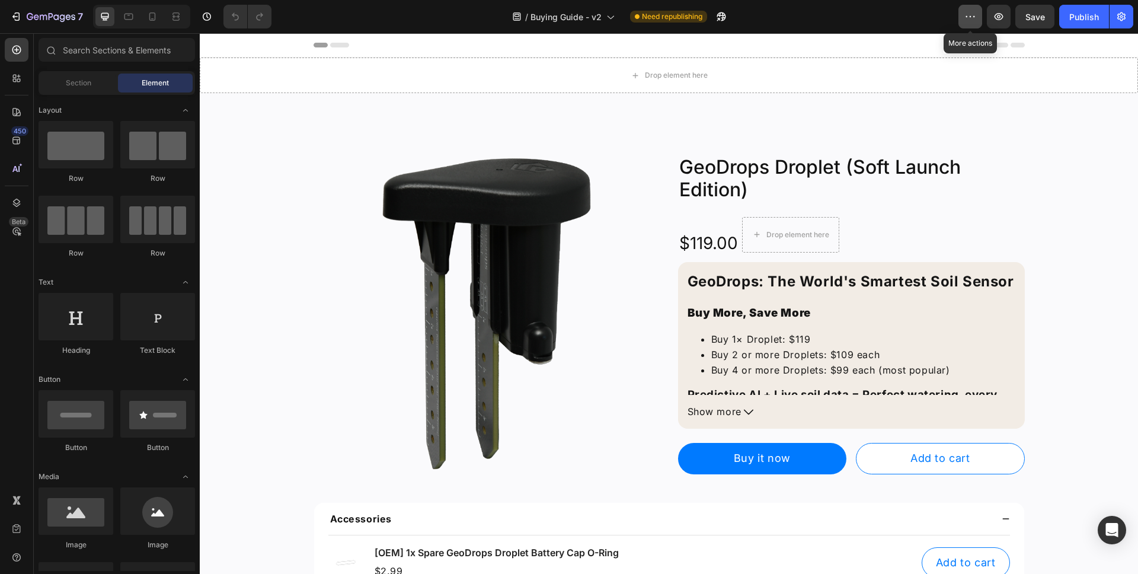
click at [982, 18] on button "button" at bounding box center [970, 17] width 24 height 24
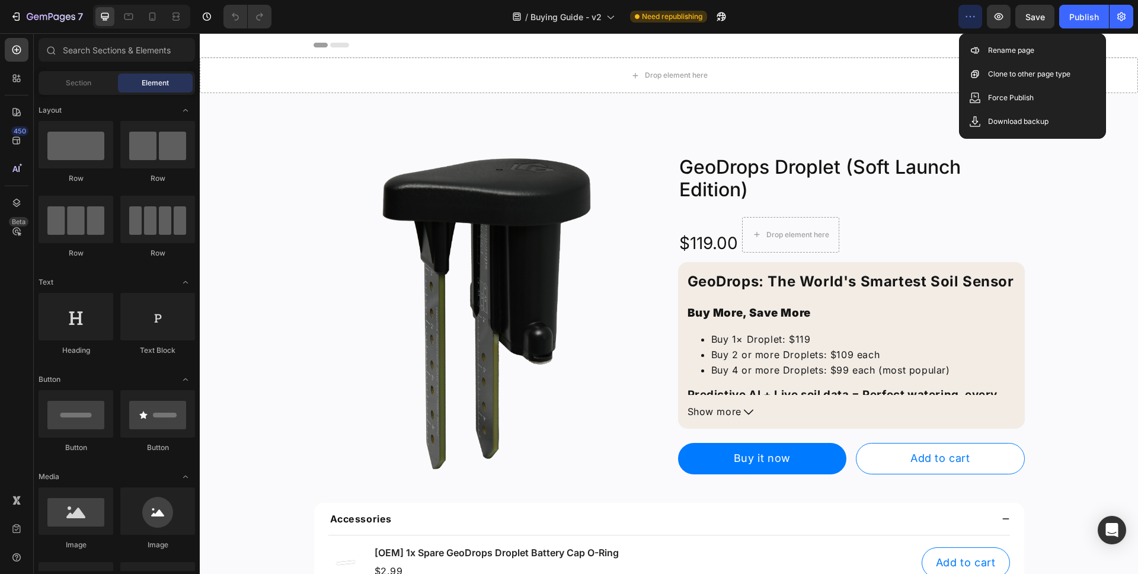
click at [885, 25] on div "/ Buying Guide - v2 Need republishing" at bounding box center [619, 17] width 677 height 24
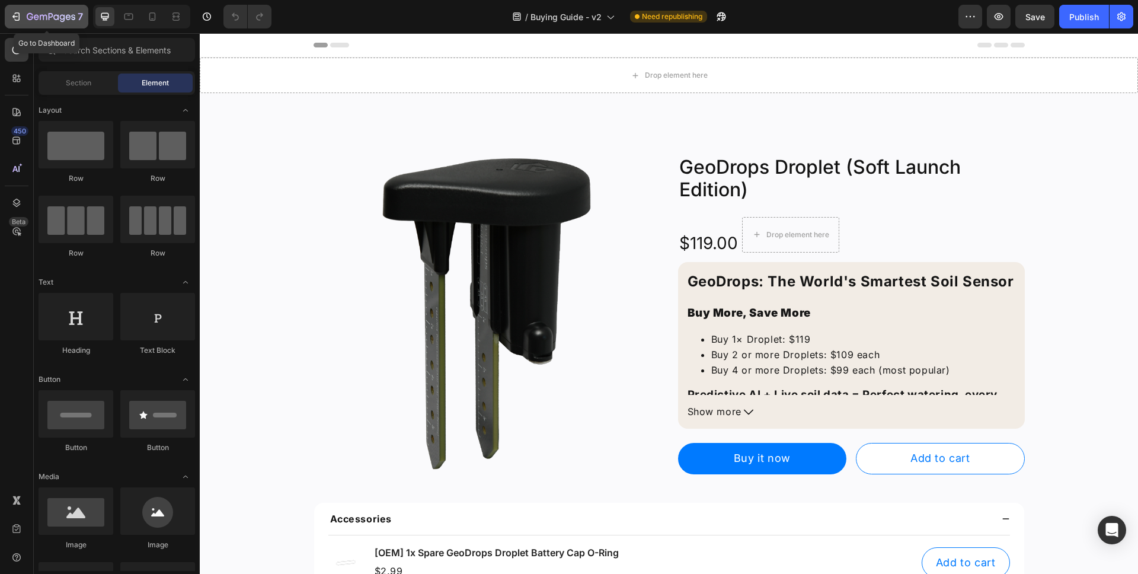
click at [27, 12] on icon "button" at bounding box center [51, 17] width 49 height 10
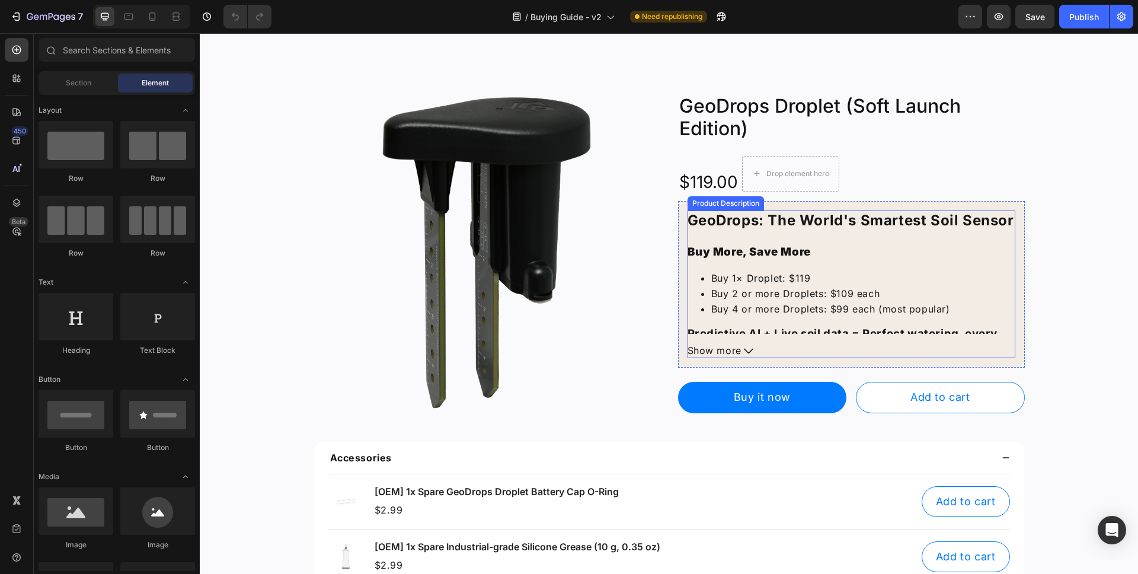
scroll to position [69, 0]
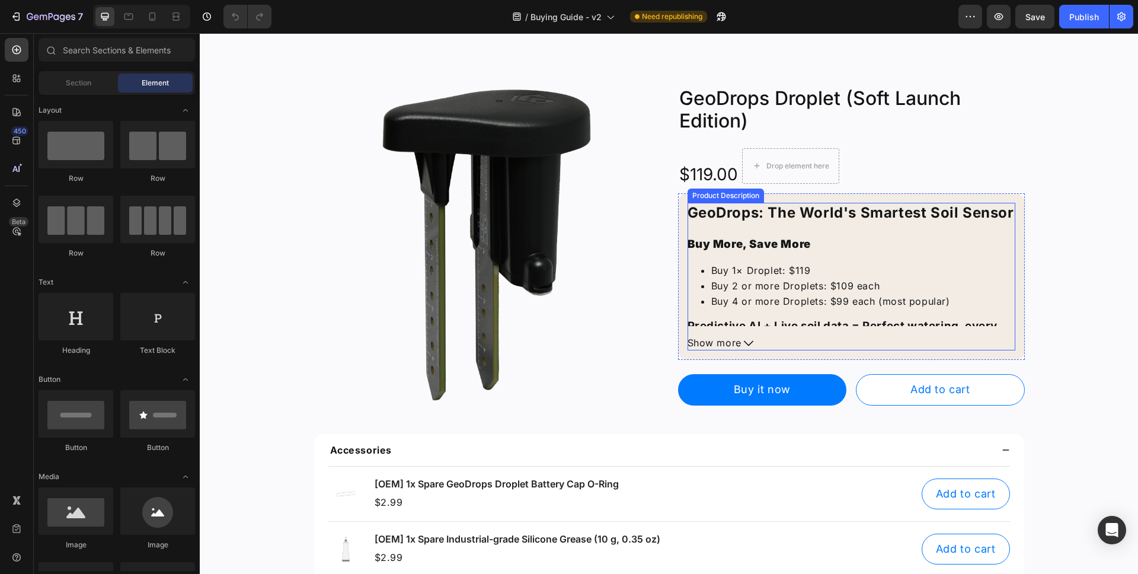
click at [722, 340] on span "Show more" at bounding box center [714, 342] width 54 height 15
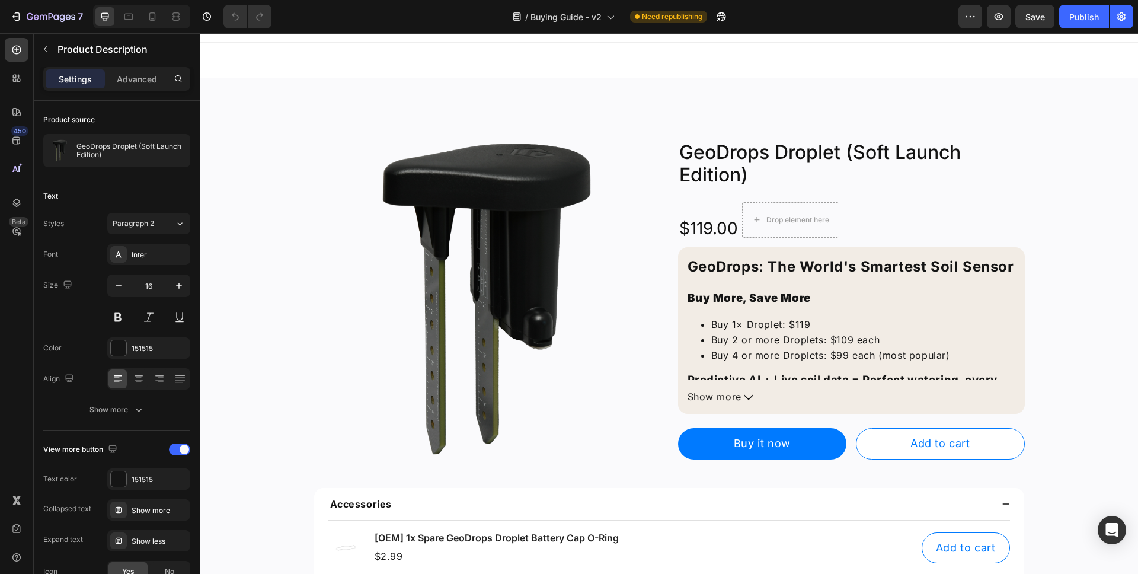
scroll to position [0, 0]
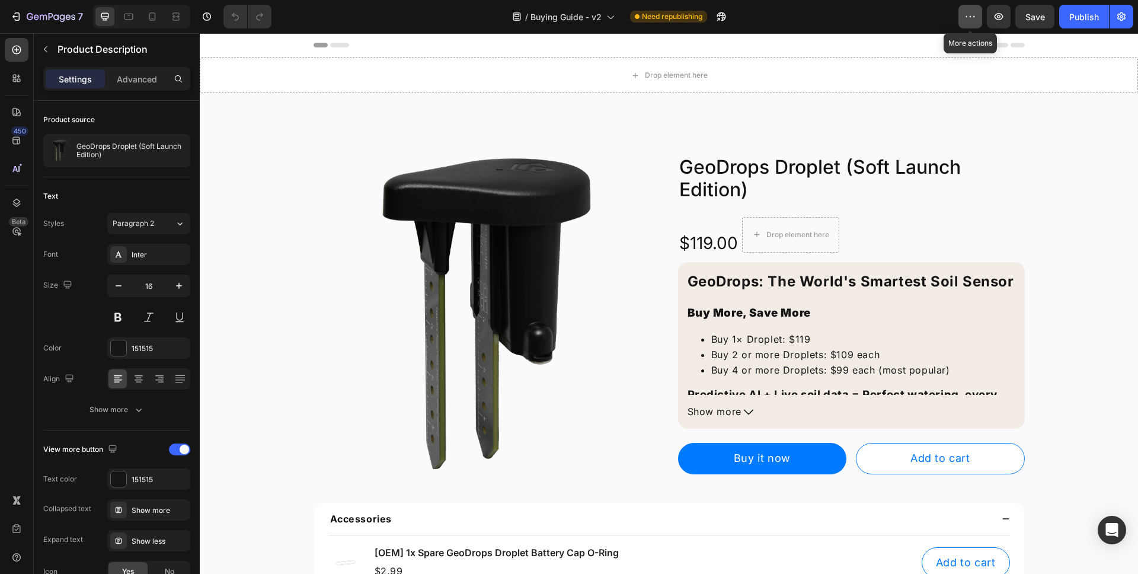
click at [978, 18] on button "button" at bounding box center [970, 17] width 24 height 24
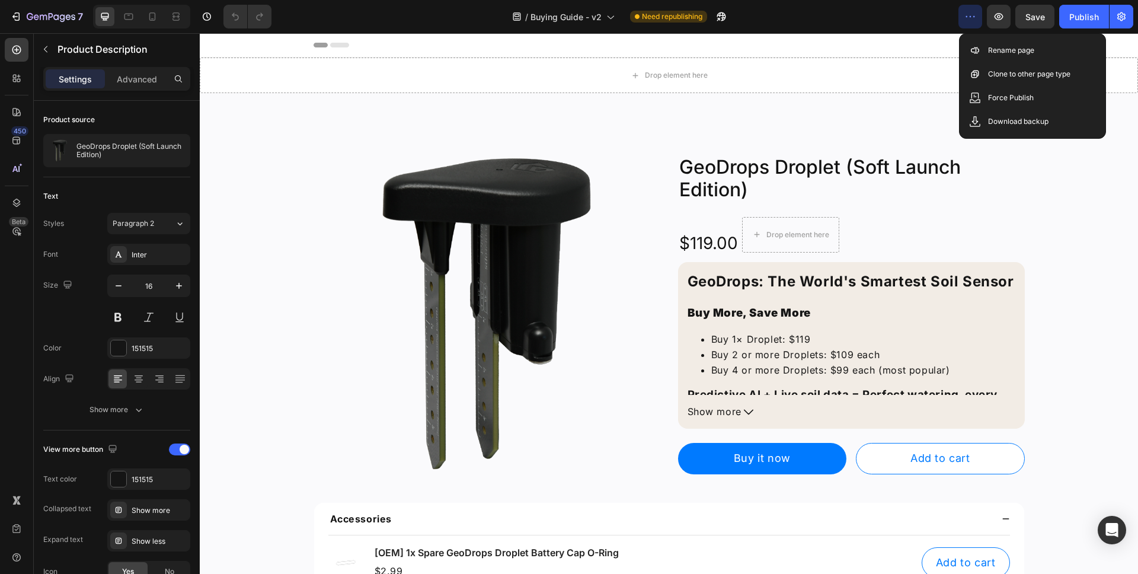
click at [971, 18] on icon "button" at bounding box center [970, 17] width 12 height 12
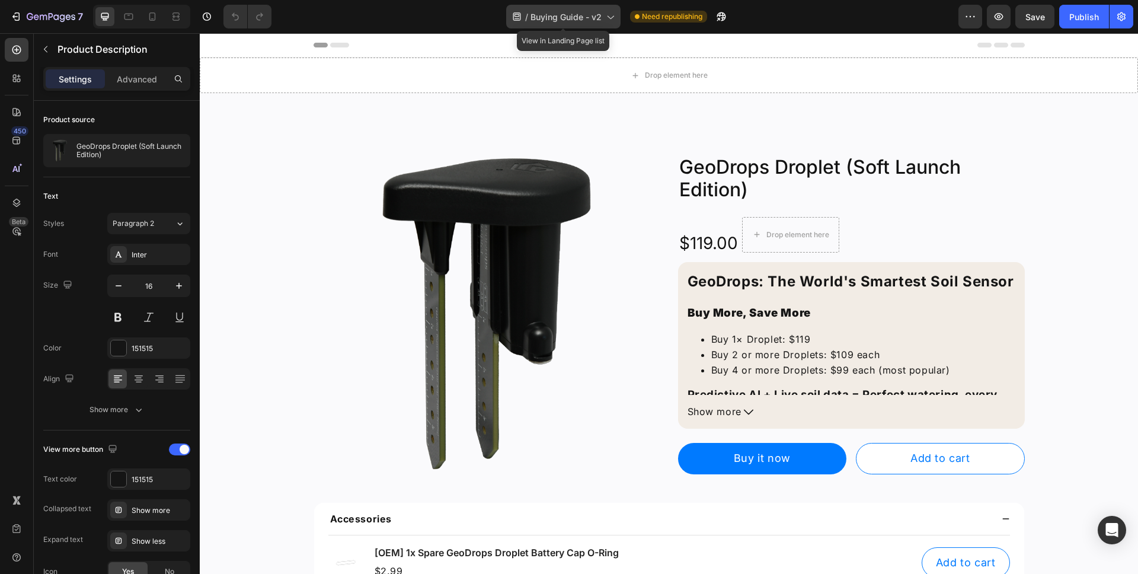
click at [616, 18] on div "/ Buying Guide - v2" at bounding box center [563, 17] width 114 height 24
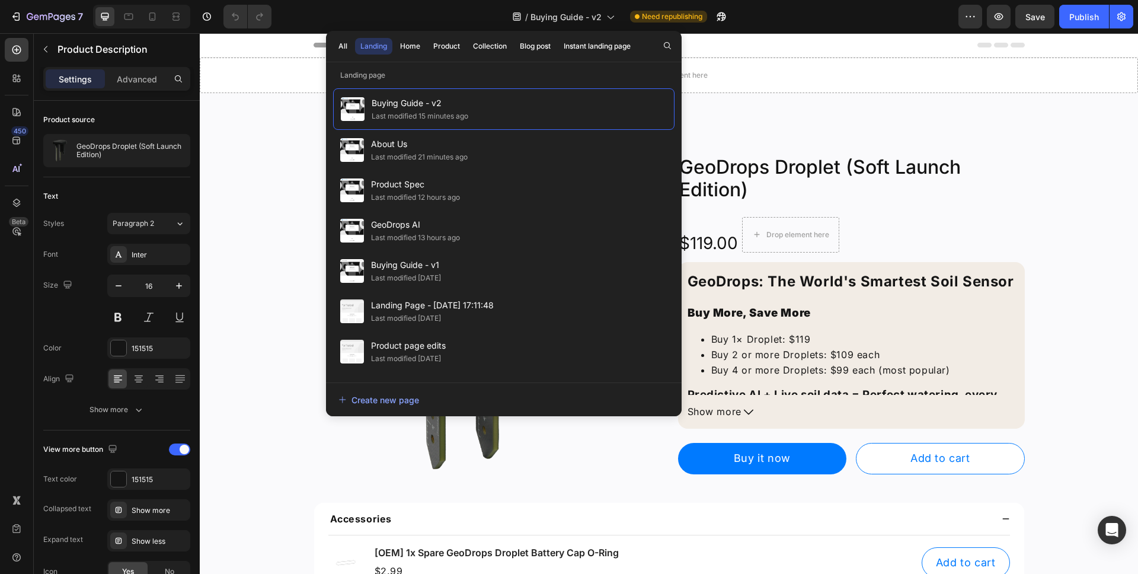
click at [853, 26] on div "/ Buying Guide - v2 Need republishing" at bounding box center [619, 17] width 677 height 24
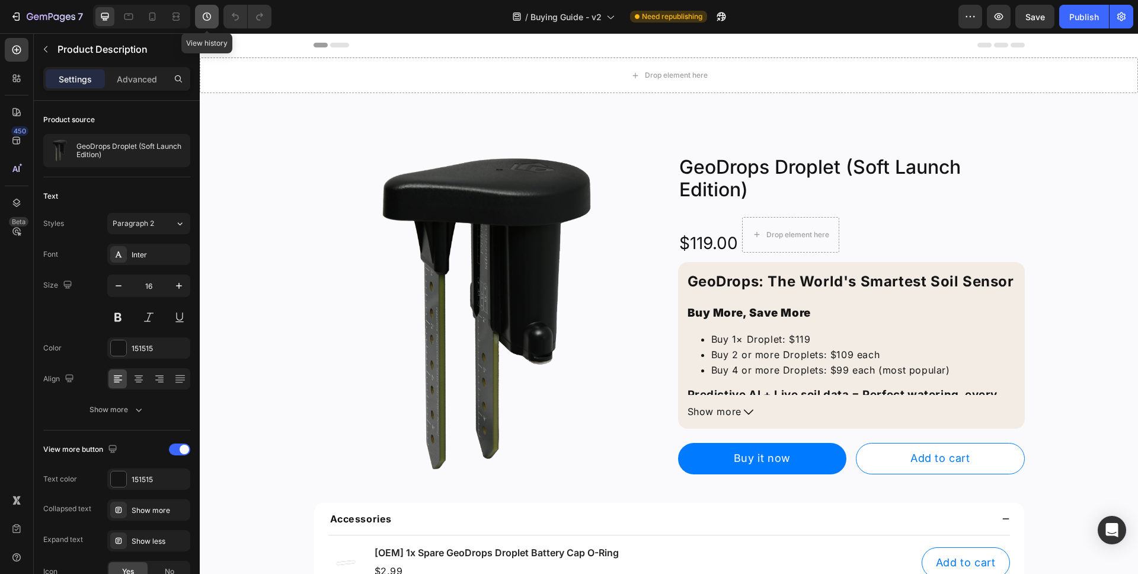
click at [216, 15] on button "button" at bounding box center [207, 17] width 24 height 24
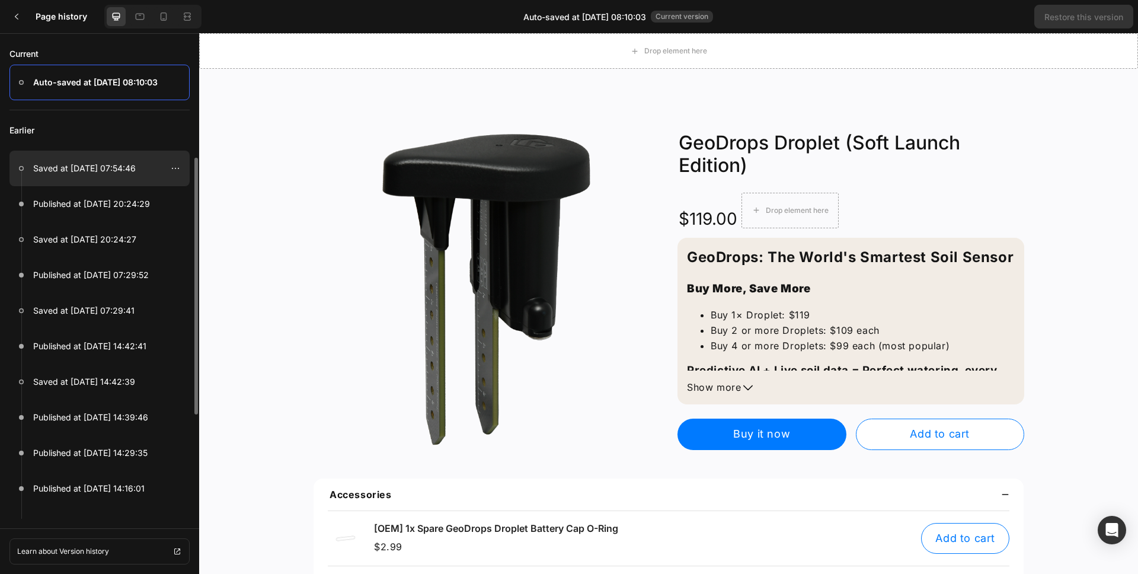
click at [113, 173] on p "Saved at [DATE] 07:54:46" at bounding box center [84, 168] width 103 height 14
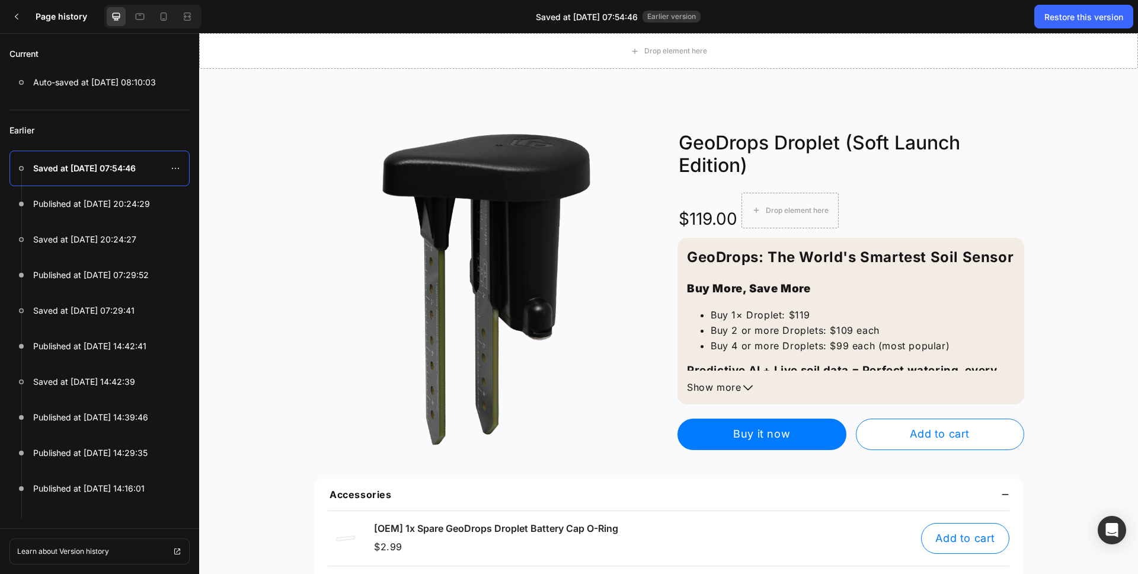
click at [613, 18] on span "Saved at [DATE] 07:54:46" at bounding box center [587, 17] width 102 height 12
click at [176, 167] on icon at bounding box center [175, 168] width 9 height 9
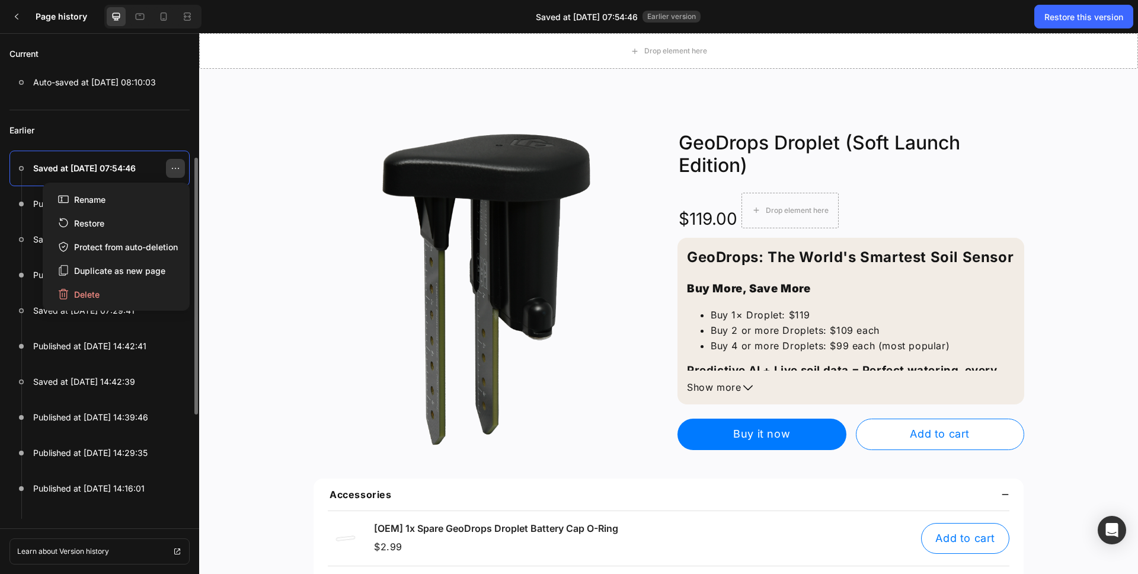
click at [177, 167] on icon at bounding box center [175, 168] width 9 height 9
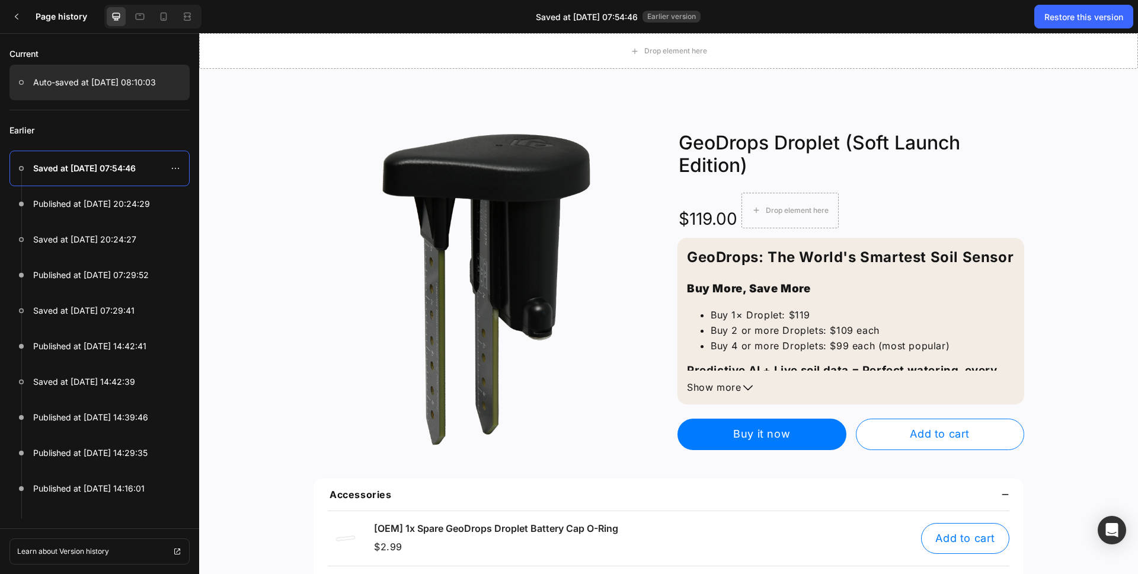
click at [124, 90] on div at bounding box center [99, 83] width 180 height 36
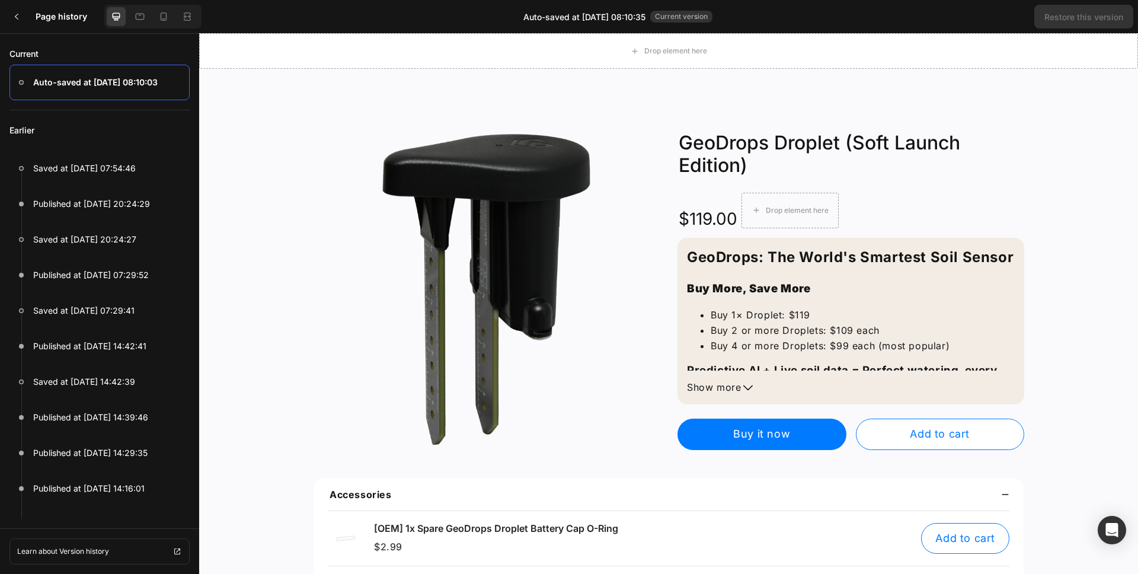
click at [731, 389] on span "Show more" at bounding box center [714, 387] width 54 height 15
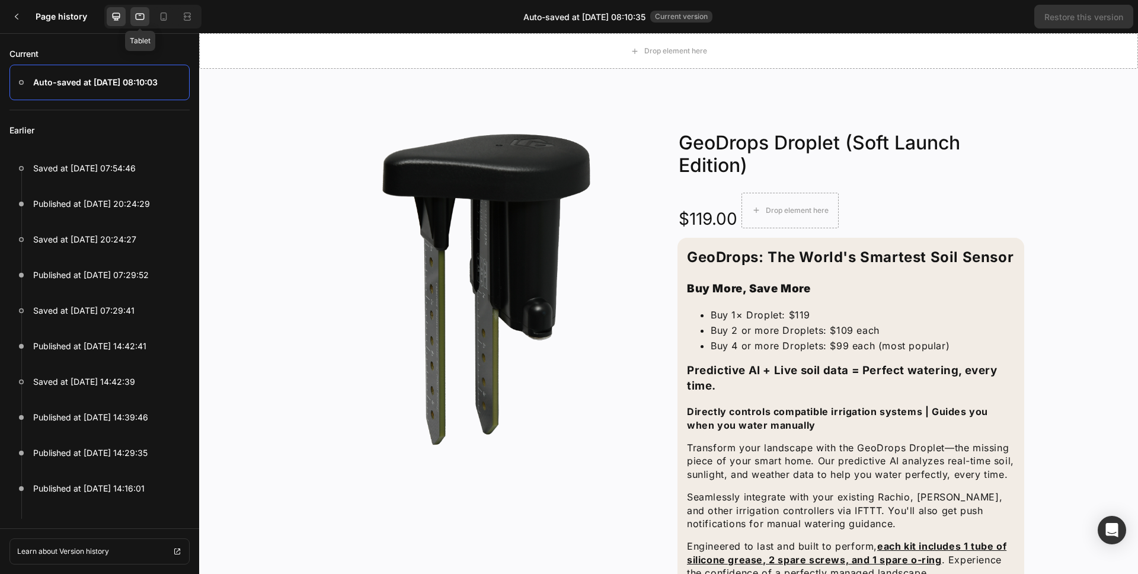
click at [132, 17] on div at bounding box center [139, 16] width 19 height 19
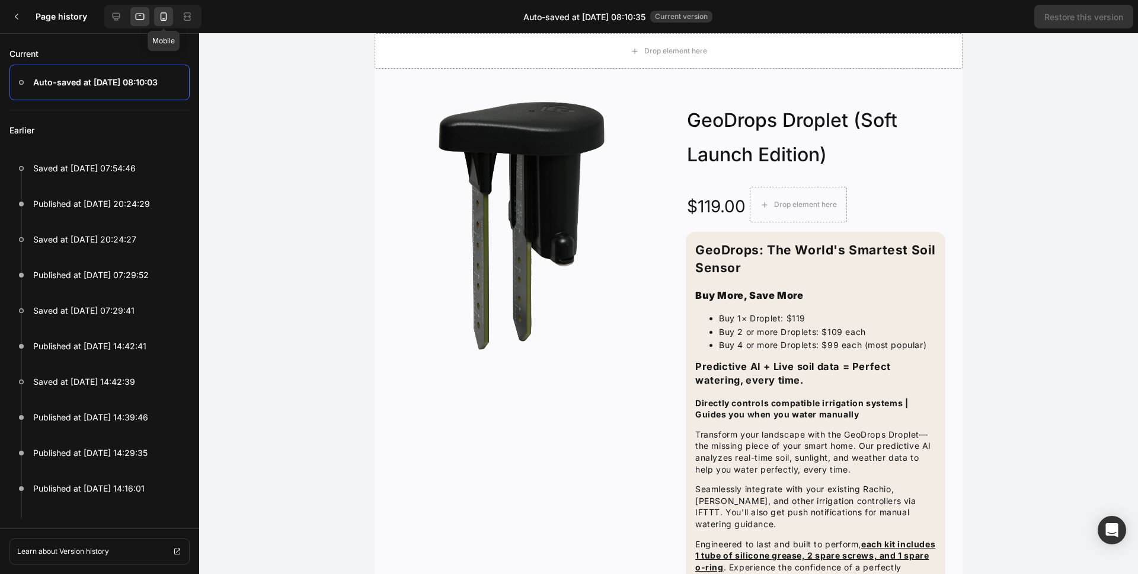
click at [154, 18] on div at bounding box center [163, 16] width 19 height 19
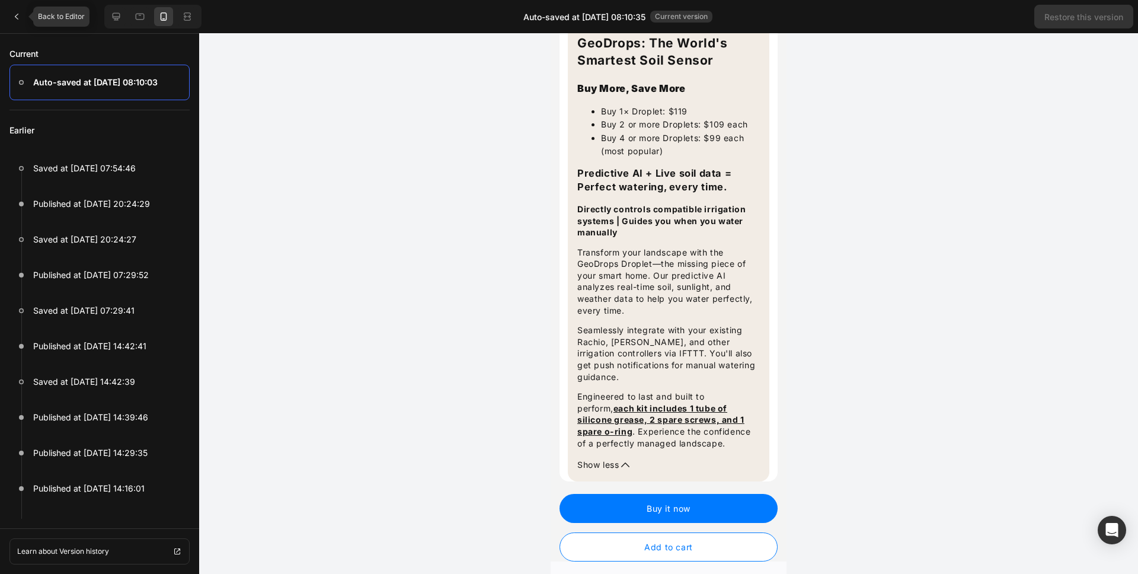
click at [18, 27] on div at bounding box center [17, 17] width 24 height 24
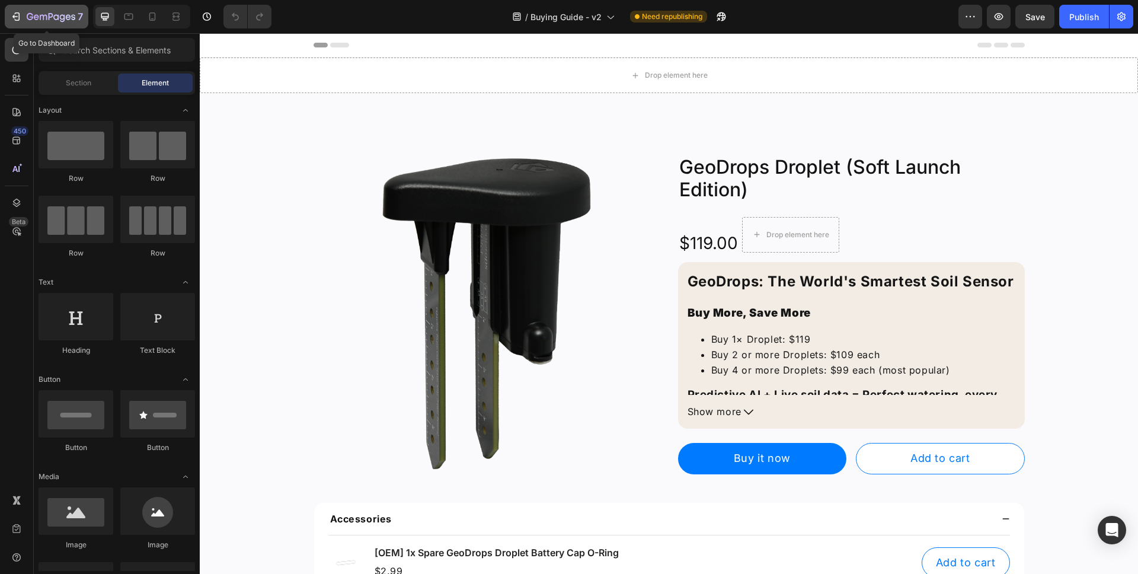
click at [18, 27] on button "7" at bounding box center [47, 17] width 84 height 24
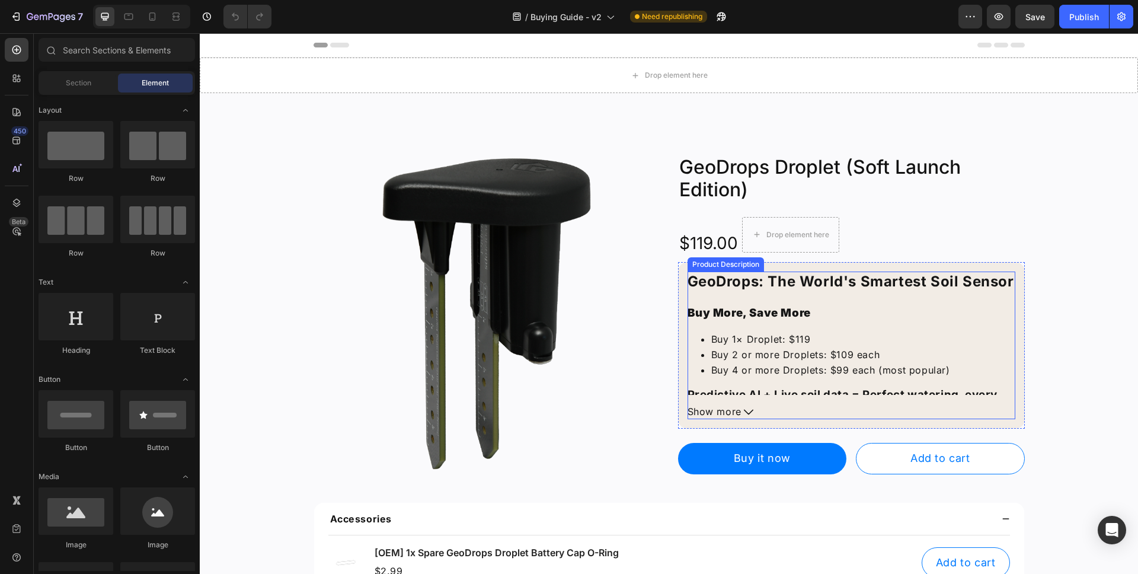
scroll to position [94, 0]
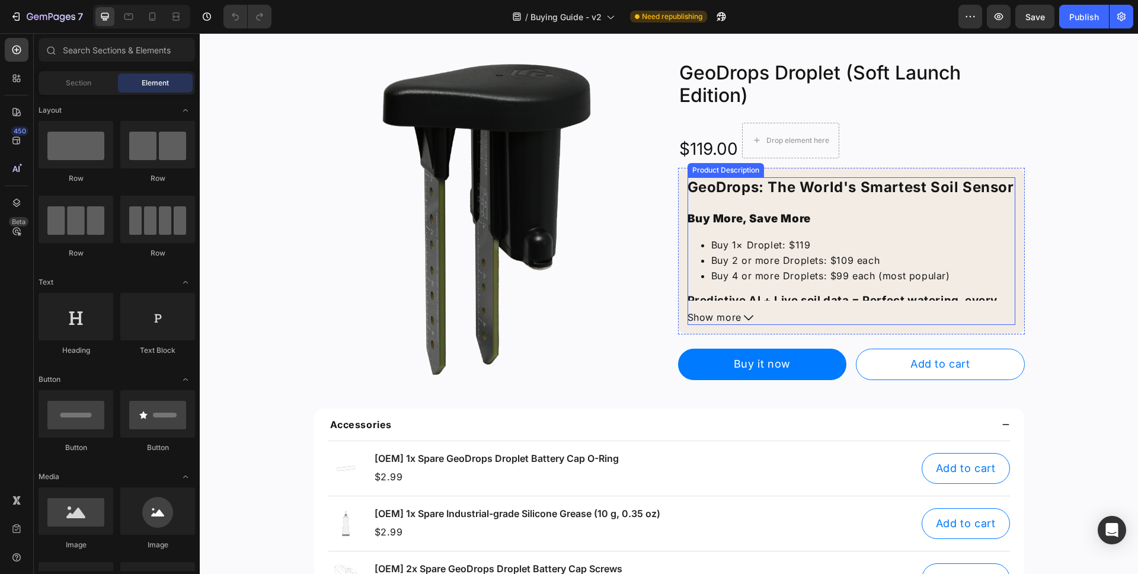
click at [715, 316] on span "Show more" at bounding box center [714, 317] width 54 height 15
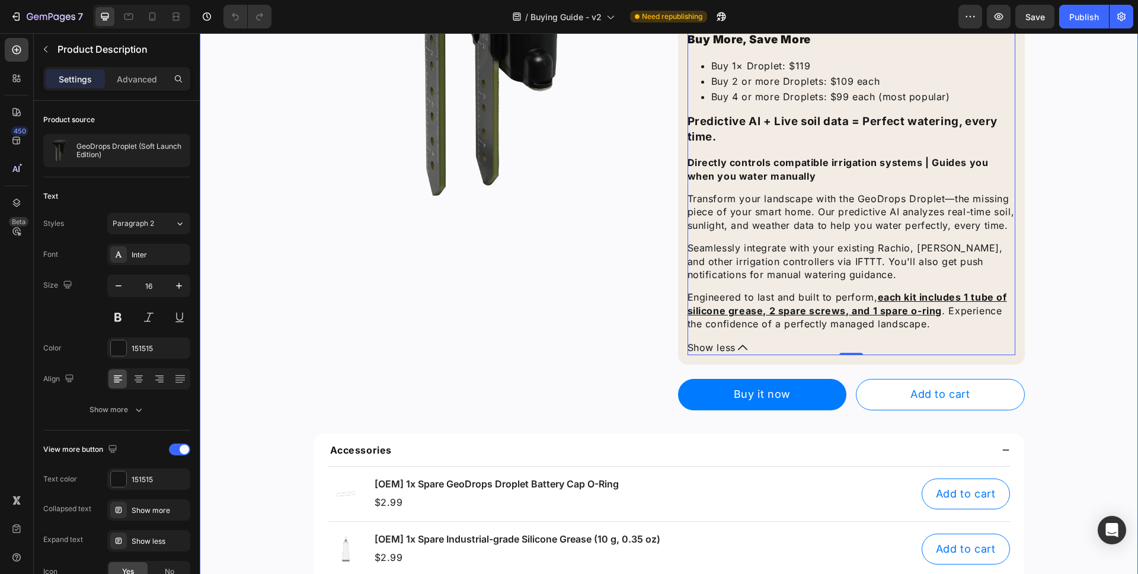
scroll to position [0, 0]
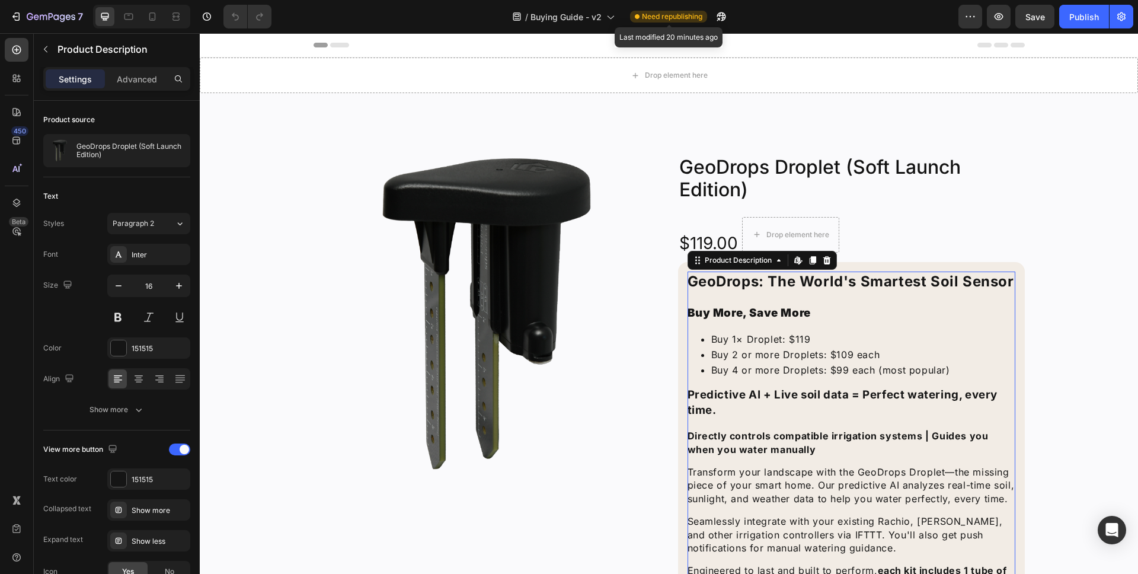
click at [665, 18] on span "Need republishing" at bounding box center [672, 16] width 60 height 11
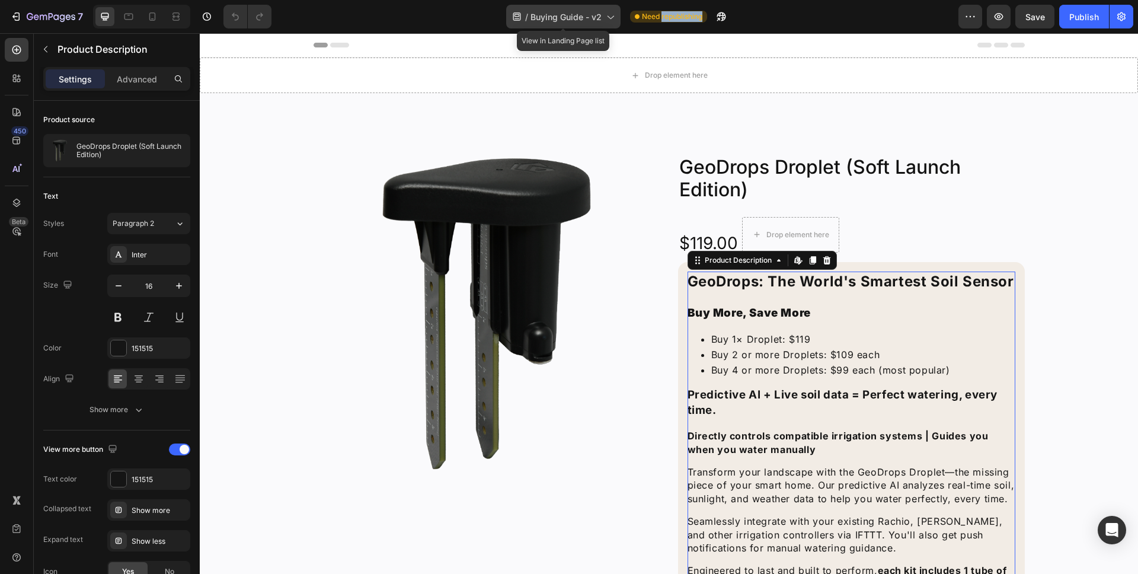
click at [614, 24] on div "/ Buying Guide - v2" at bounding box center [563, 17] width 114 height 24
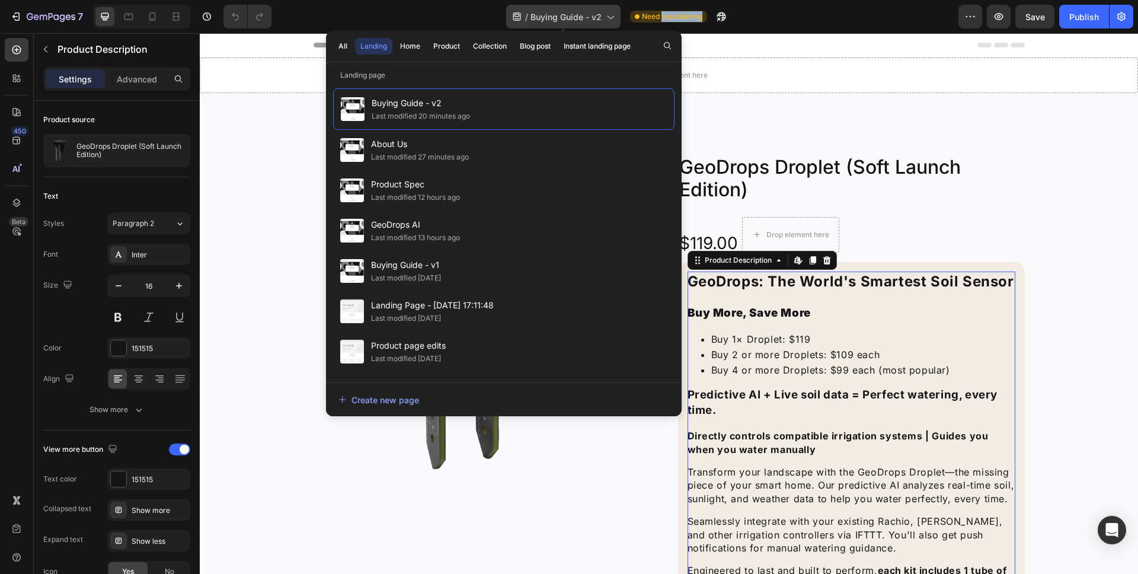
click at [614, 24] on div "/ Buying Guide - v2" at bounding box center [563, 17] width 114 height 24
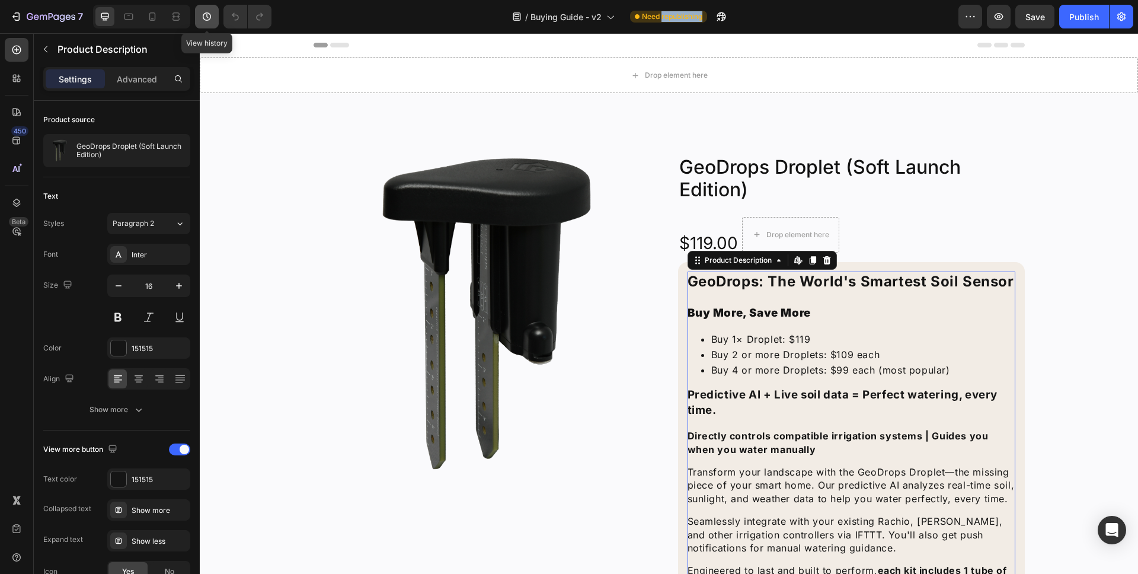
click at [206, 14] on icon "button" at bounding box center [207, 17] width 12 height 12
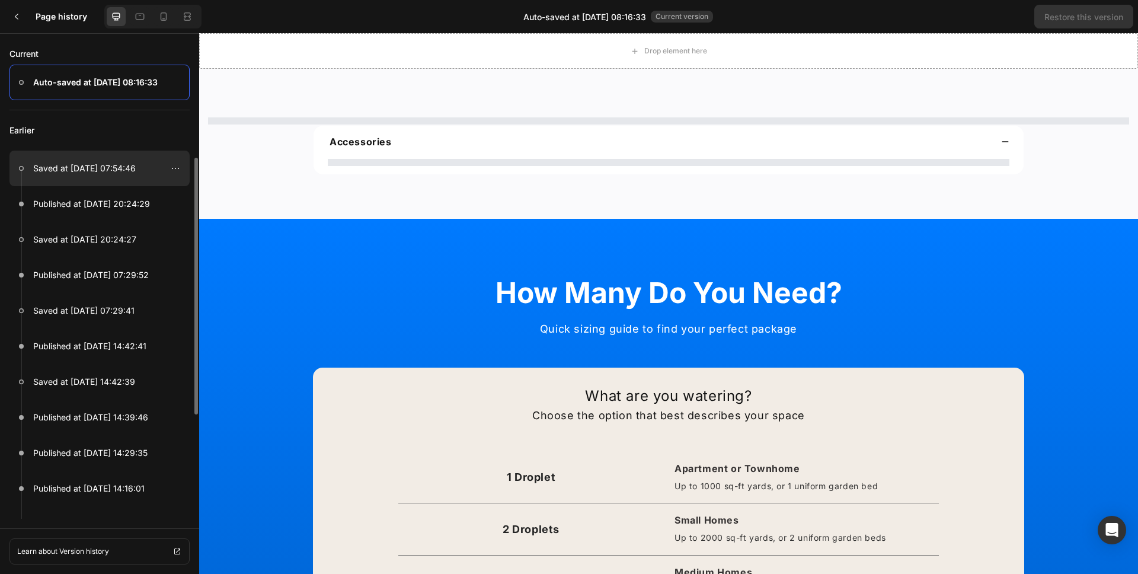
click at [97, 172] on p "Saved at Aug 27, 07:54:46" at bounding box center [84, 168] width 103 height 14
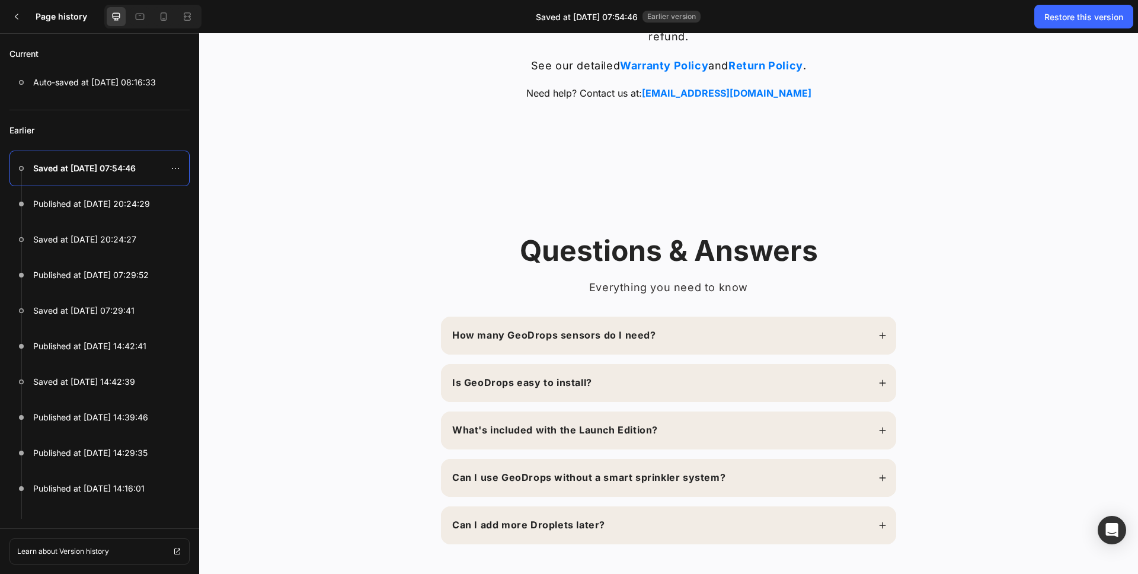
scroll to position [1684, 0]
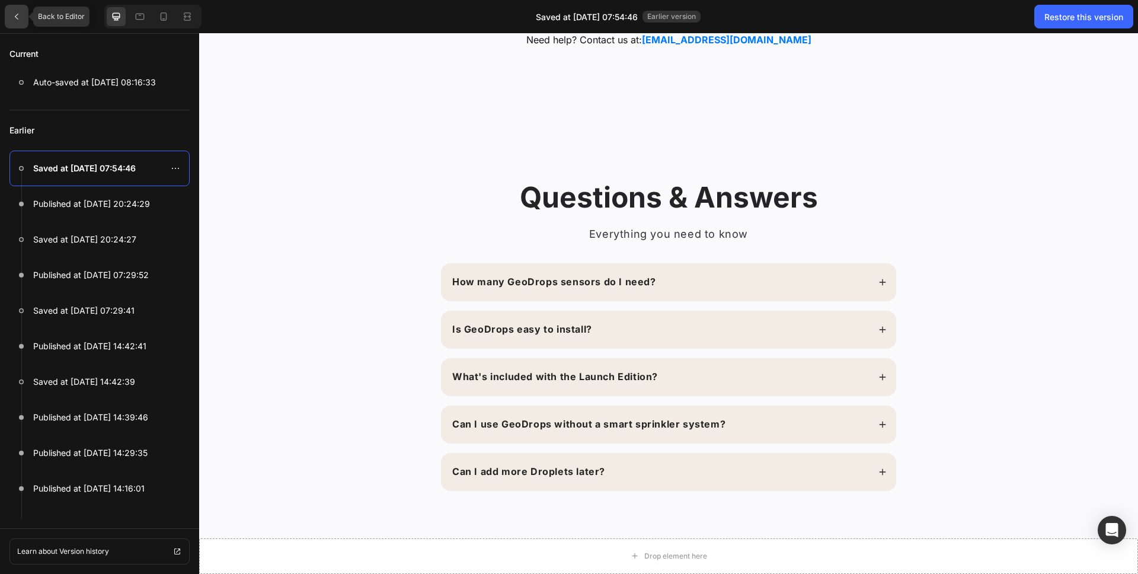
click at [24, 23] on div at bounding box center [17, 17] width 24 height 24
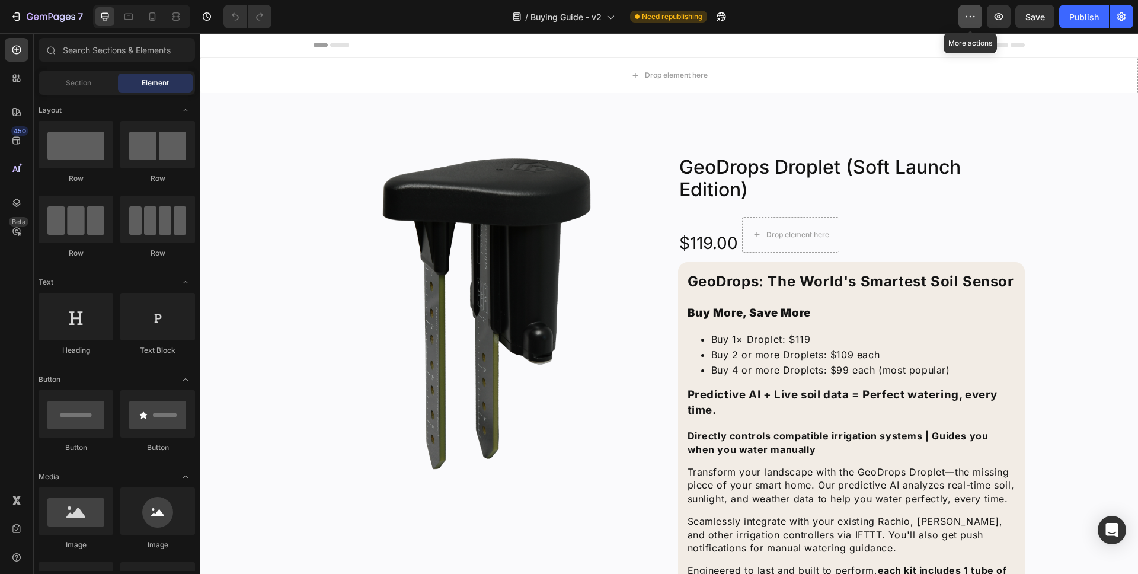
click at [976, 17] on button "button" at bounding box center [970, 17] width 24 height 24
click at [856, 11] on div "/ Buying Guide - v2 Need republishing" at bounding box center [619, 17] width 677 height 24
click at [527, 12] on div "/ Buying Guide - v2" at bounding box center [563, 17] width 114 height 24
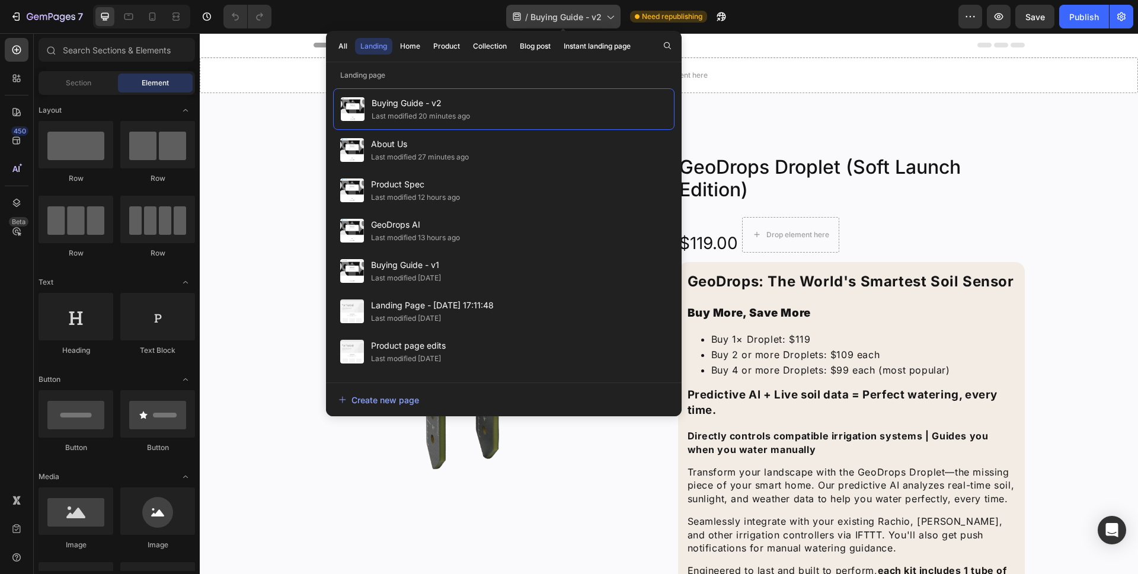
click at [529, 14] on div "/ Buying Guide - v2" at bounding box center [563, 17] width 114 height 24
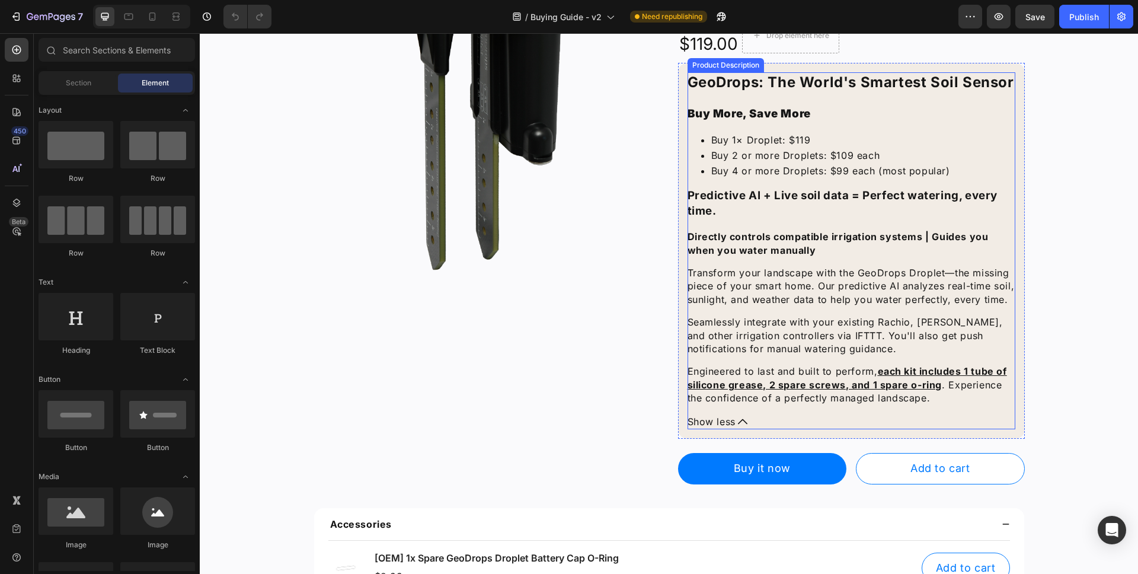
scroll to position [56, 0]
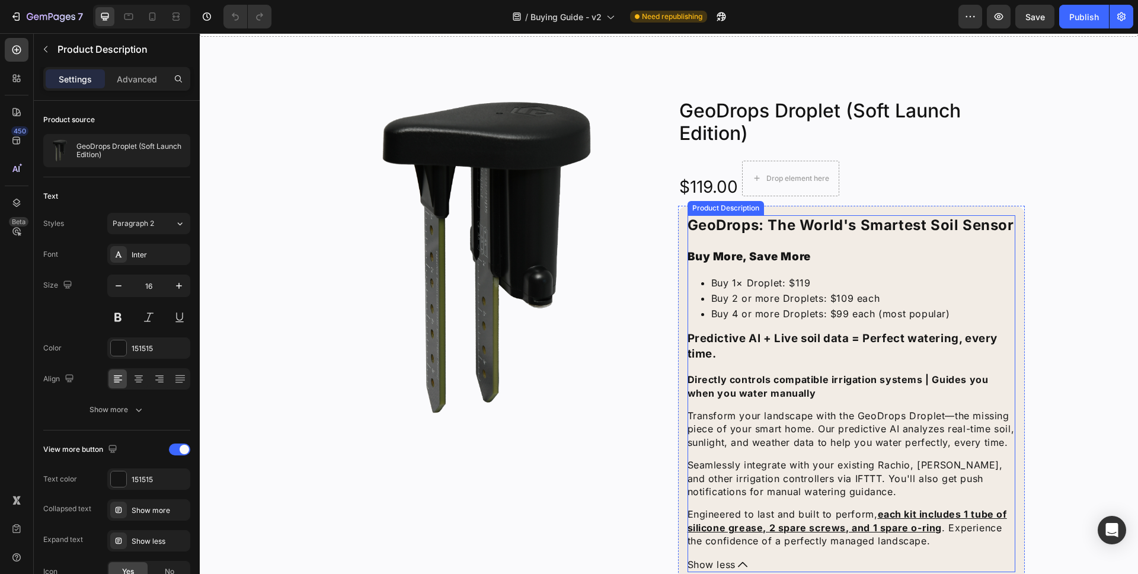
click at [865, 217] on h2 "GeoDrops: The World's Smartest Soil Sensor" at bounding box center [851, 225] width 328 height 20
click at [777, 207] on icon at bounding box center [778, 203] width 9 height 9
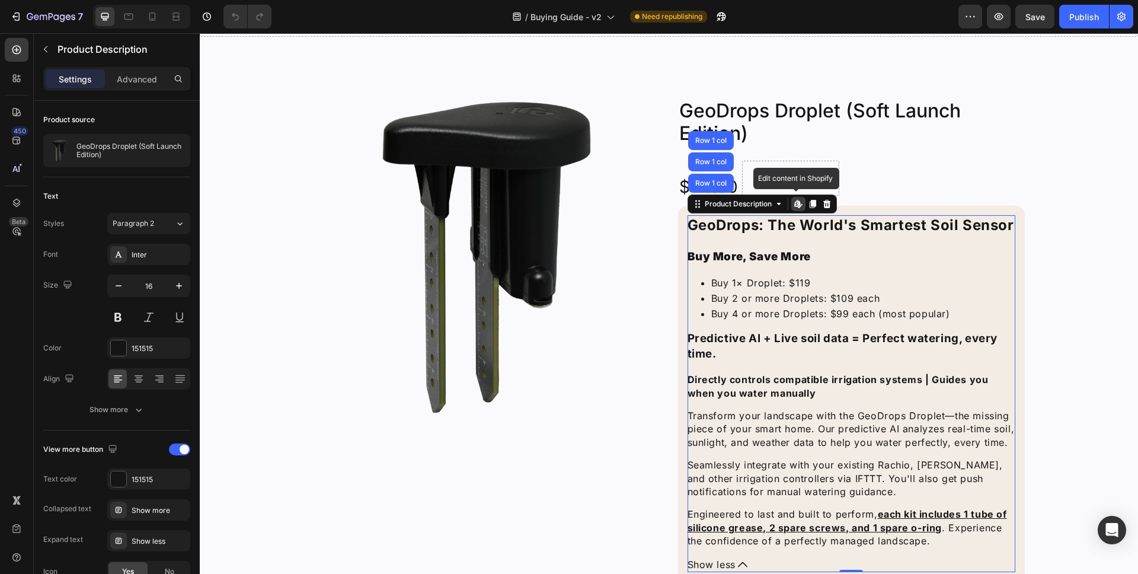
click at [797, 208] on icon at bounding box center [797, 203] width 9 height 9
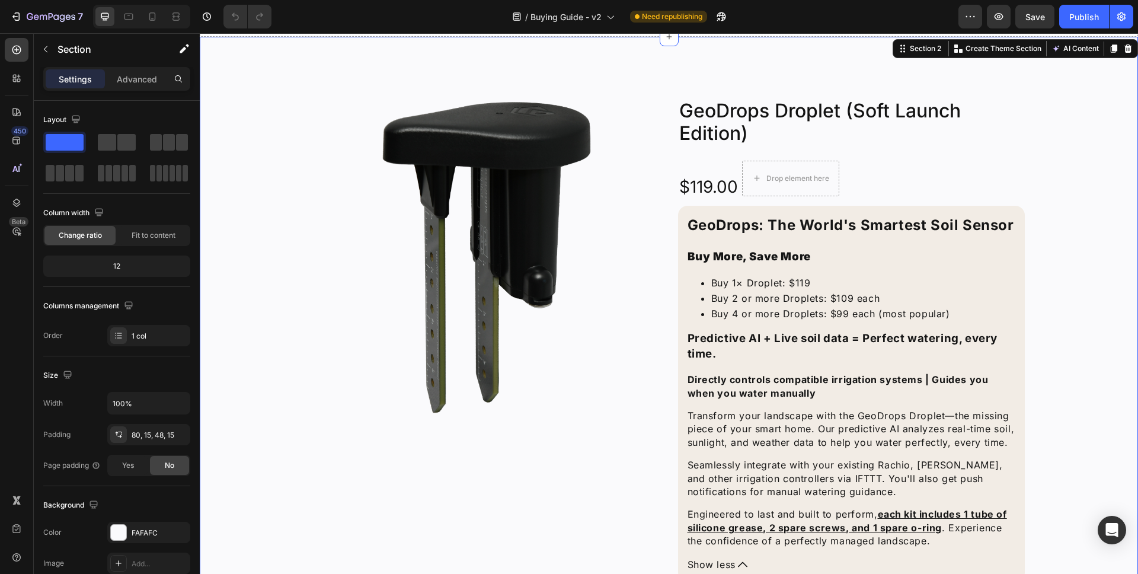
click at [1068, 165] on div "Product Images Icon Icon Icon Icon Icon Icon List 2,500+ Verified Reviews! Text…" at bounding box center [669, 477] width 920 height 787
click at [974, 18] on icon "button" at bounding box center [970, 17] width 12 height 12
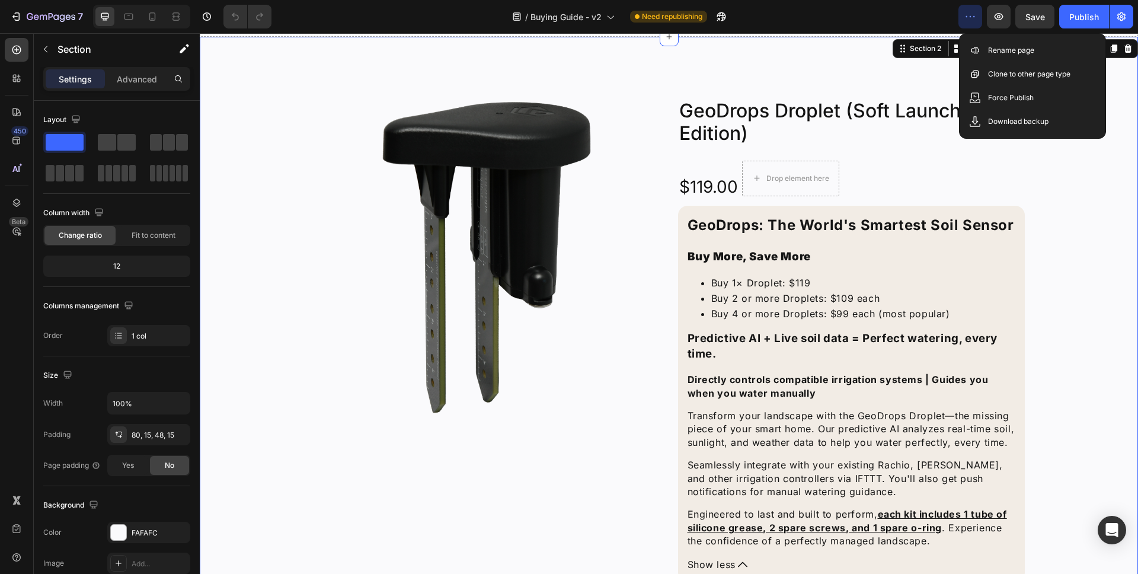
click at [974, 18] on icon "button" at bounding box center [970, 17] width 12 height 12
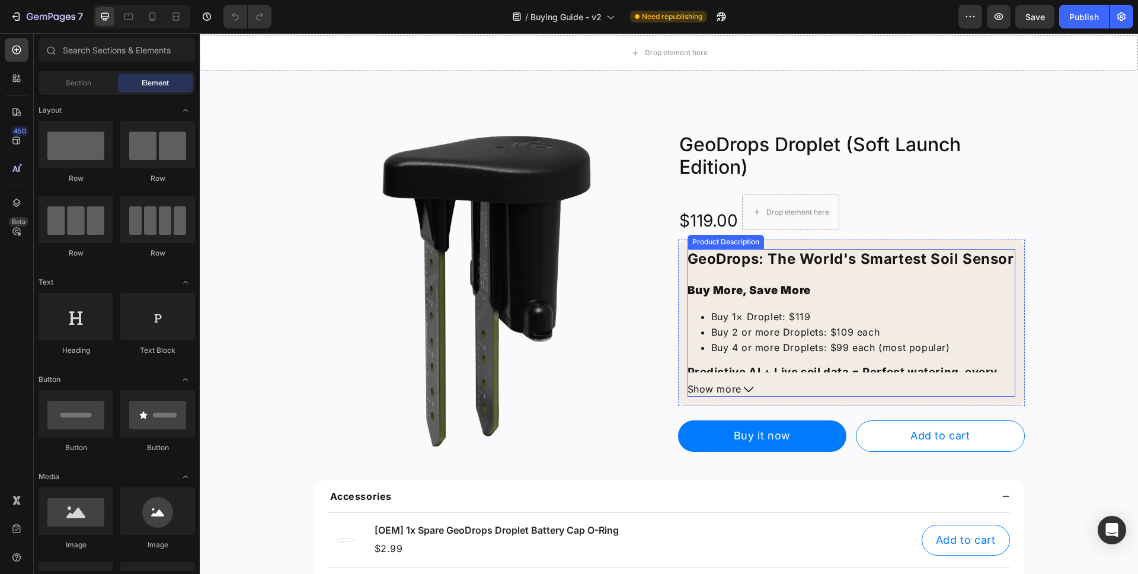
scroll to position [38, 0]
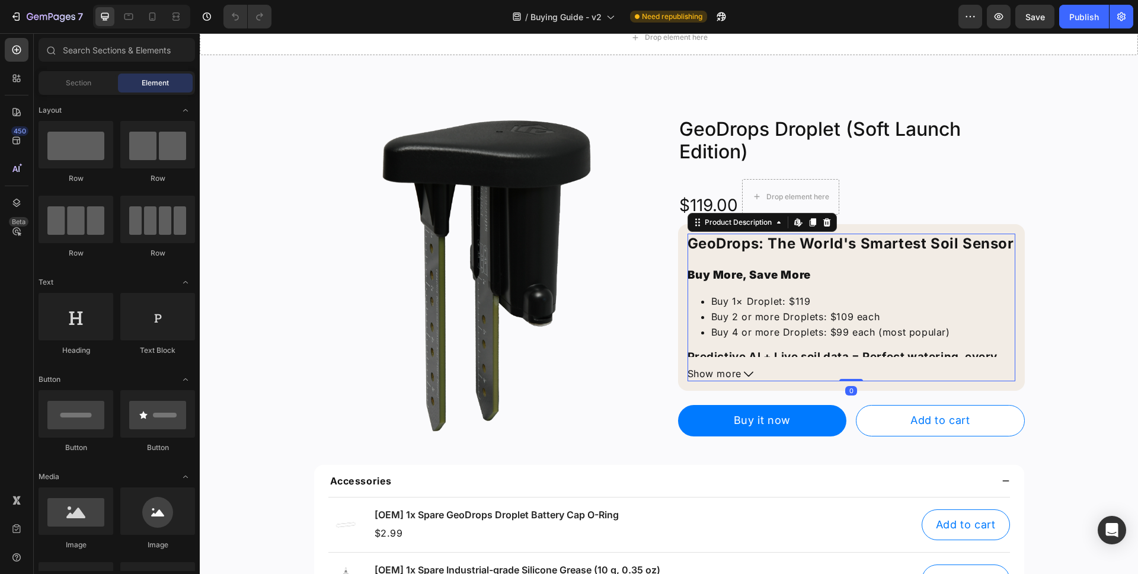
click at [700, 364] on div "GeoDrops: The World's Smartest Soil Sensor Buy More, Save More Buy 1× Droplet: …" at bounding box center [851, 307] width 328 height 148
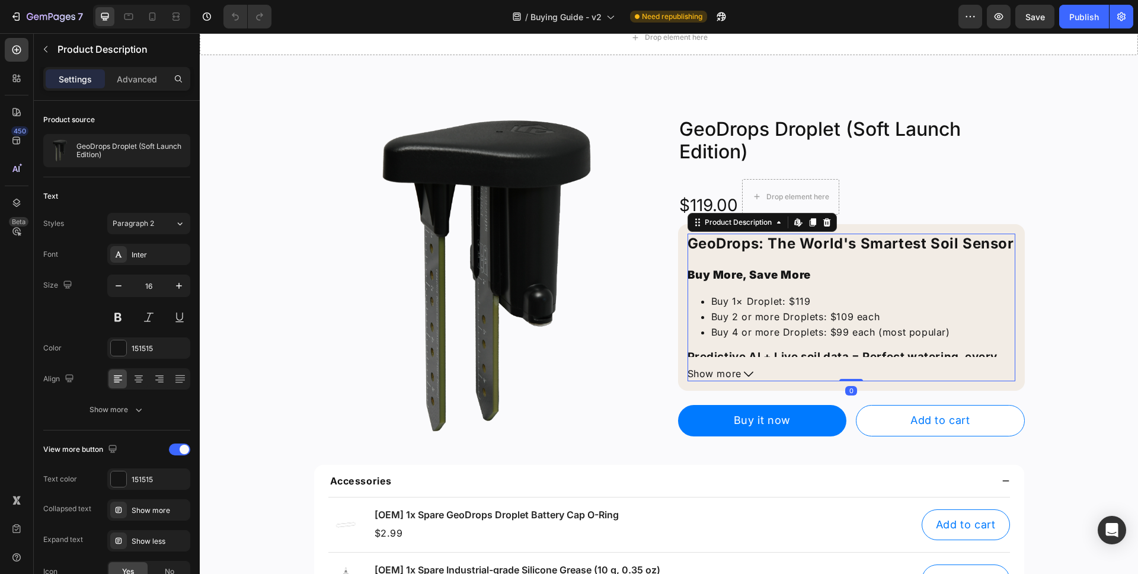
click at [700, 370] on span "Show more" at bounding box center [714, 373] width 54 height 15
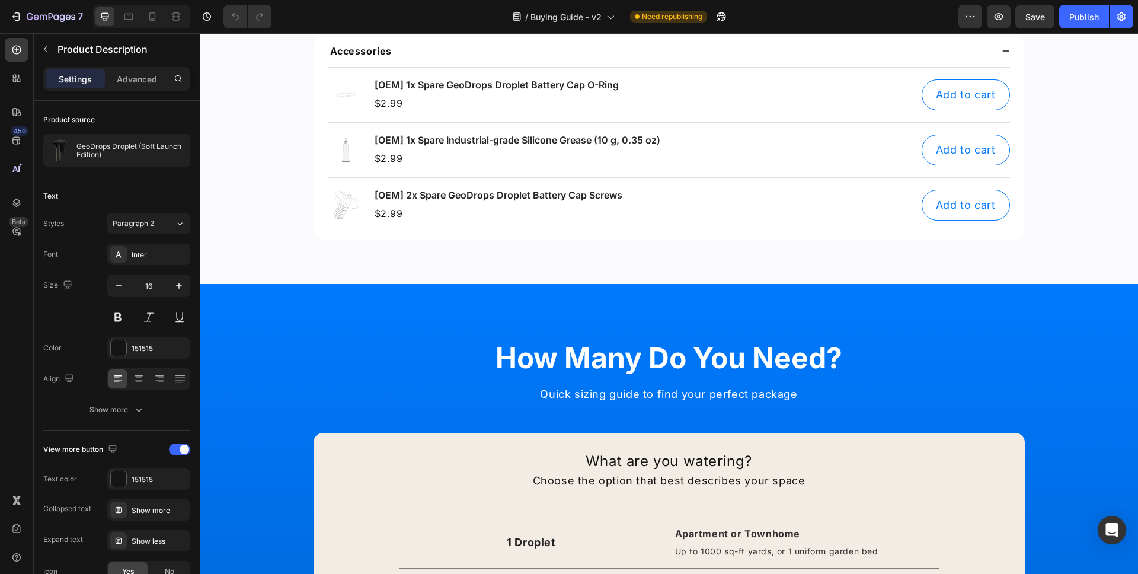
scroll to position [155, 0]
